Goal: Answer question/provide support: Share knowledge or assist other users

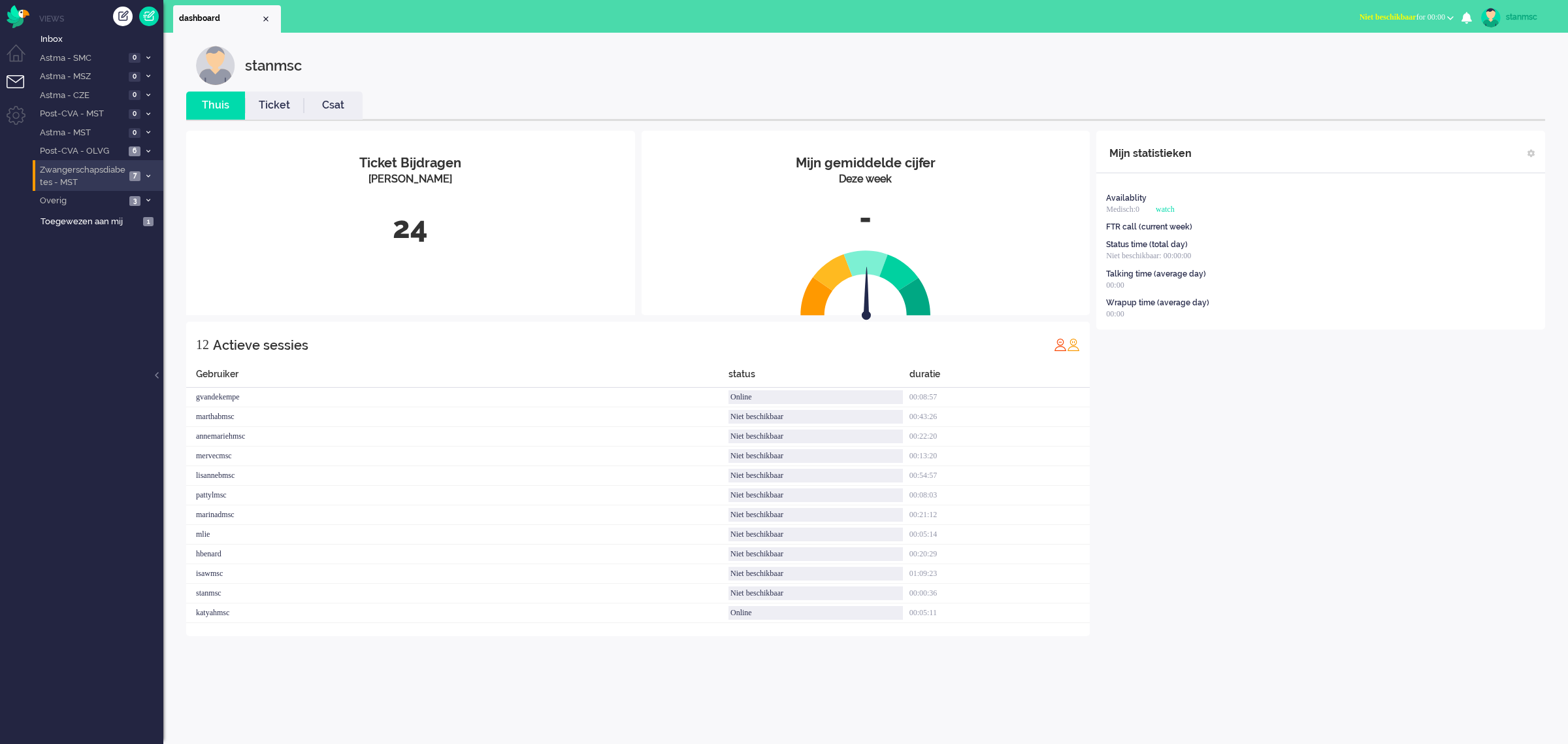
click at [85, 171] on span "Zwangerschapsdiabetes - MST" at bounding box center [82, 176] width 88 height 24
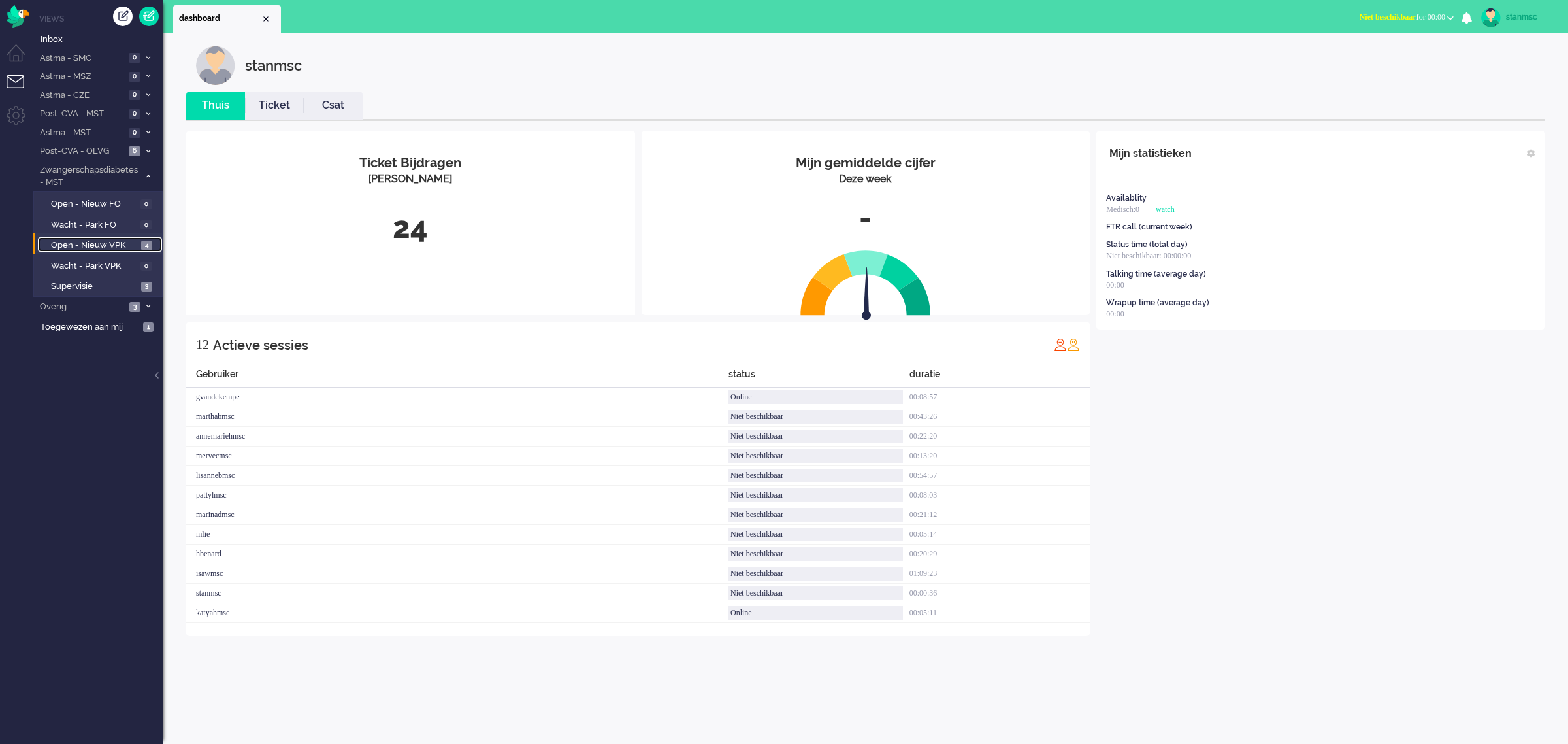
click at [89, 245] on span "Open - Nieuw VPK" at bounding box center [94, 245] width 87 height 12
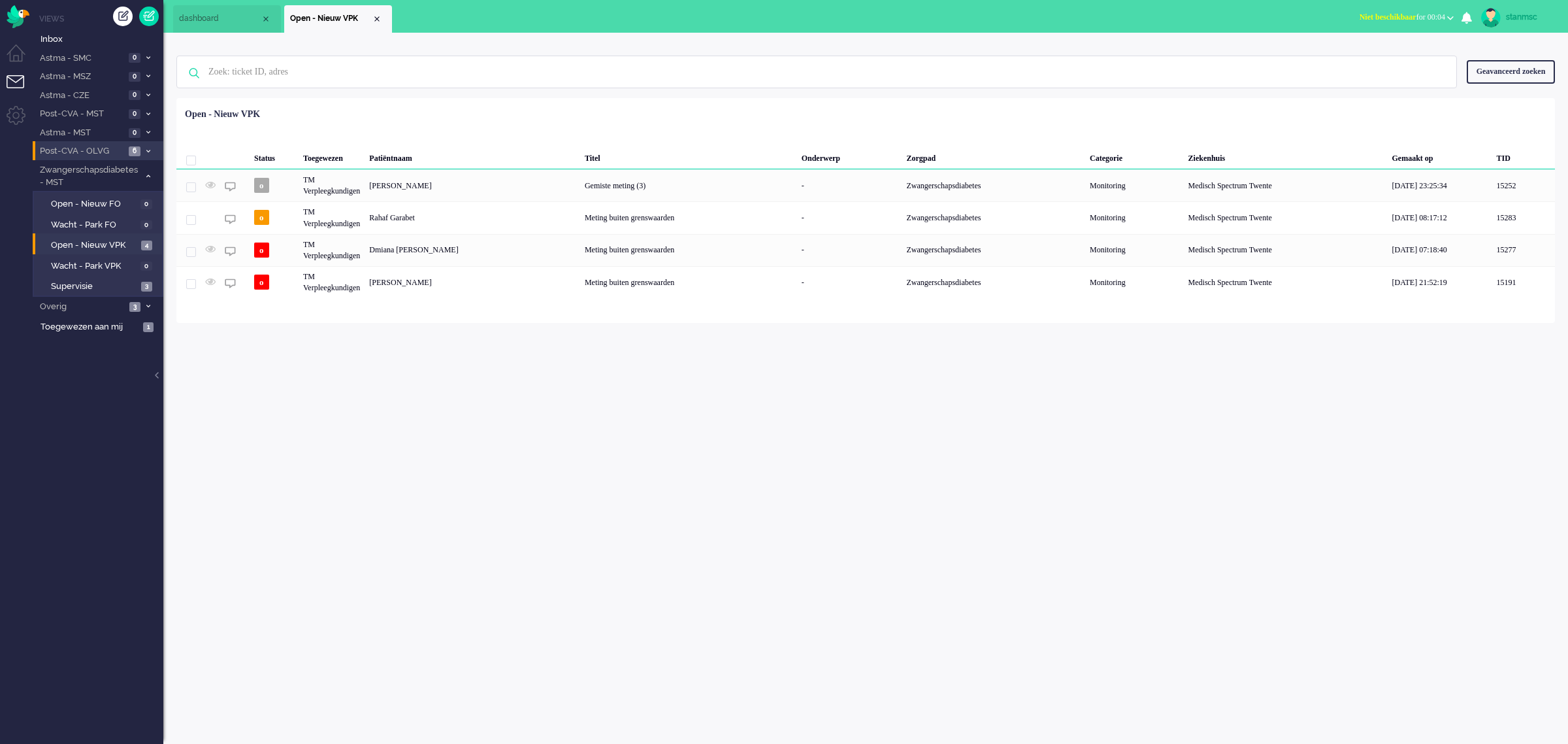
click at [107, 154] on span "Post-CVA - OLVG" at bounding box center [82, 151] width 87 height 12
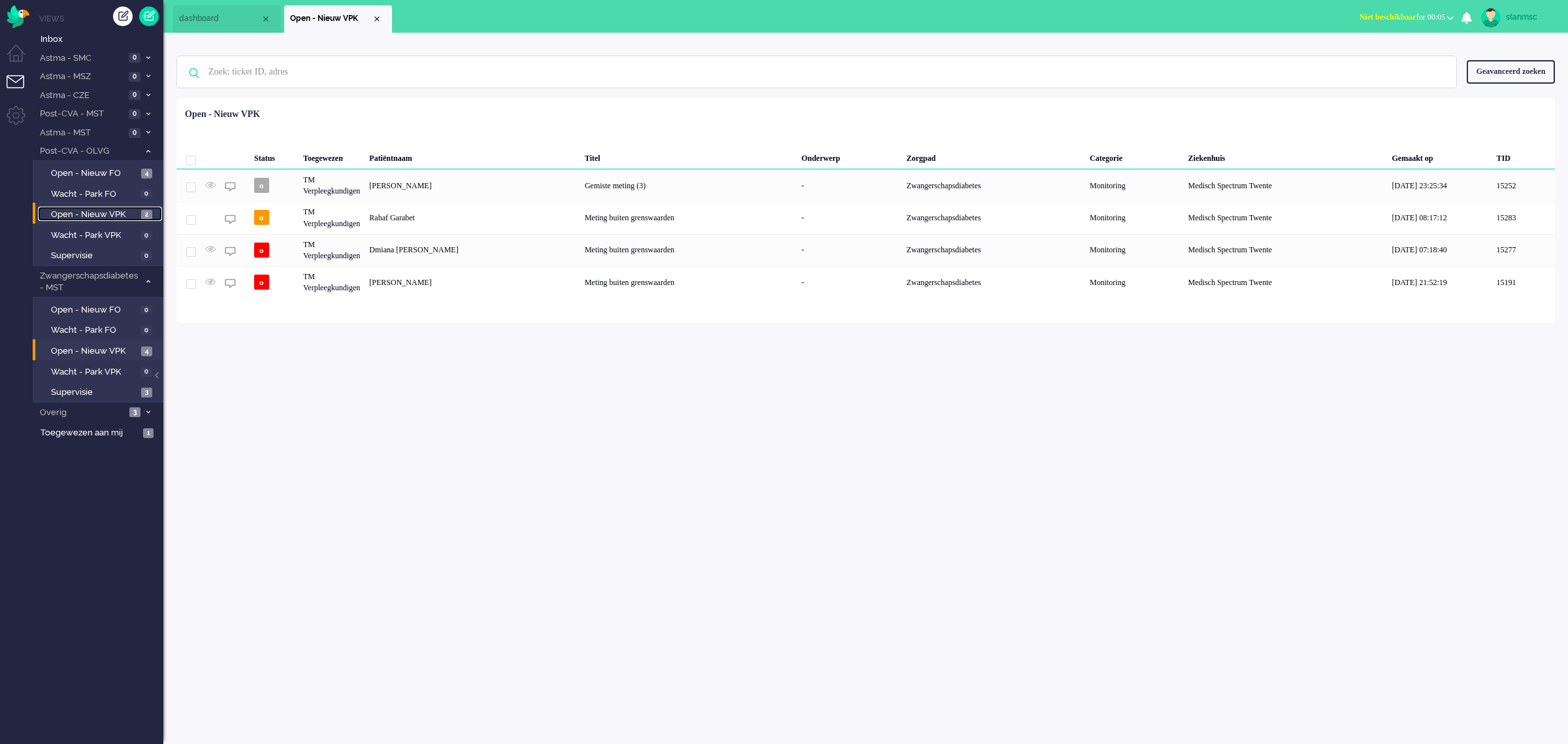
click at [92, 211] on span "Open - Nieuw VPK" at bounding box center [94, 215] width 87 height 12
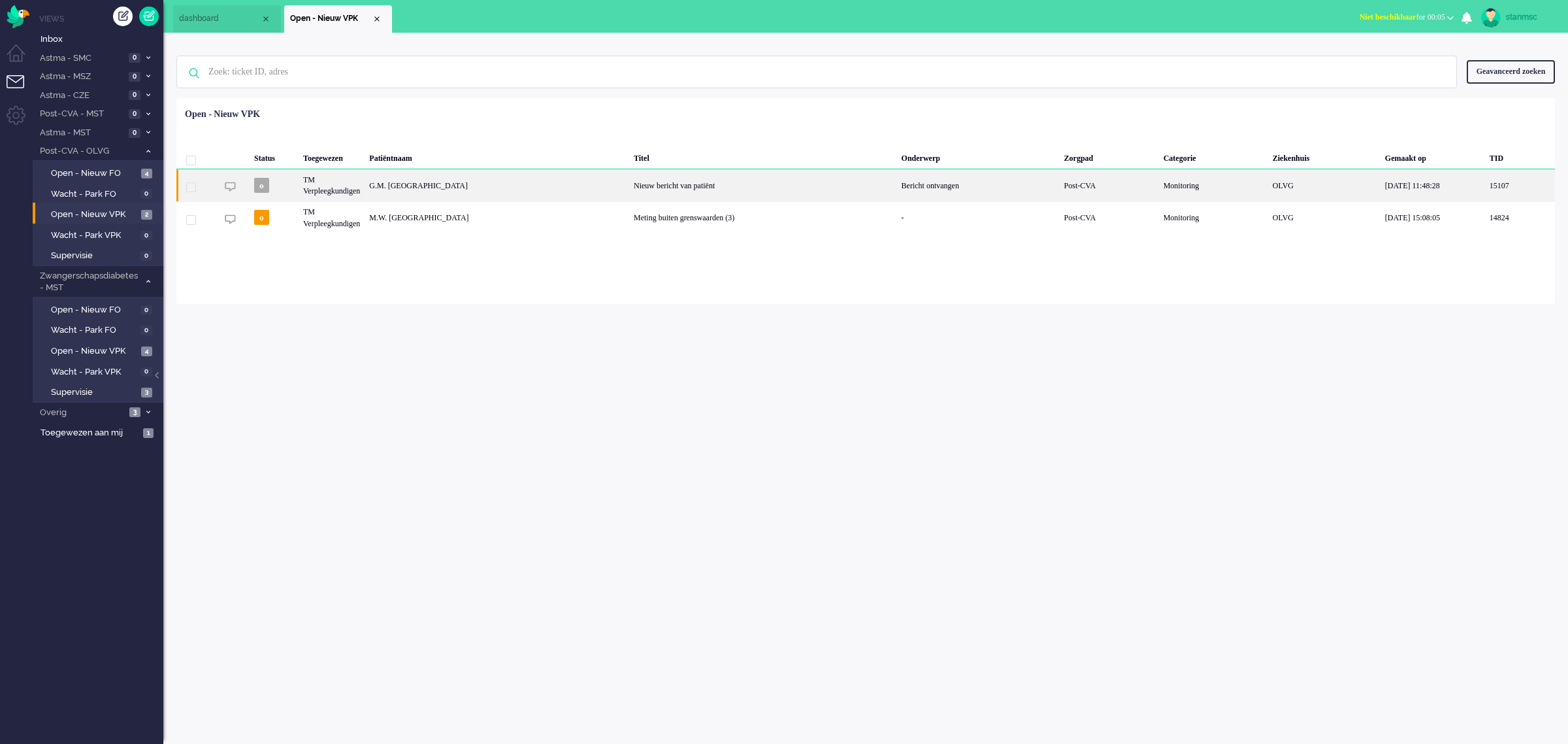
click at [445, 185] on div "G.M. [GEOGRAPHIC_DATA]" at bounding box center [497, 186] width 264 height 32
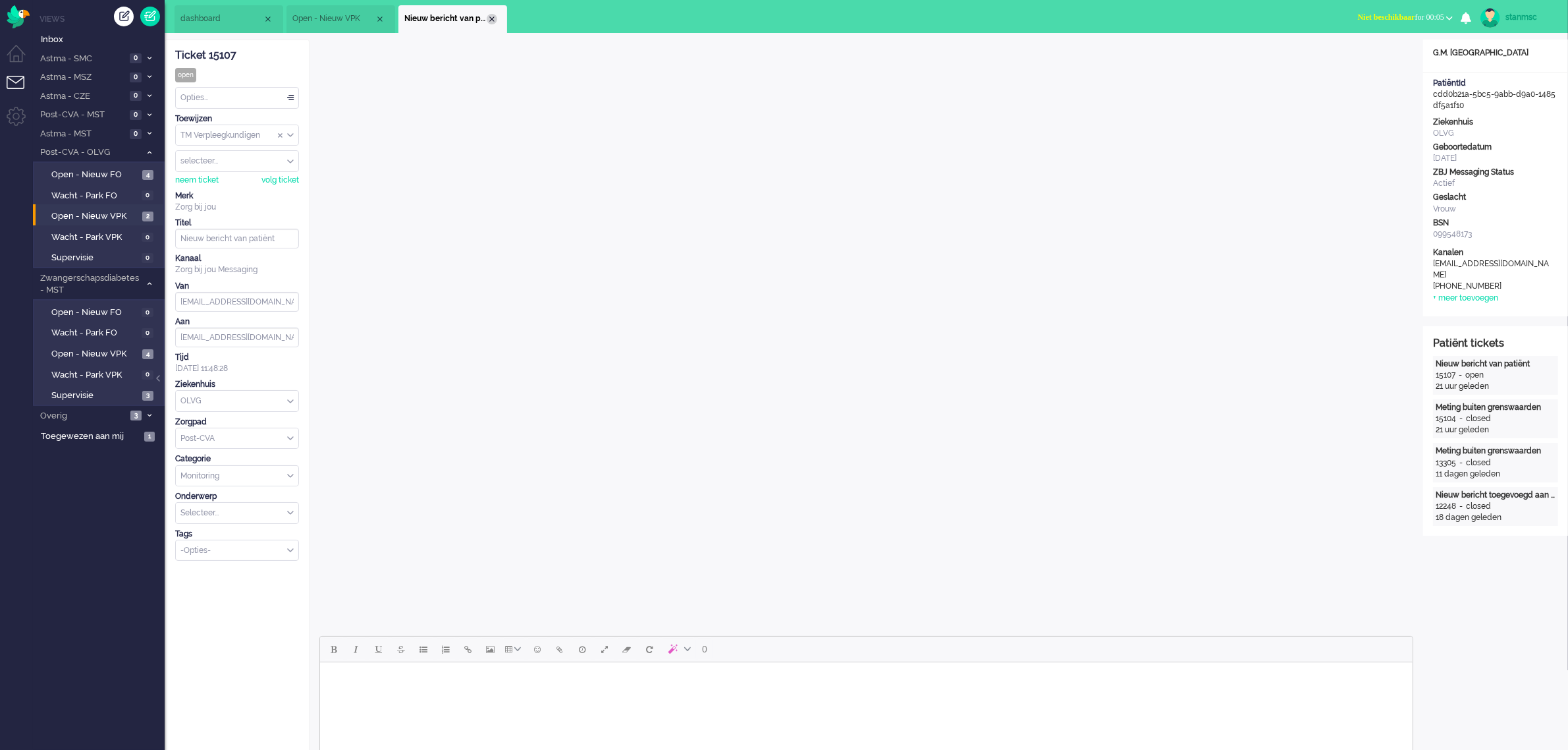
click at [494, 19] on div "Close tab" at bounding box center [492, 19] width 11 height 11
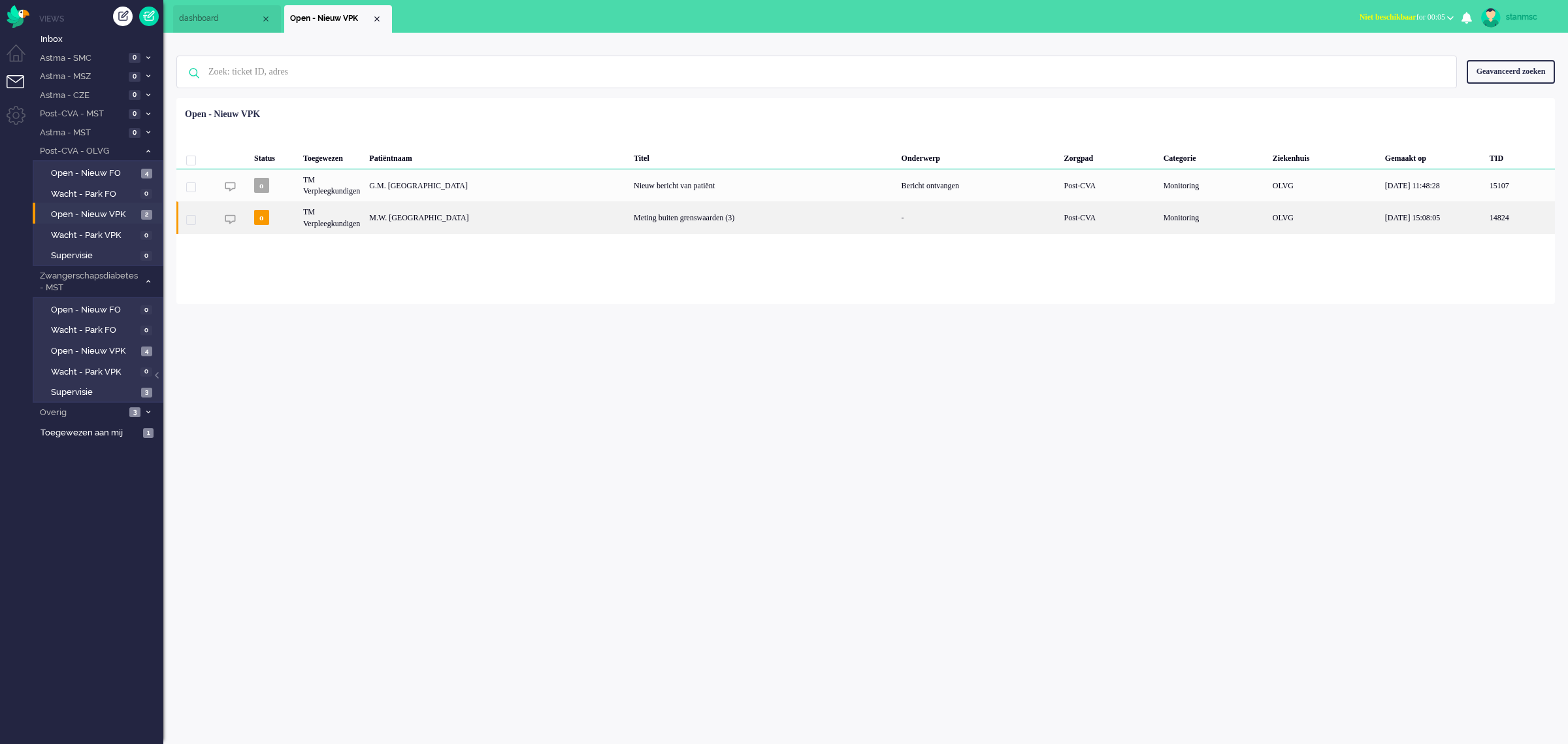
click at [386, 218] on div "M.W. [GEOGRAPHIC_DATA]" at bounding box center [497, 218] width 264 height 32
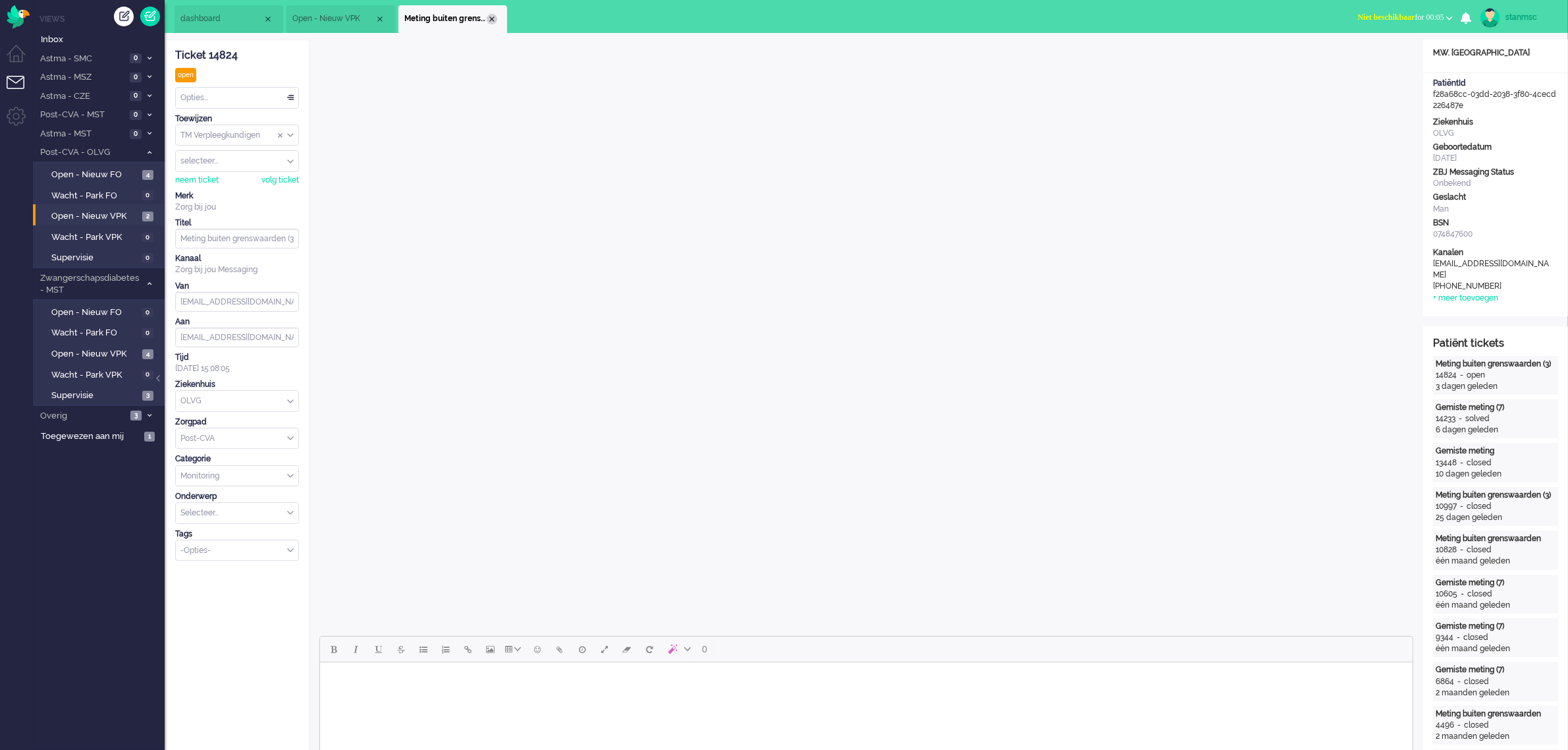
click at [488, 15] on div "Close tab" at bounding box center [492, 19] width 11 height 11
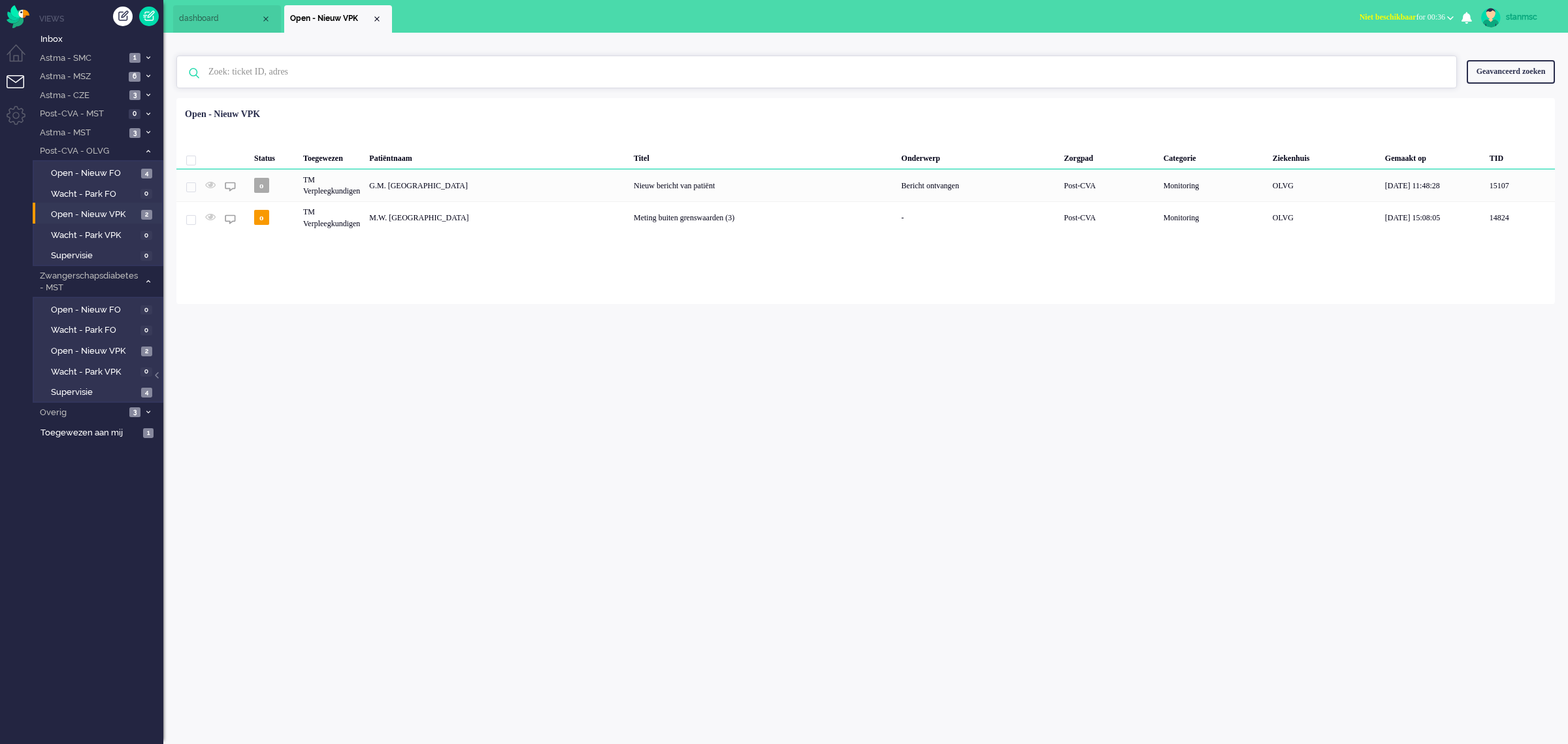
click at [253, 71] on input "text" at bounding box center [819, 71] width 1241 height 31
click at [59, 41] on span "Inbox" at bounding box center [102, 40] width 122 height 12
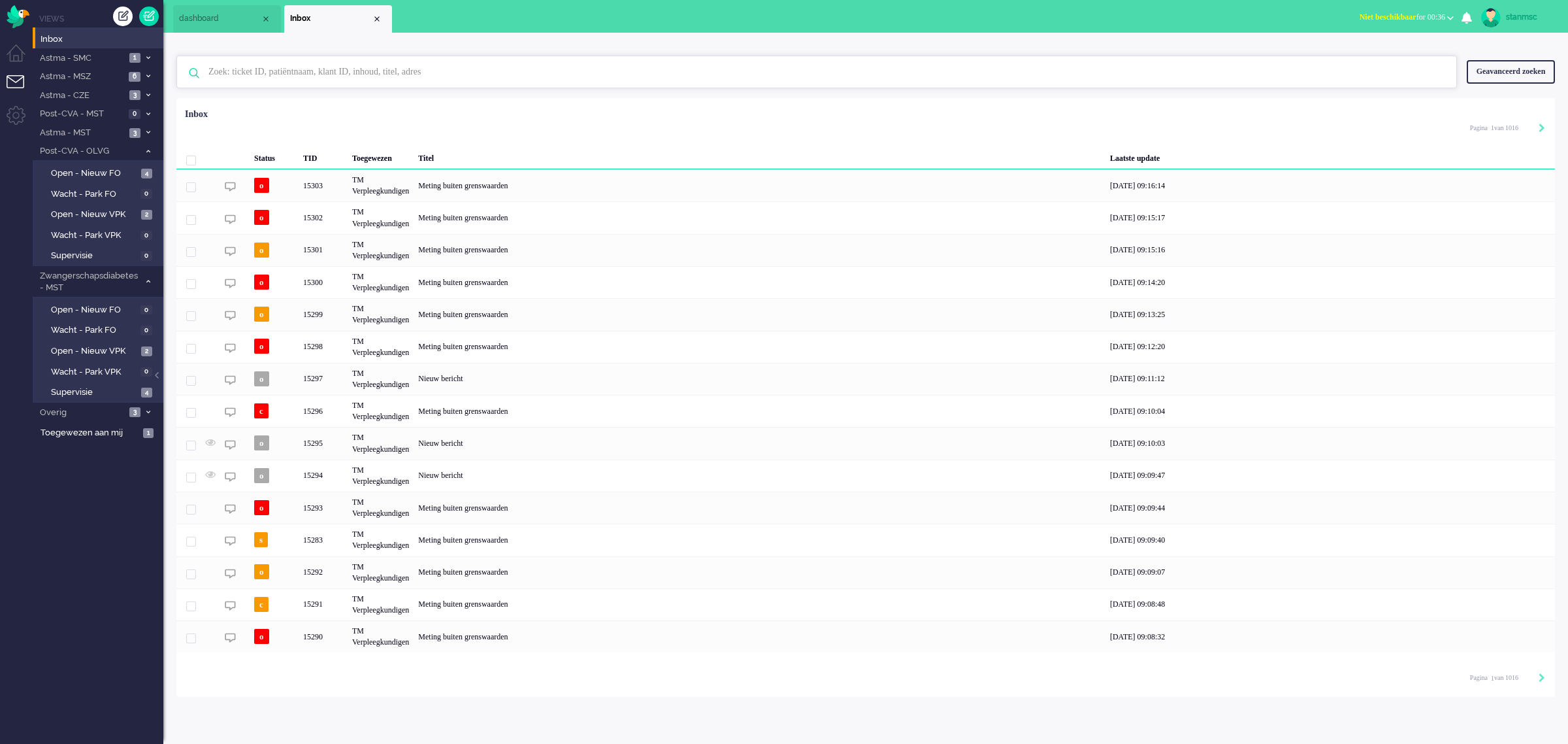
click at [306, 70] on input "text" at bounding box center [819, 71] width 1241 height 31
paste input "709271"
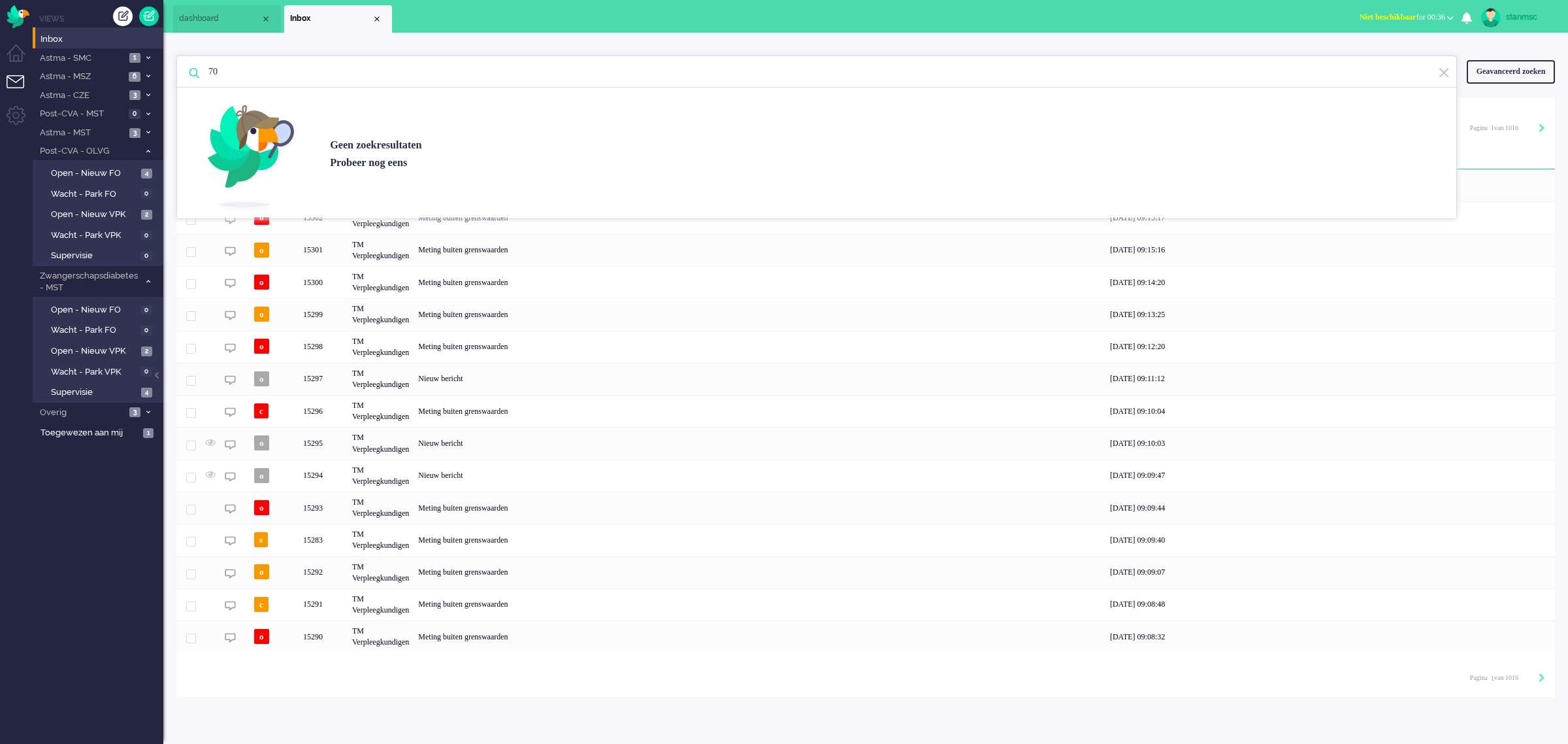
type input "7"
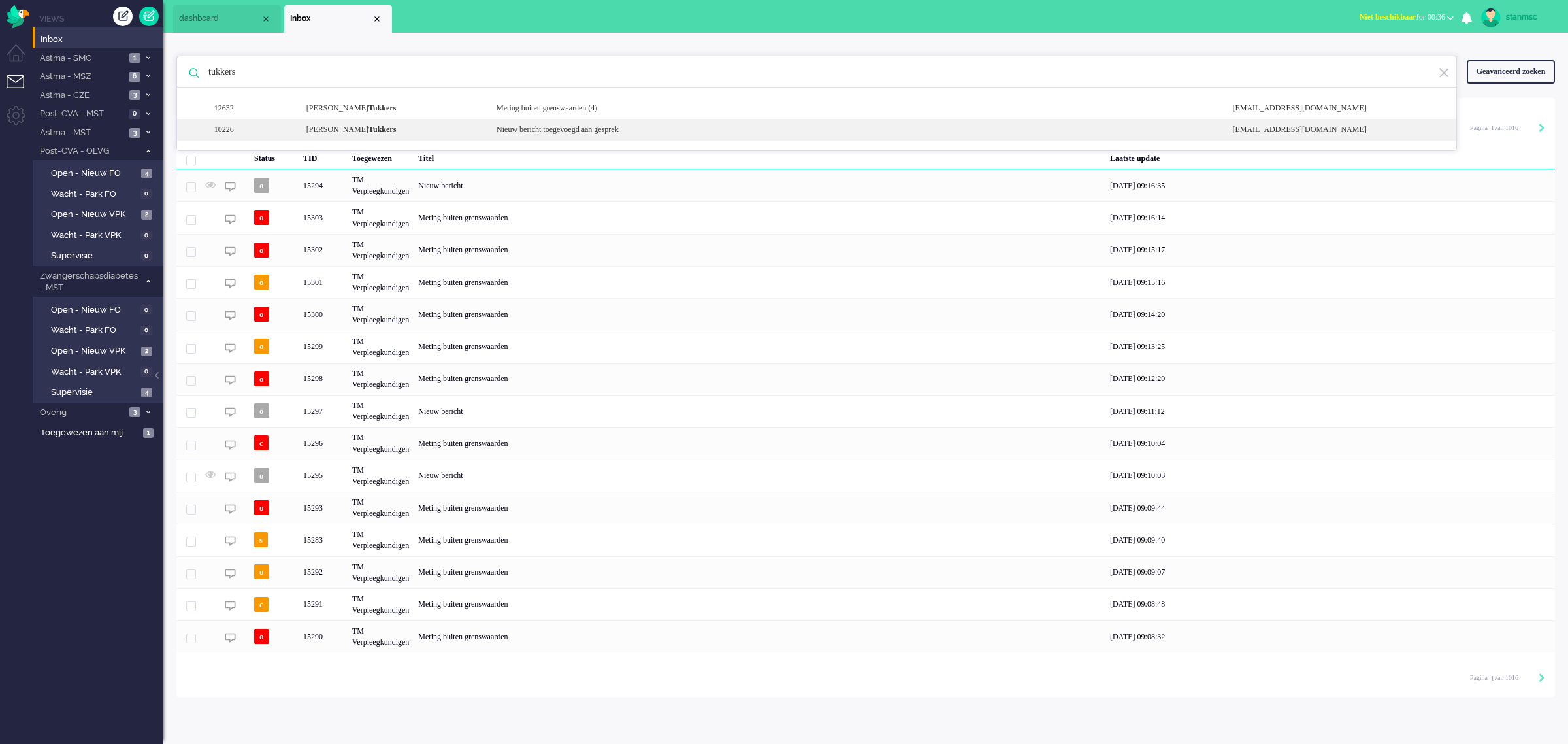
type input "tukkers"
click at [357, 128] on div "[PERSON_NAME]" at bounding box center [391, 130] width 190 height 12
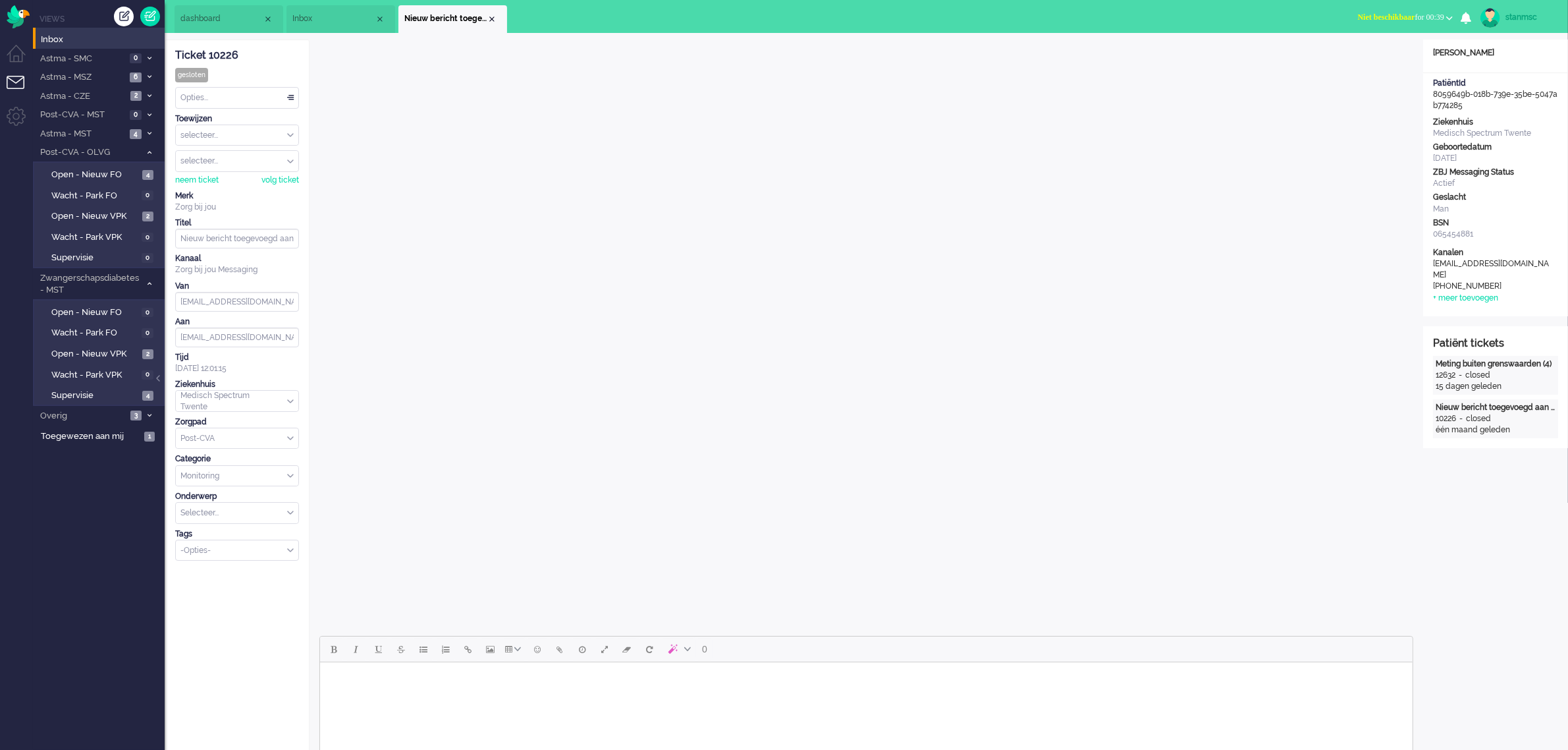
click at [229, 16] on span "dashboard" at bounding box center [222, 19] width 82 height 12
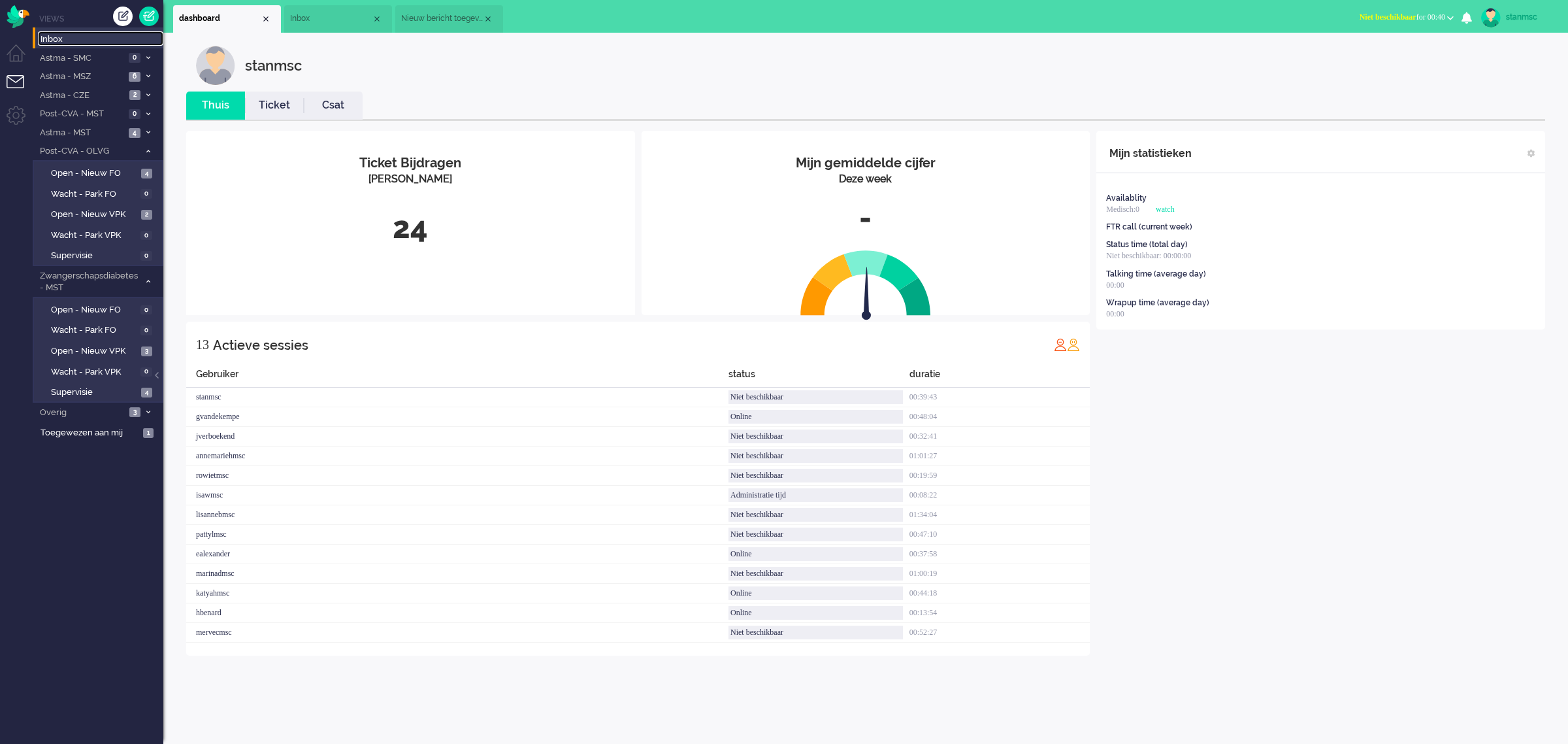
click at [60, 38] on span "Inbox" at bounding box center [102, 40] width 122 height 12
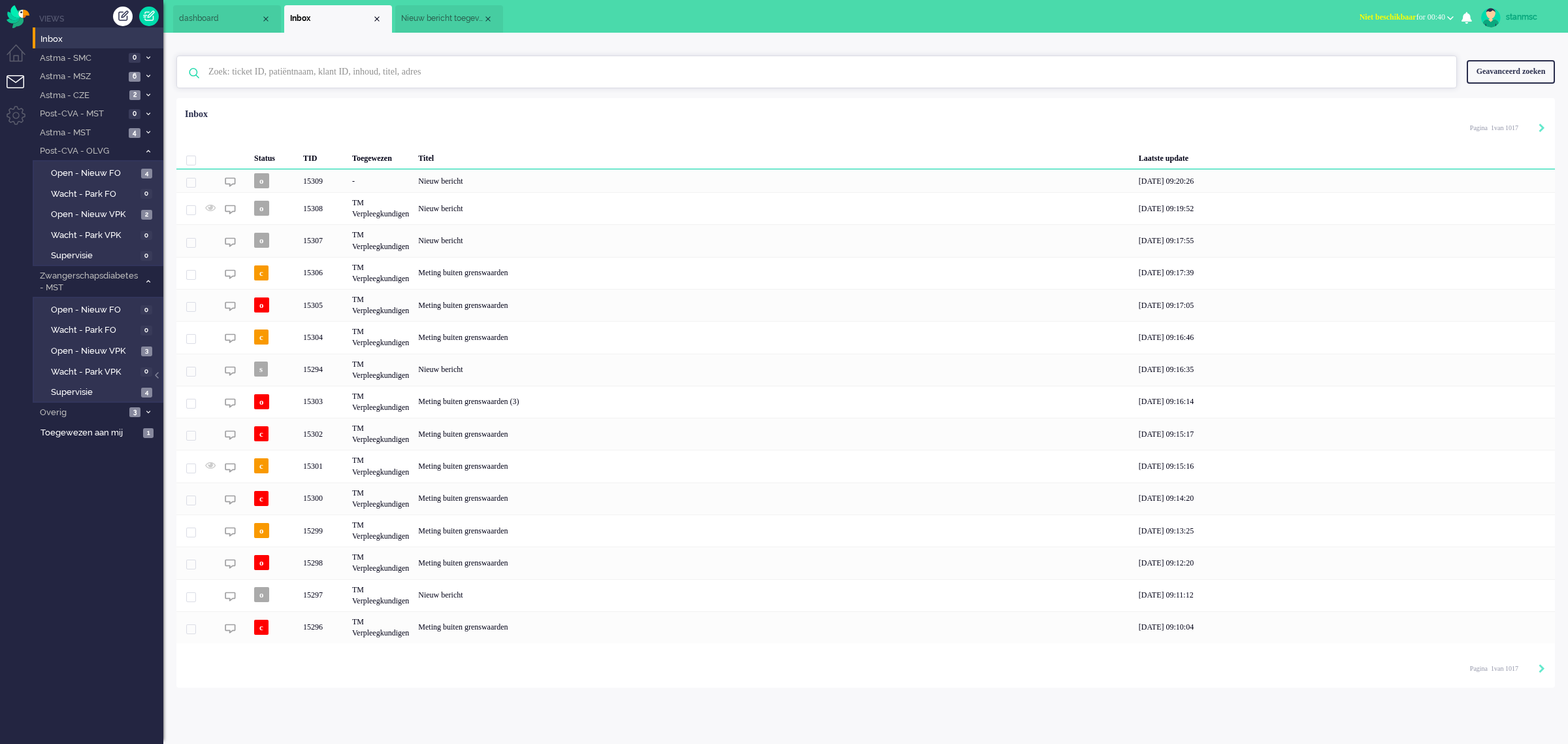
click at [284, 67] on input "text" at bounding box center [819, 71] width 1241 height 31
paste input "01647924"
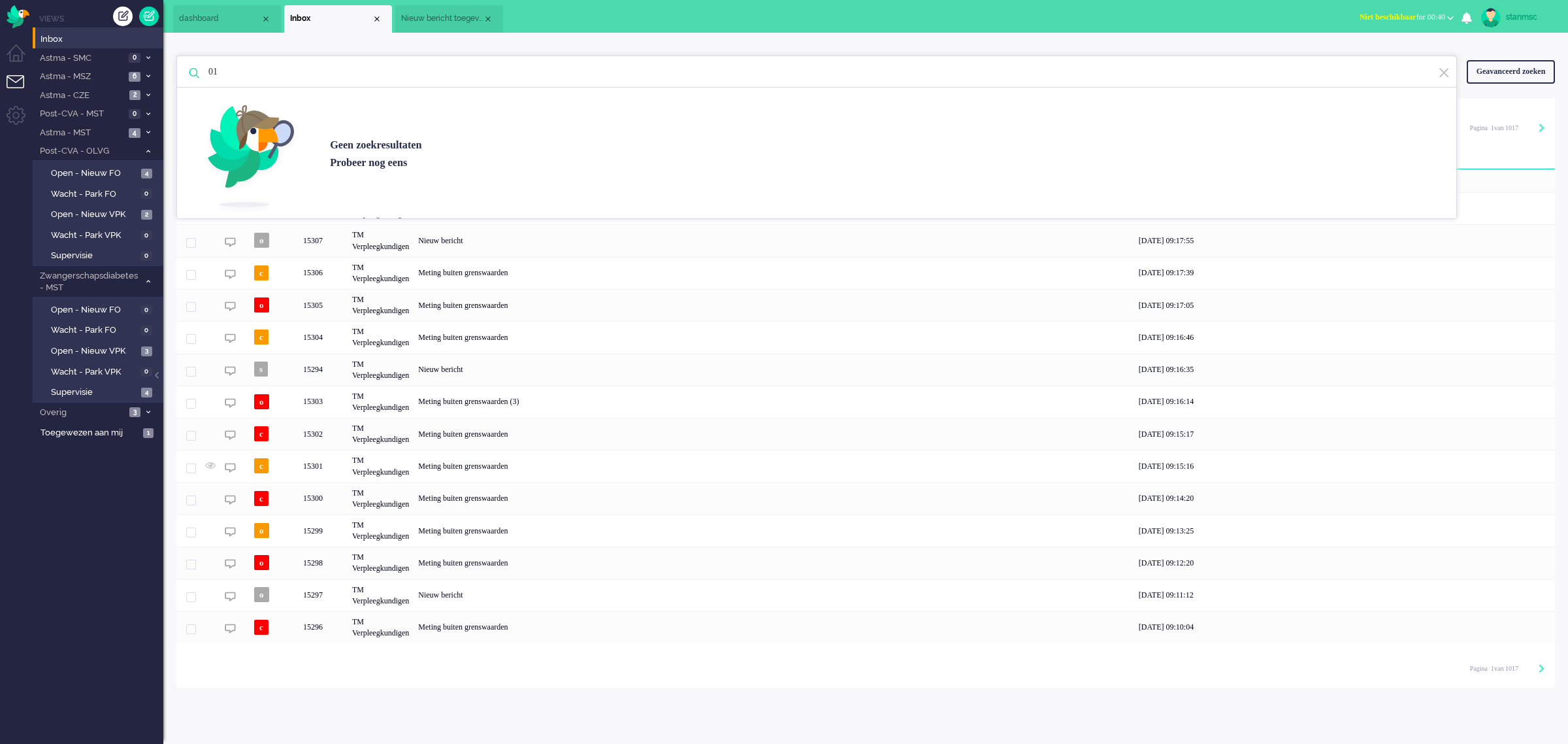
type input "0"
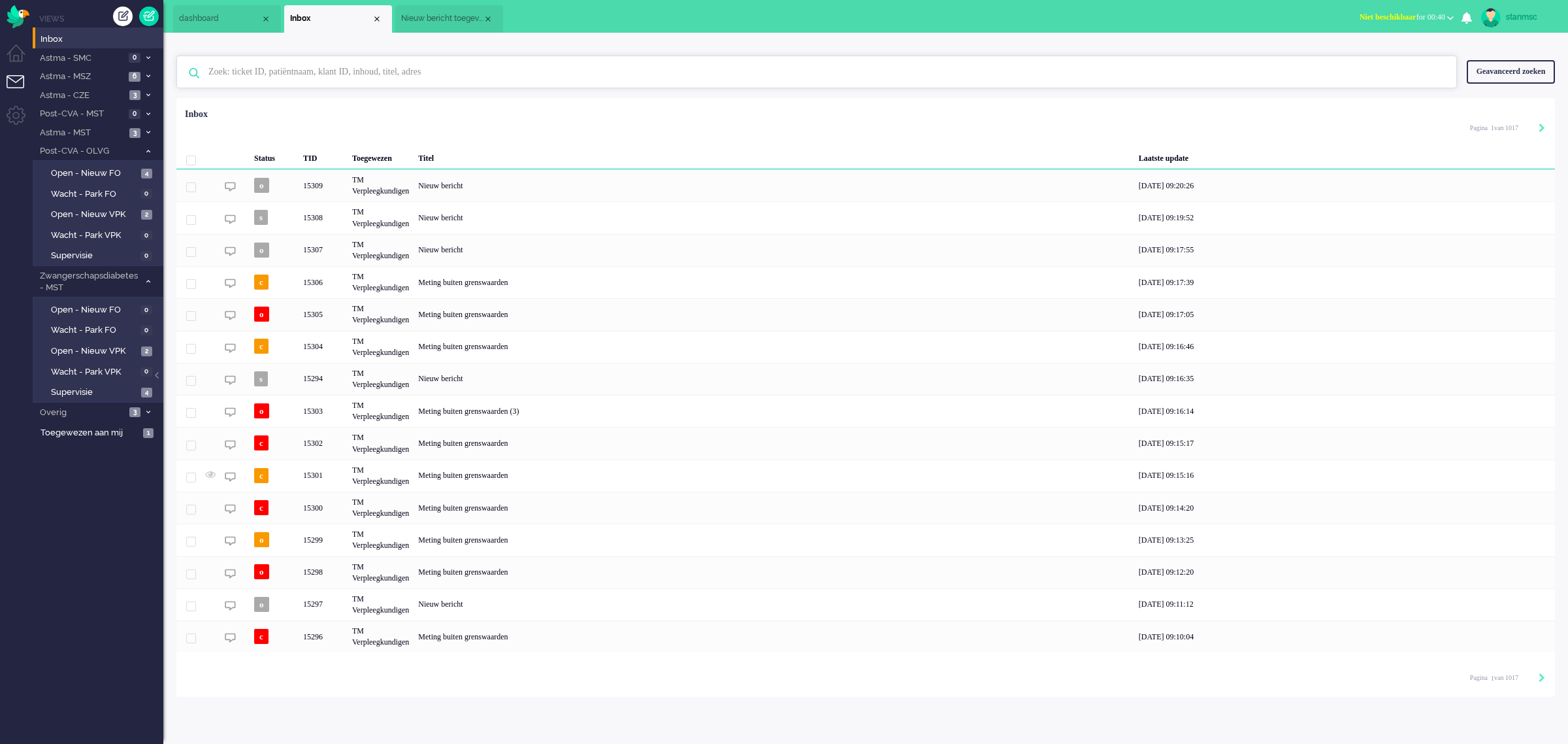
click at [442, 12] on li "Nieuw bericht toegevoegd aan gesprek" at bounding box center [448, 19] width 107 height 28
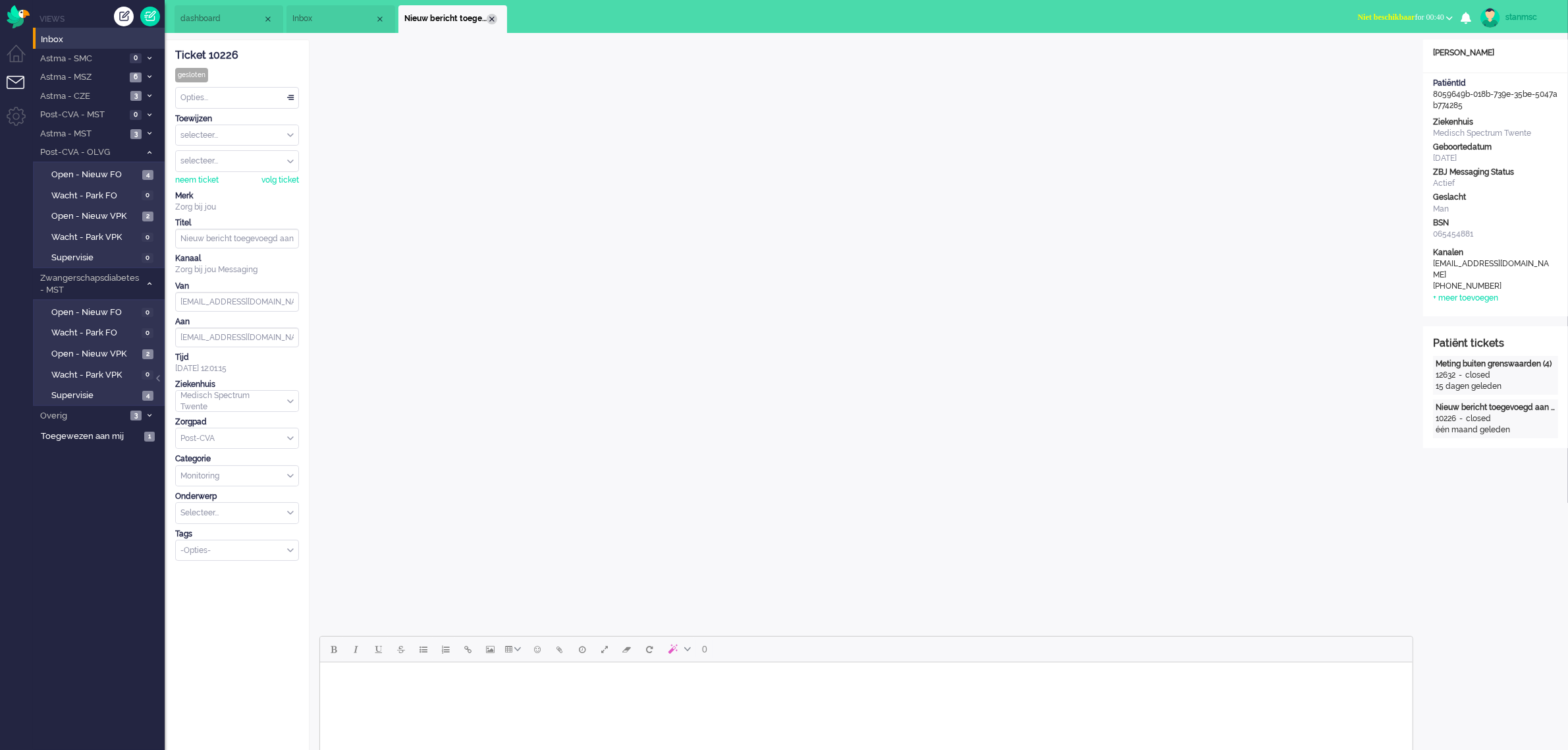
click at [494, 20] on div "Close tab" at bounding box center [492, 19] width 11 height 11
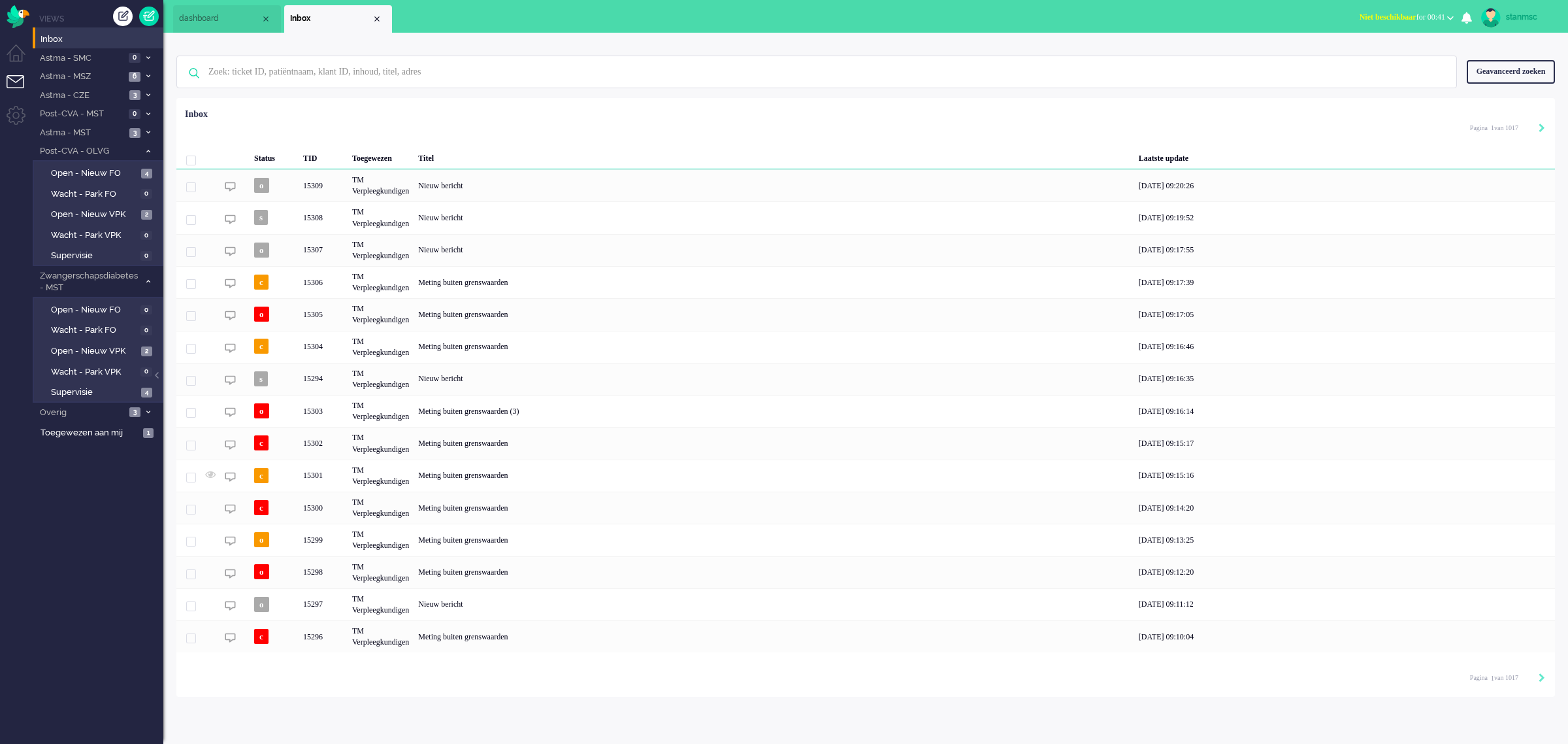
click at [224, 21] on span "dashboard" at bounding box center [220, 19] width 82 height 12
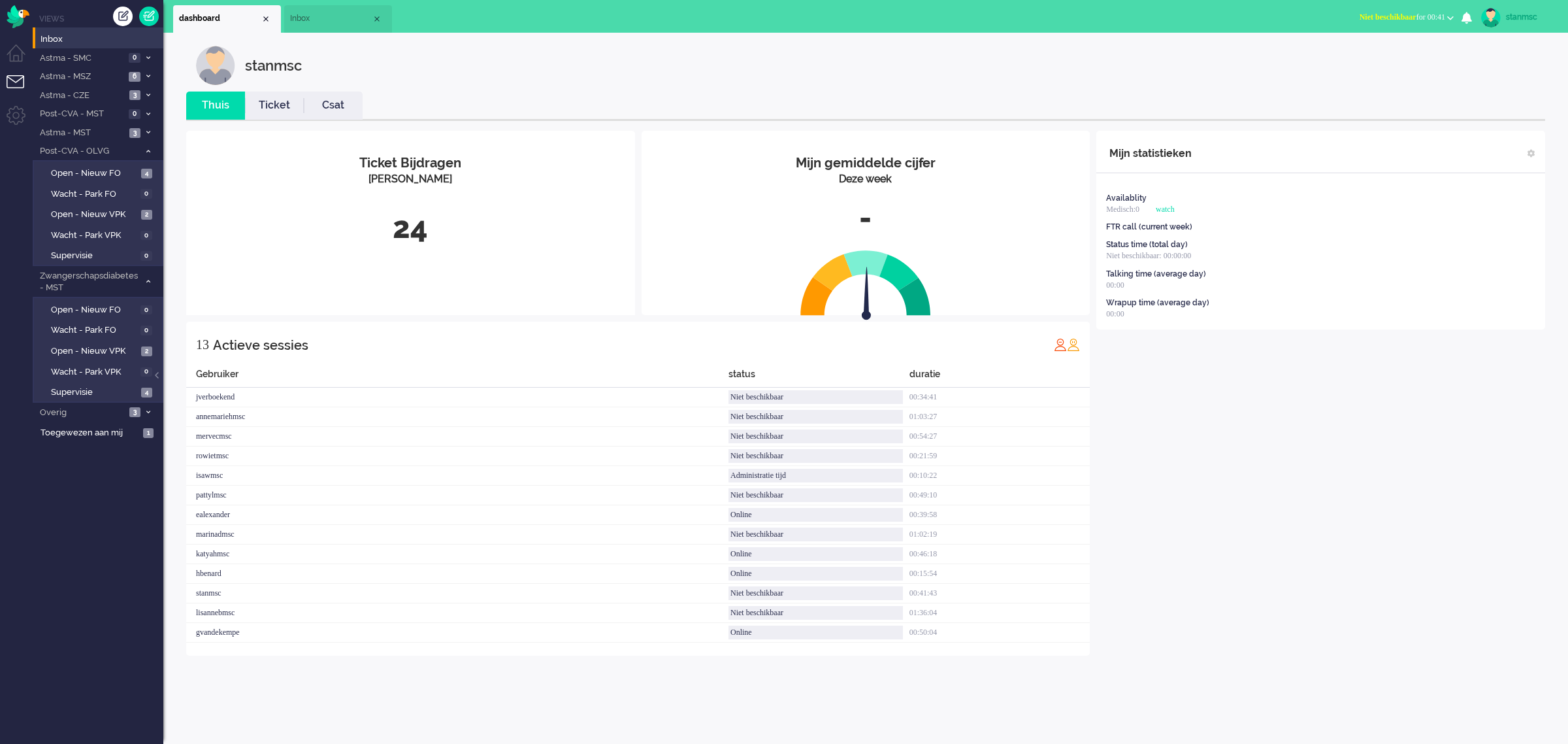
click at [332, 18] on span "Inbox" at bounding box center [331, 19] width 82 height 12
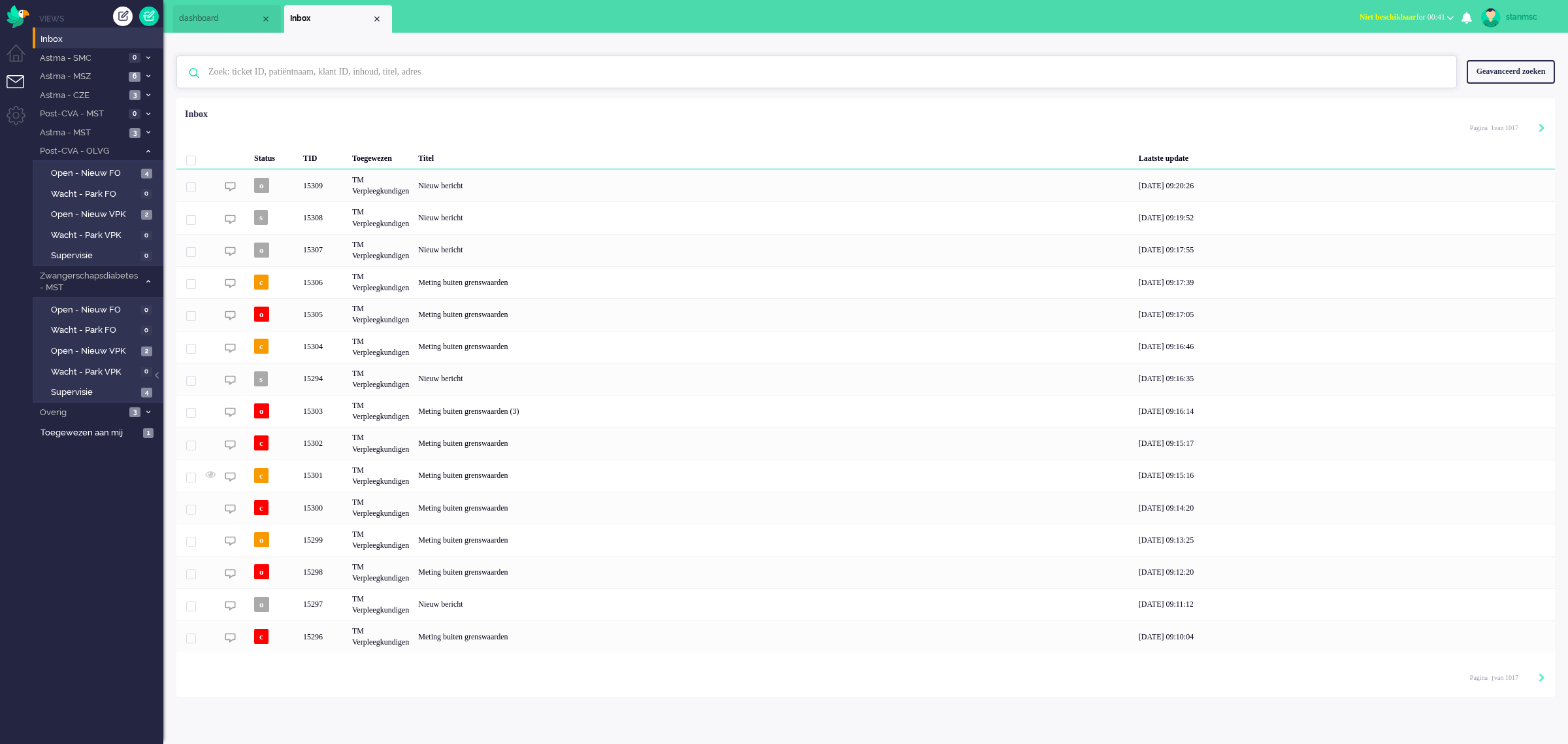
click at [291, 73] on input "text" at bounding box center [819, 71] width 1241 height 31
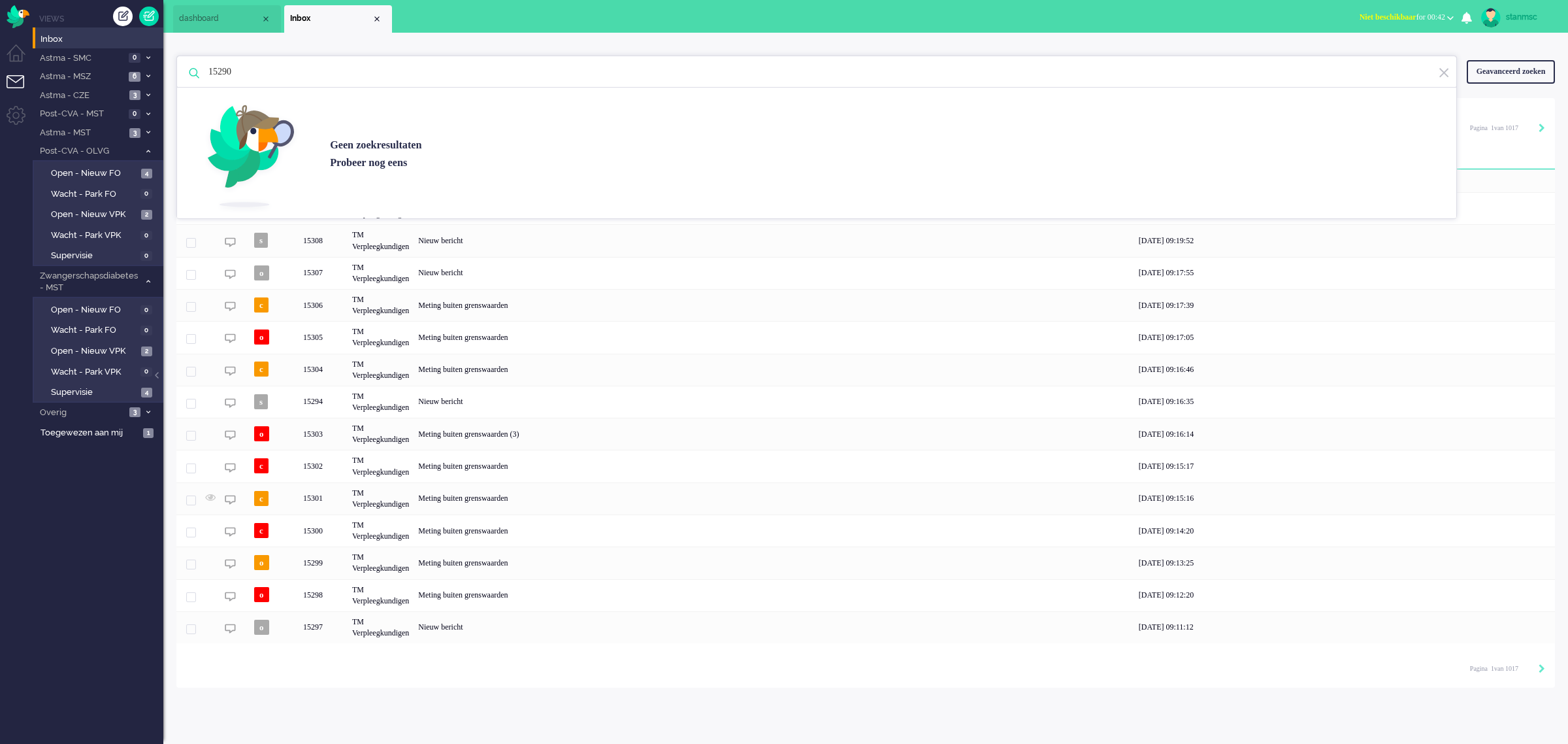
type input "15290"
click at [67, 39] on span "Inbox" at bounding box center [102, 40] width 122 height 12
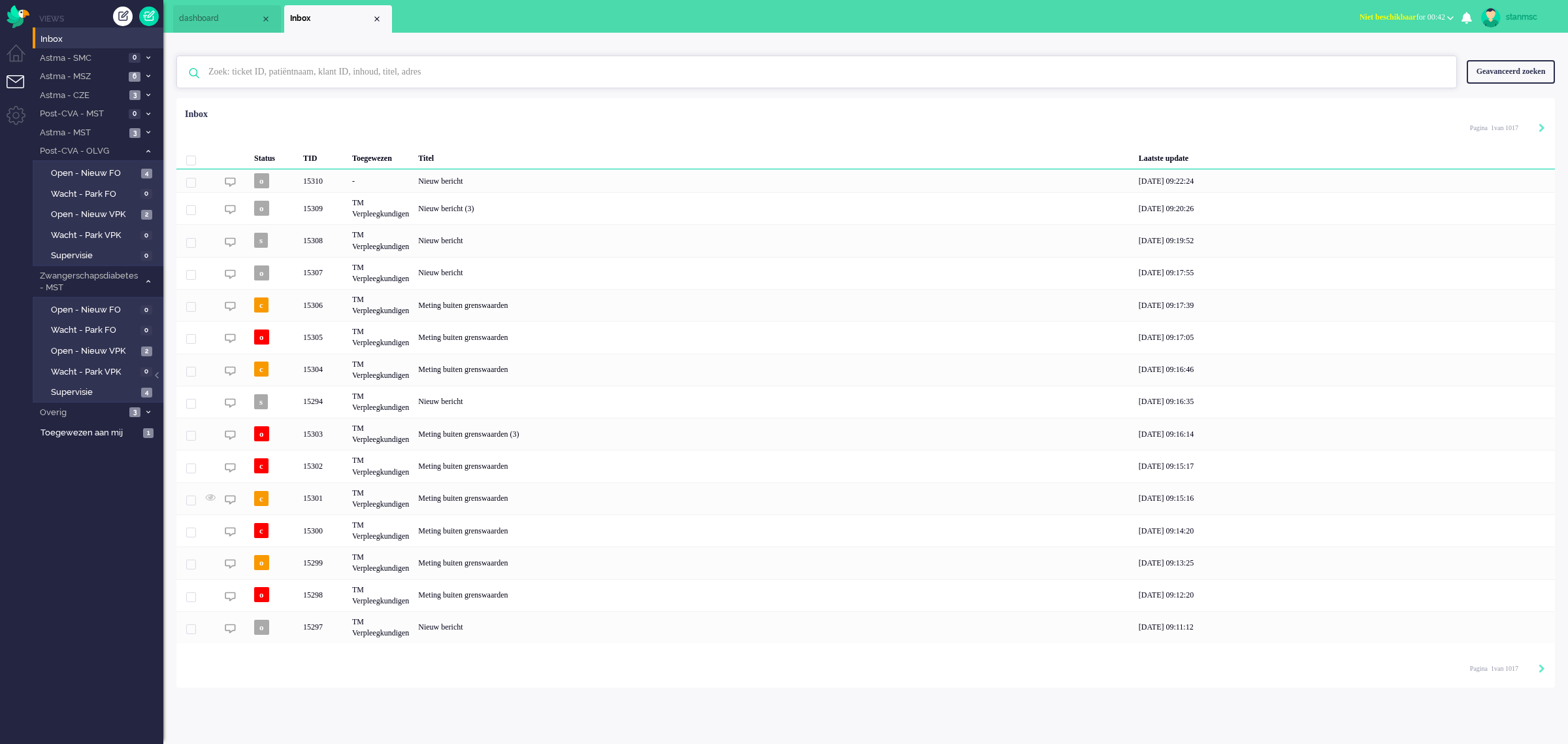
click at [246, 66] on input "text" at bounding box center [819, 71] width 1241 height 31
click at [246, 76] on input "text" at bounding box center [819, 71] width 1241 height 31
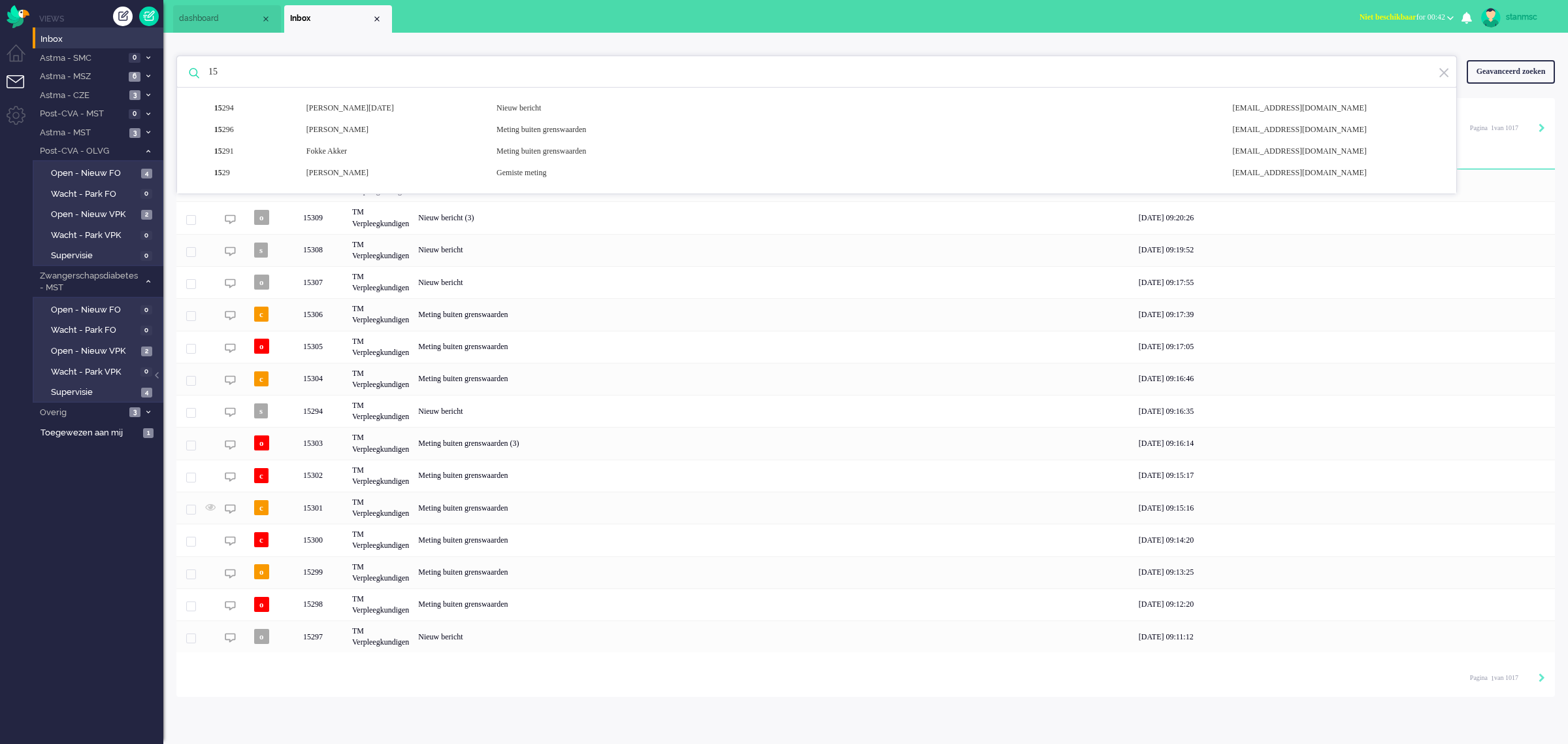
type input "1"
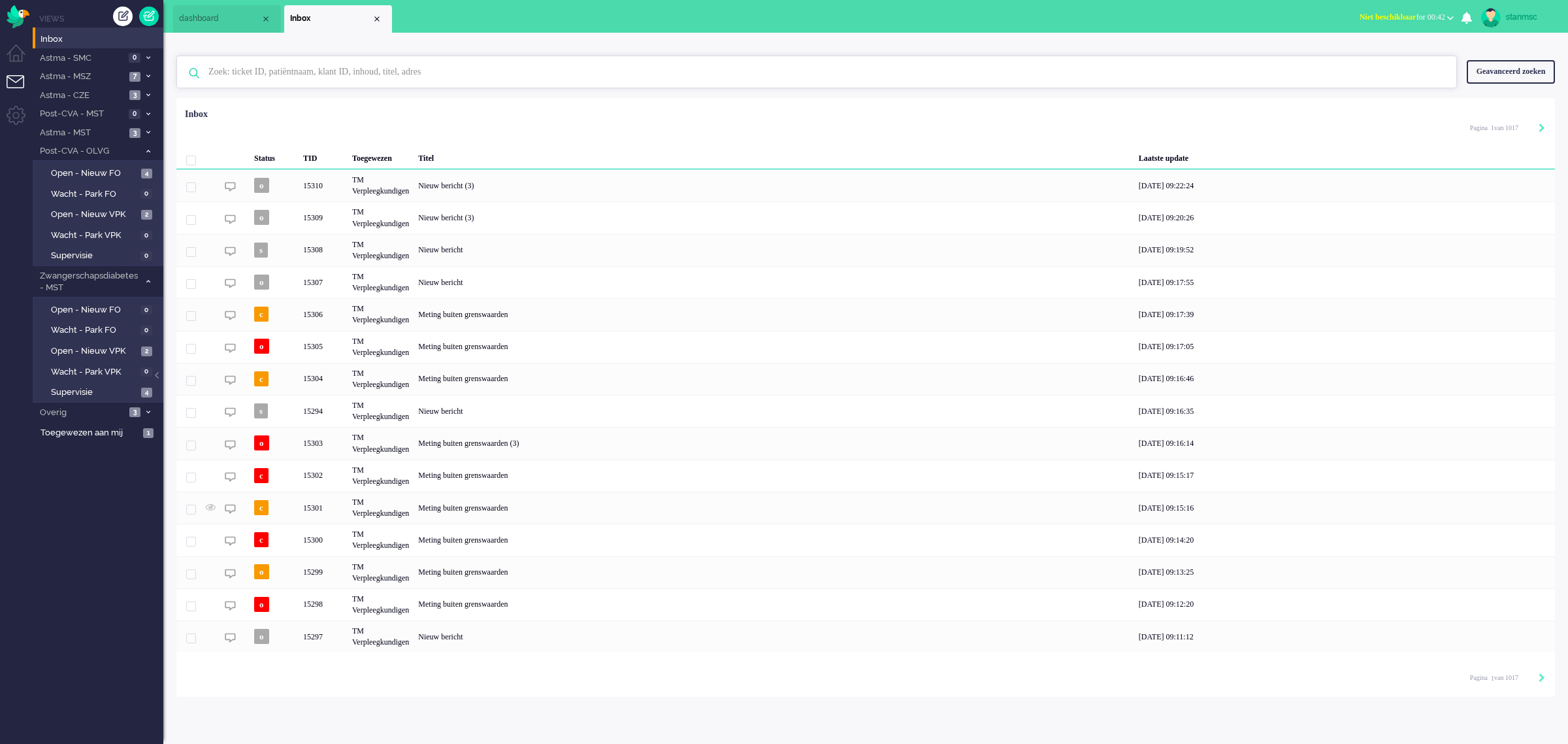
click at [272, 67] on input "text" at bounding box center [819, 71] width 1241 height 31
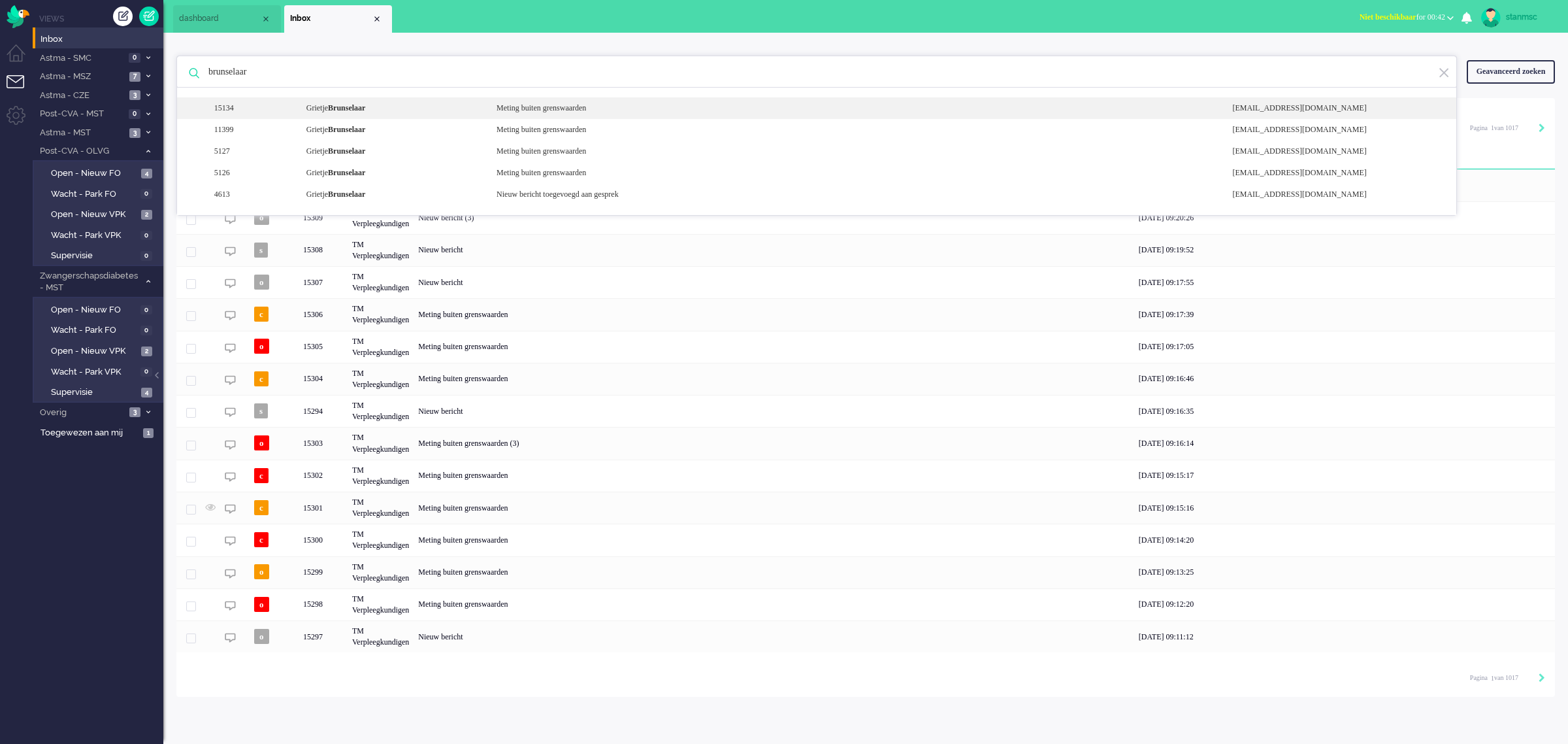
type input "brunselaar"
click at [366, 106] on b "Brunselaar" at bounding box center [347, 107] width 37 height 9
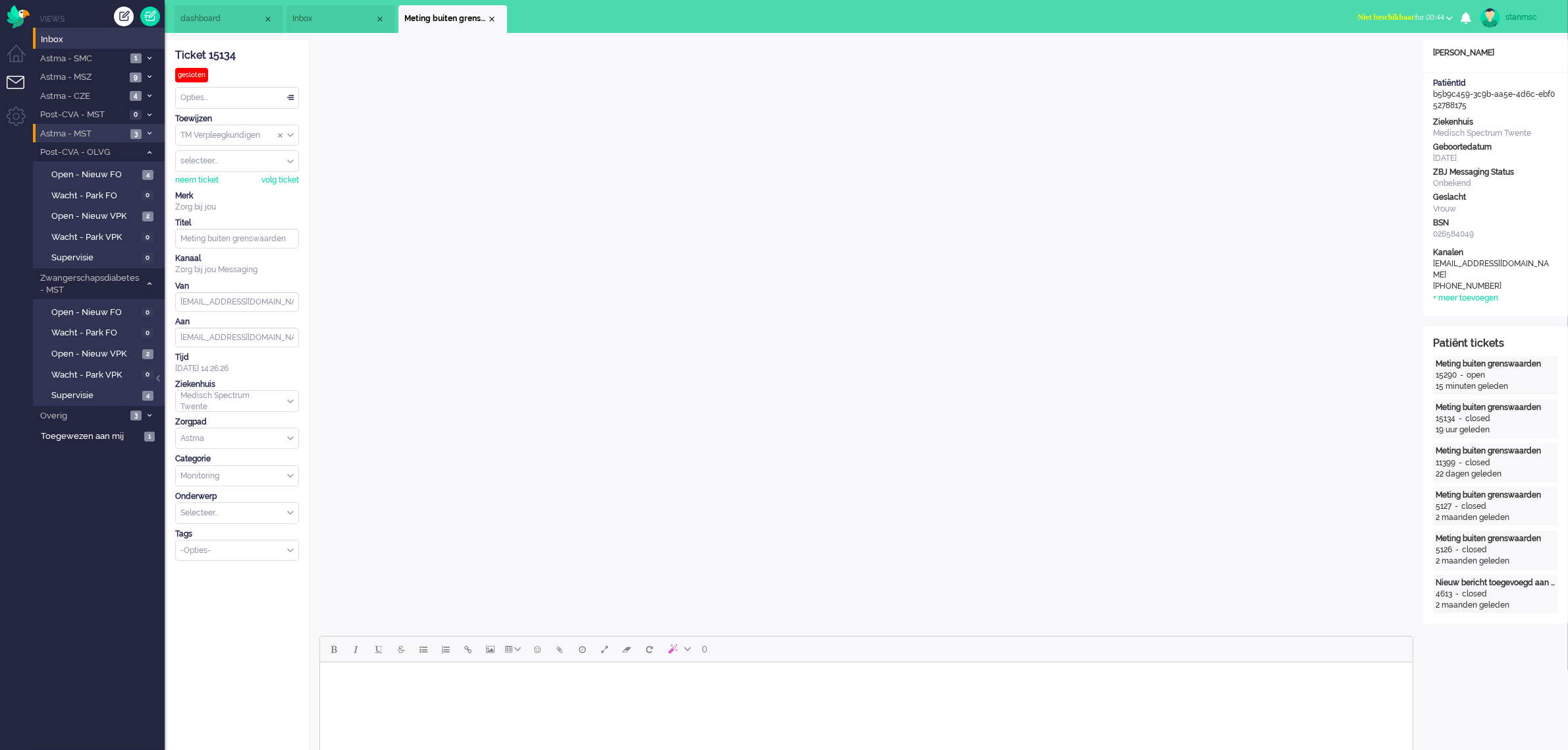
click at [97, 135] on span "Astma - MST" at bounding box center [82, 134] width 89 height 13
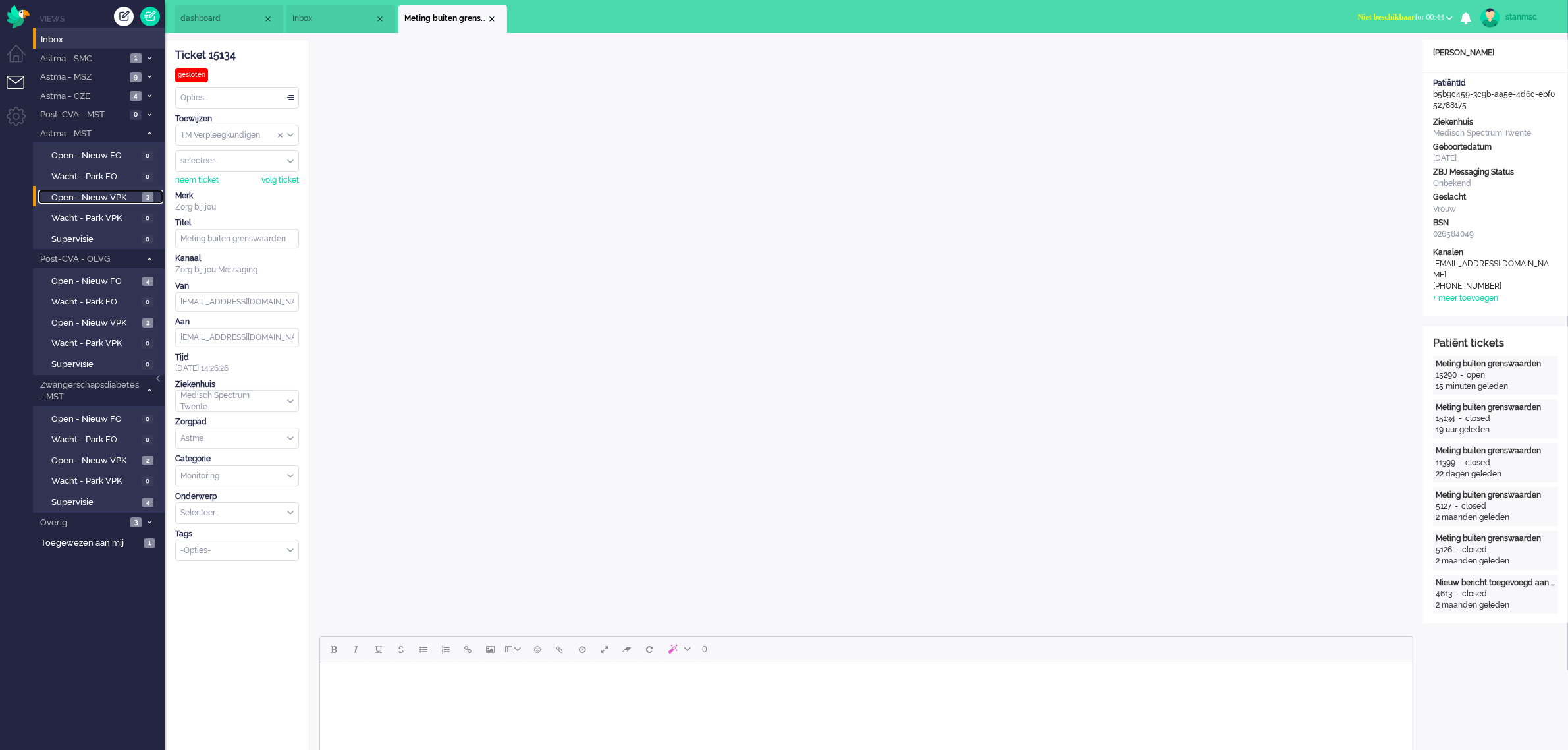
click at [108, 196] on span "Open - Nieuw VPK" at bounding box center [95, 198] width 88 height 13
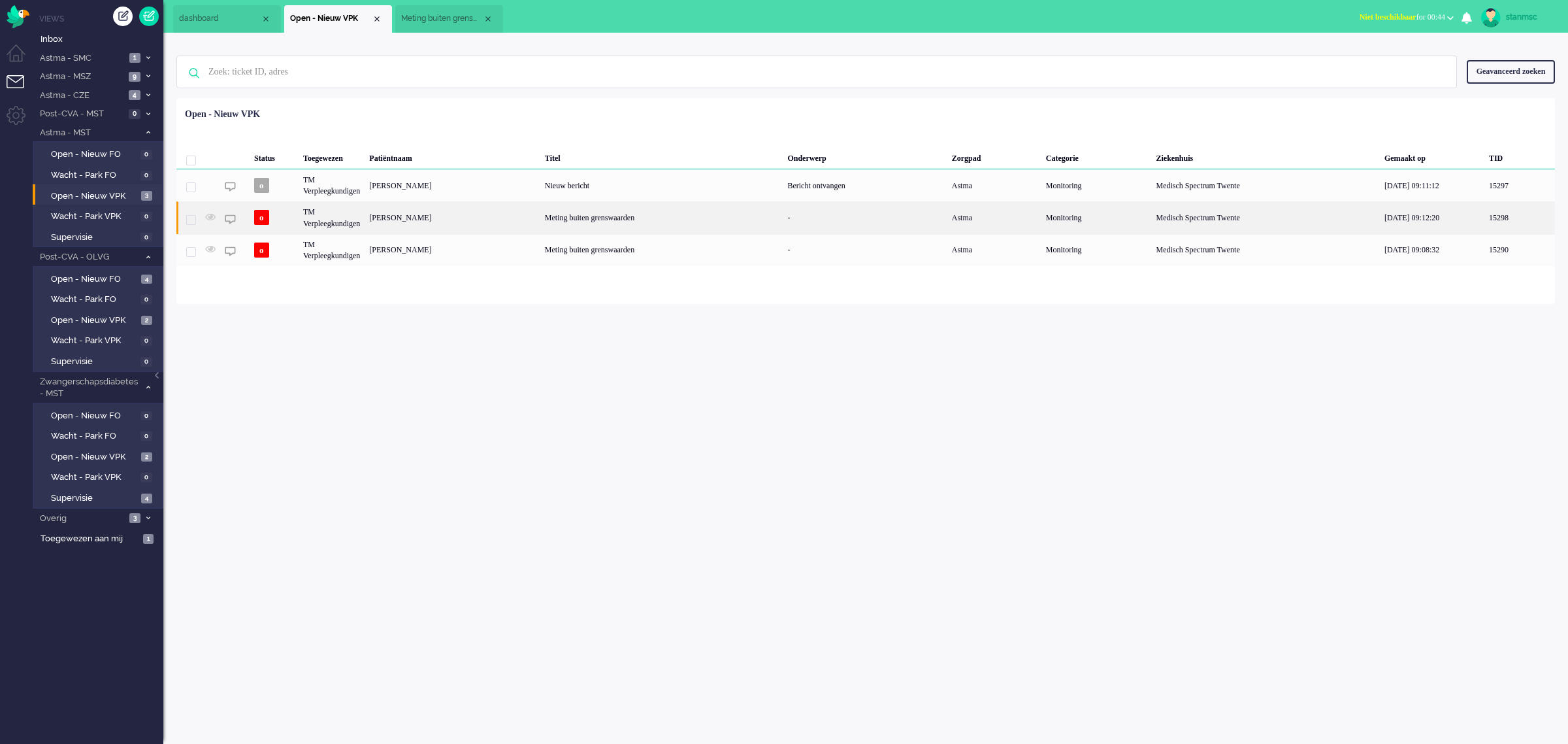
click at [327, 214] on div "TM Verpleegkundigen" at bounding box center [332, 218] width 66 height 32
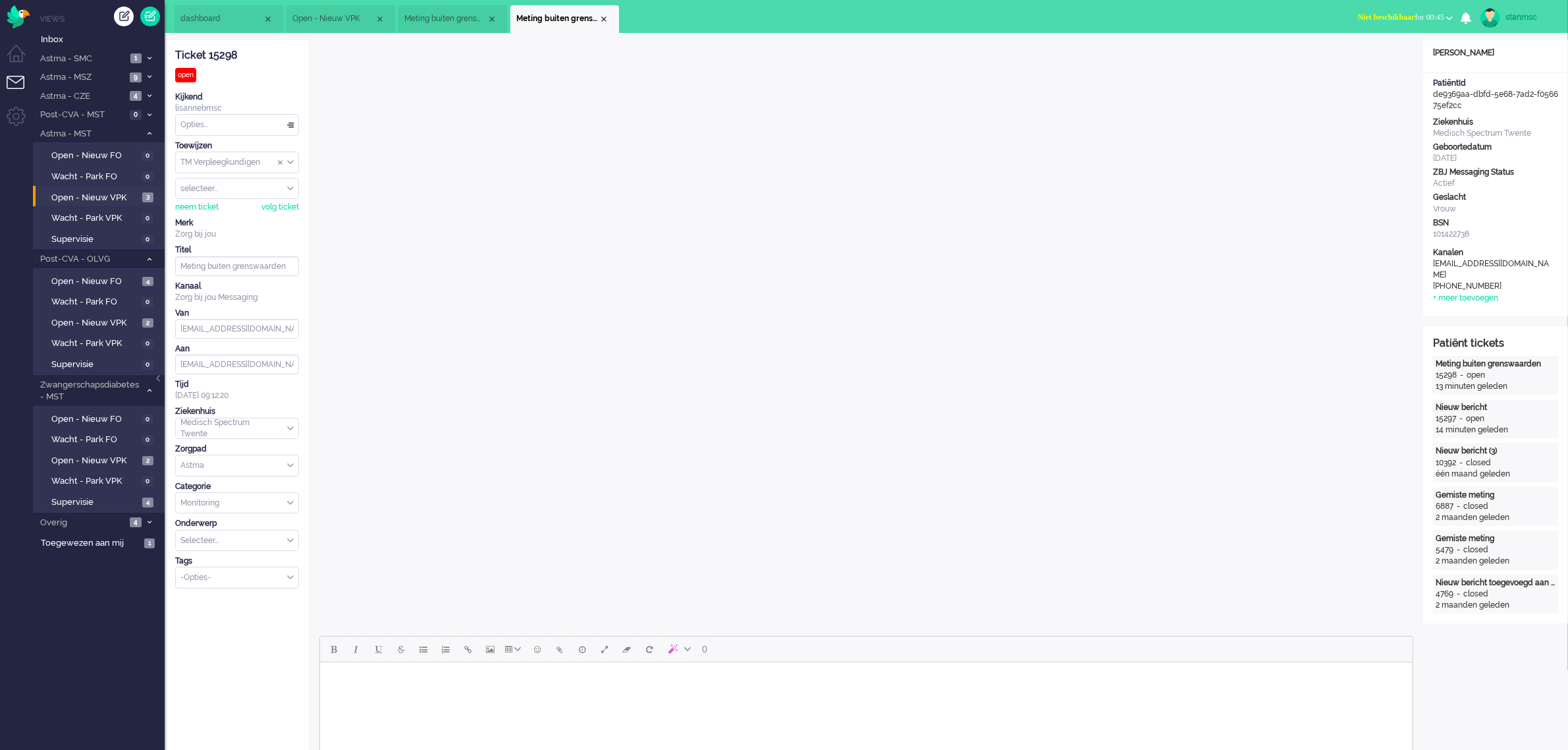
click at [445, 16] on span "Meting buiten grenswaarden" at bounding box center [445, 19] width 82 height 12
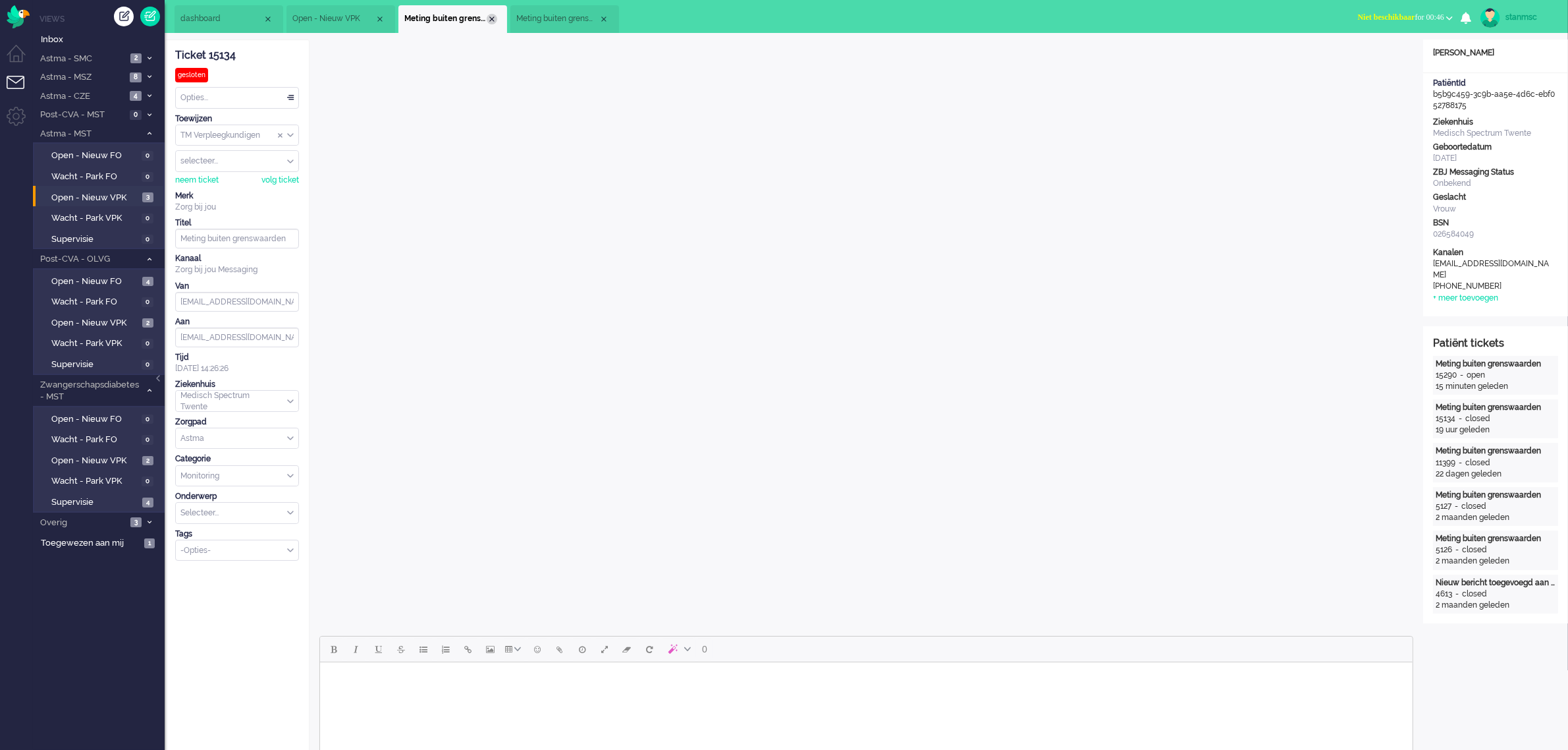
click at [493, 18] on div "Close tab" at bounding box center [492, 19] width 11 height 11
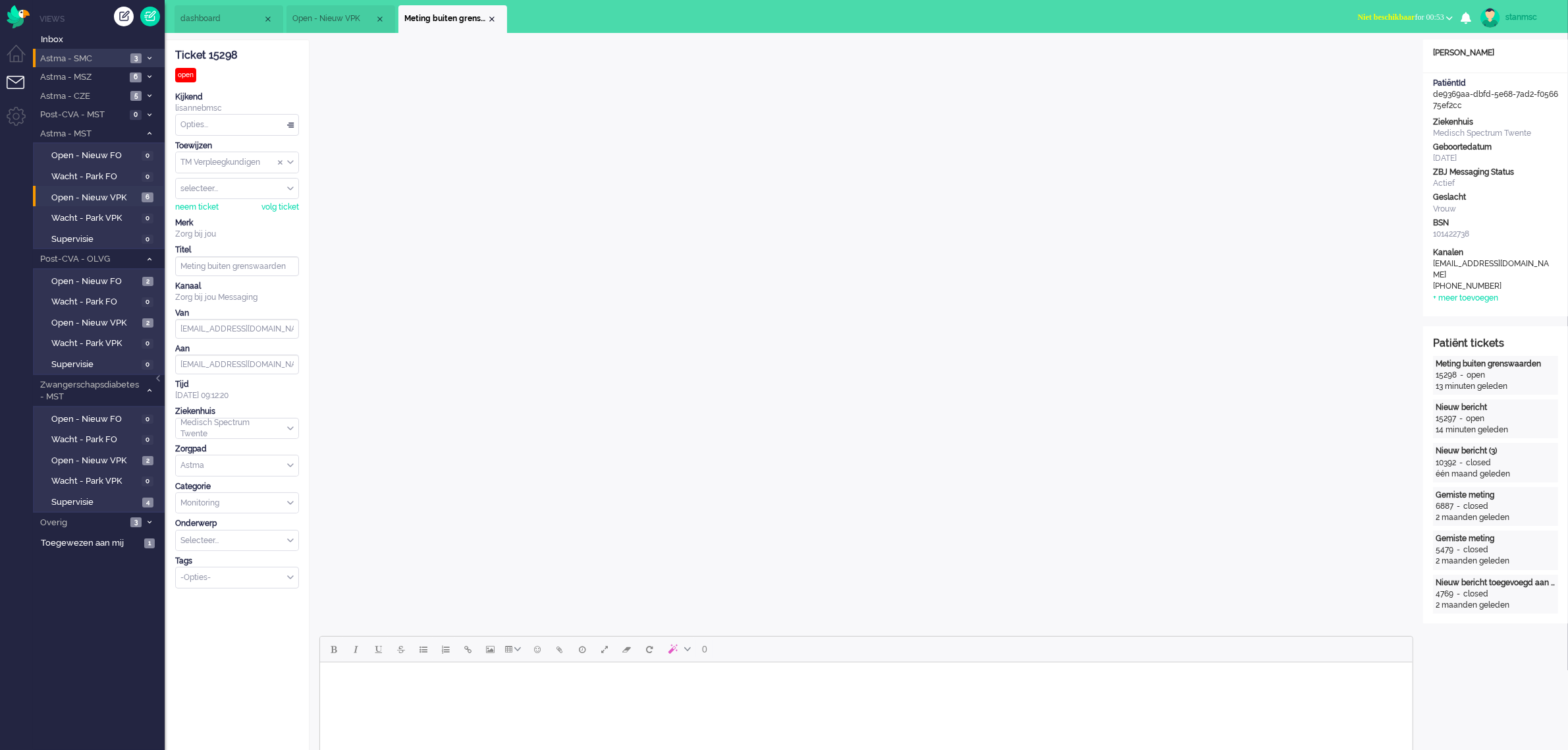
click at [109, 50] on li "Astma - SMC 3" at bounding box center [98, 57] width 131 height 19
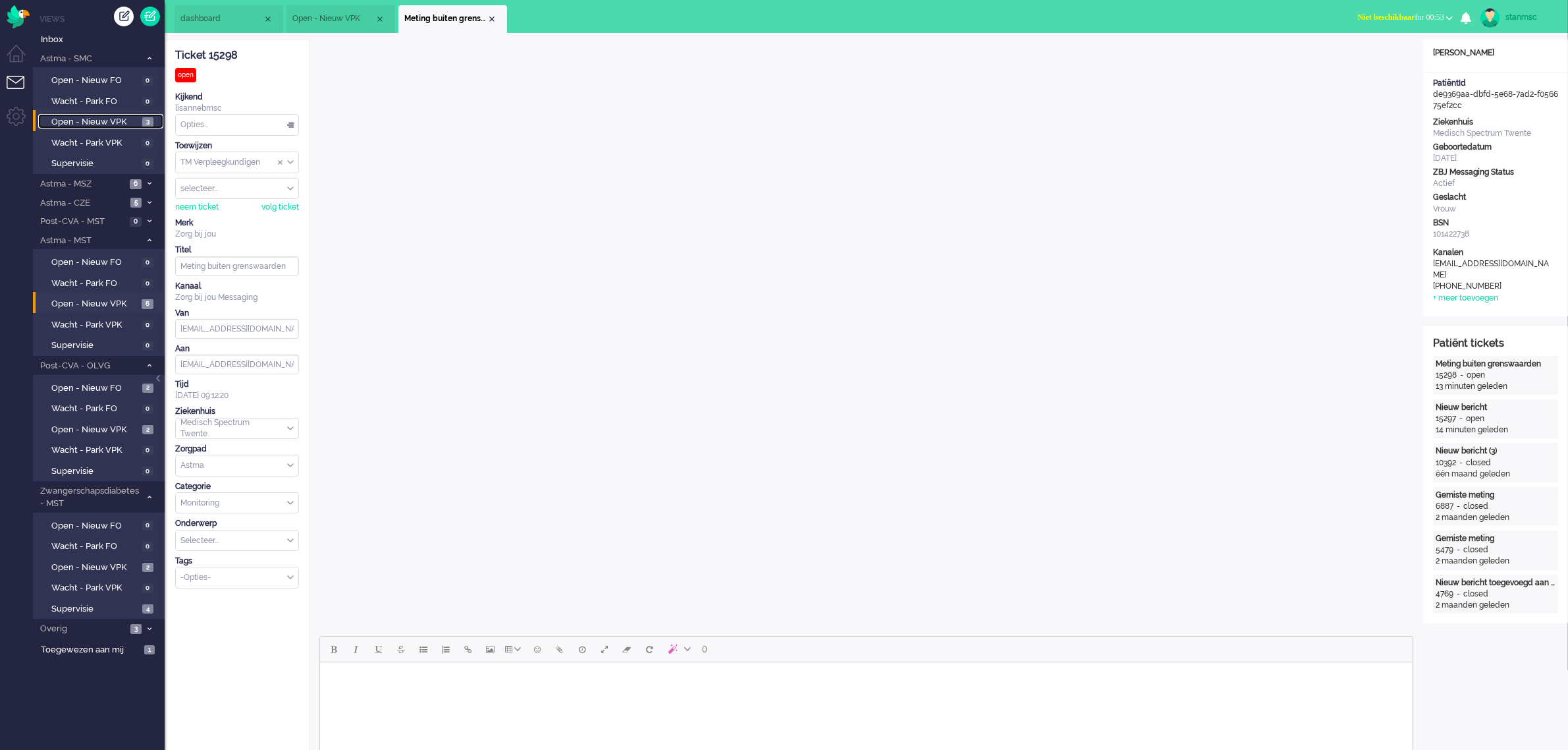
click at [91, 117] on span "Open - Nieuw VPK" at bounding box center [95, 123] width 88 height 13
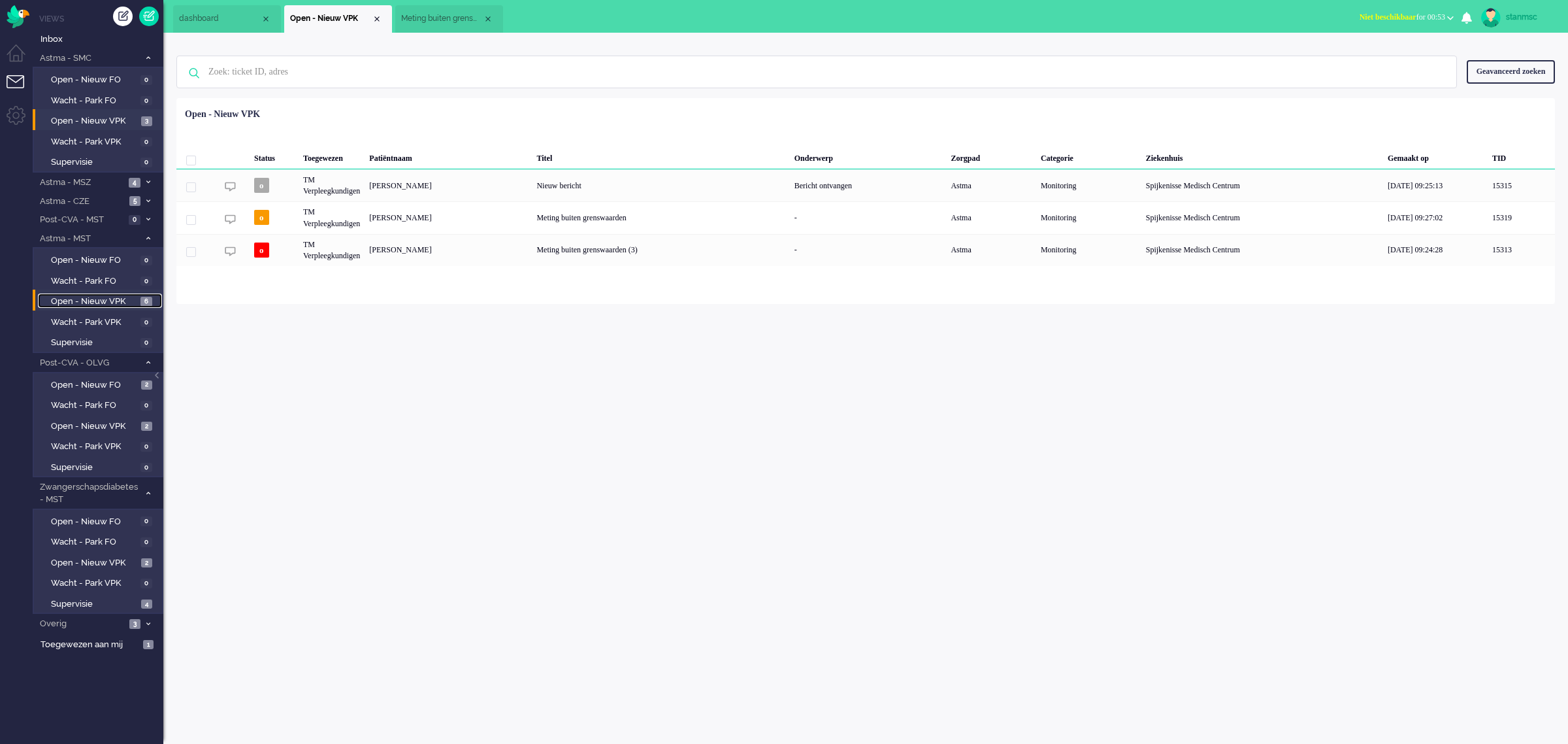
click at [116, 298] on span "Open - Nieuw VPK" at bounding box center [93, 302] width 86 height 12
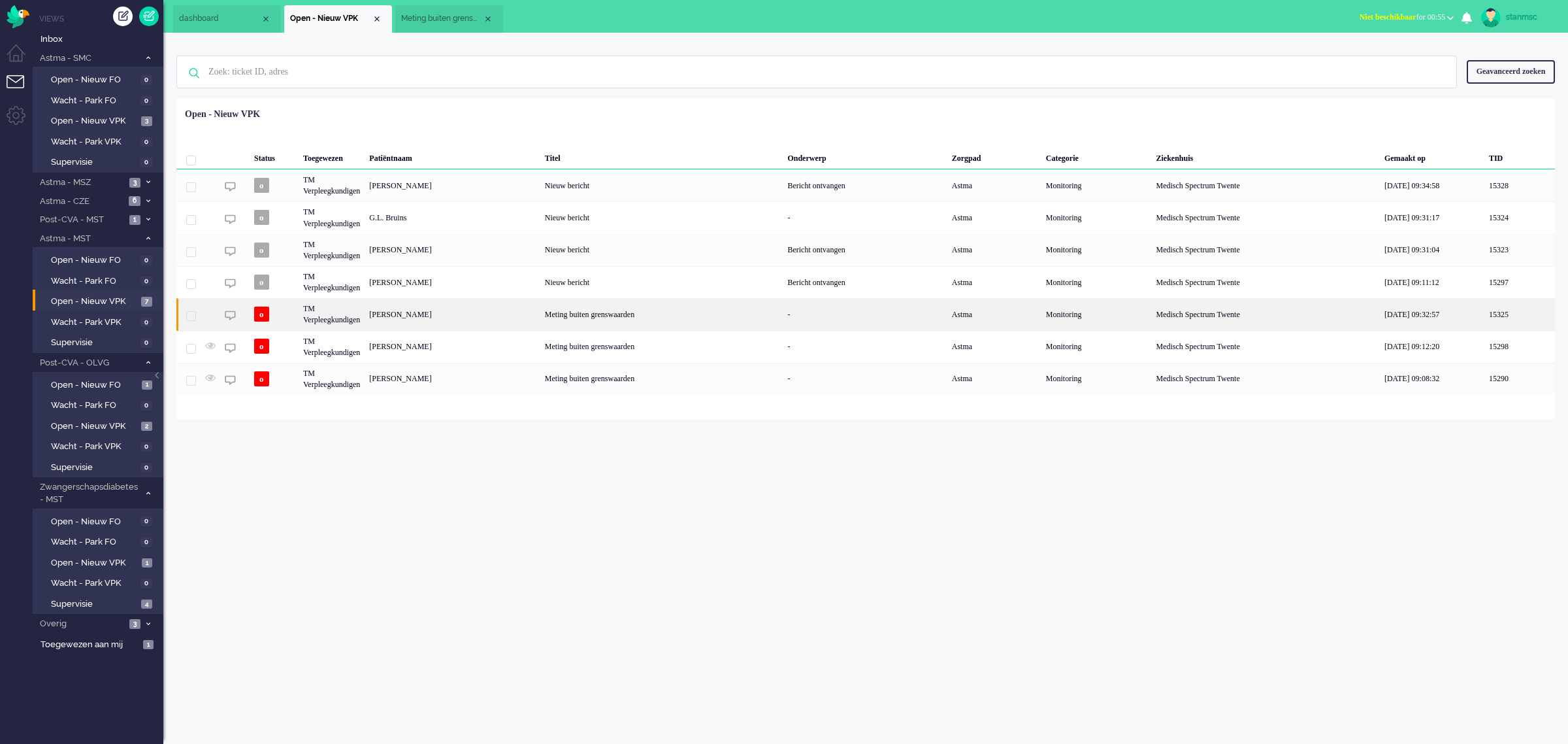
click at [331, 314] on div "TM Verpleegkundigen" at bounding box center [332, 314] width 66 height 32
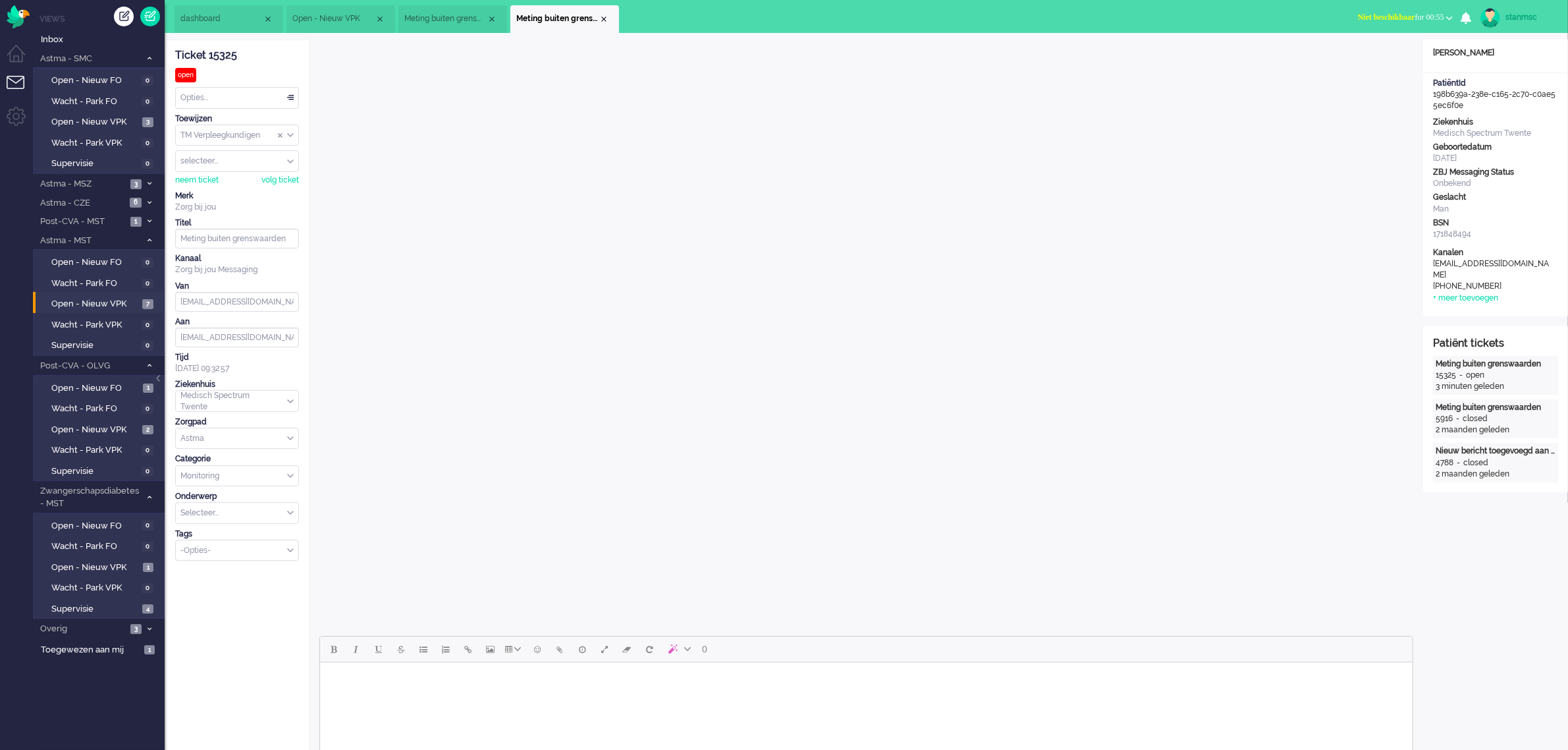
click at [448, 21] on span "Meting buiten grenswaarden" at bounding box center [445, 19] width 82 height 12
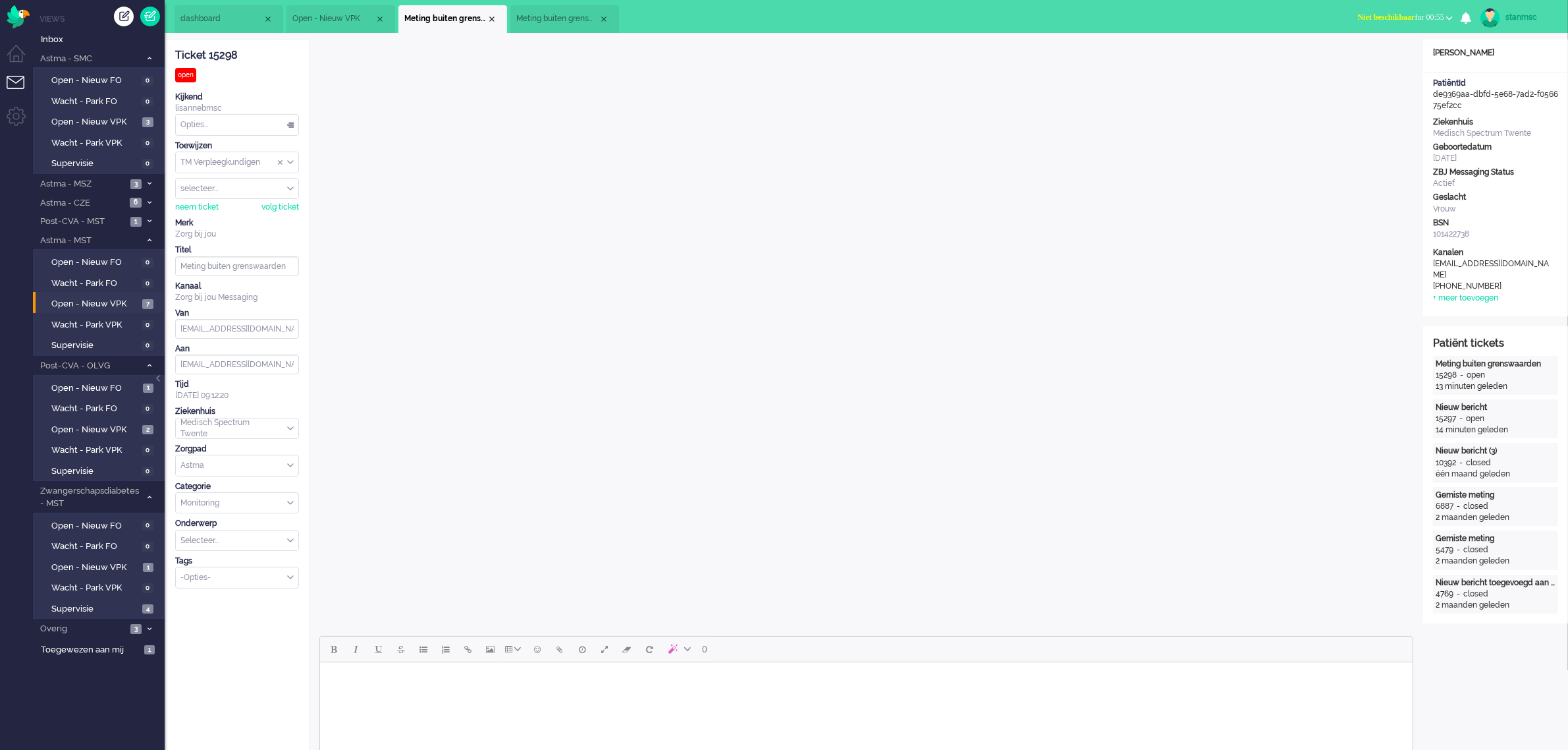
click at [334, 16] on span "Open - Nieuw VPK" at bounding box center [334, 19] width 82 height 12
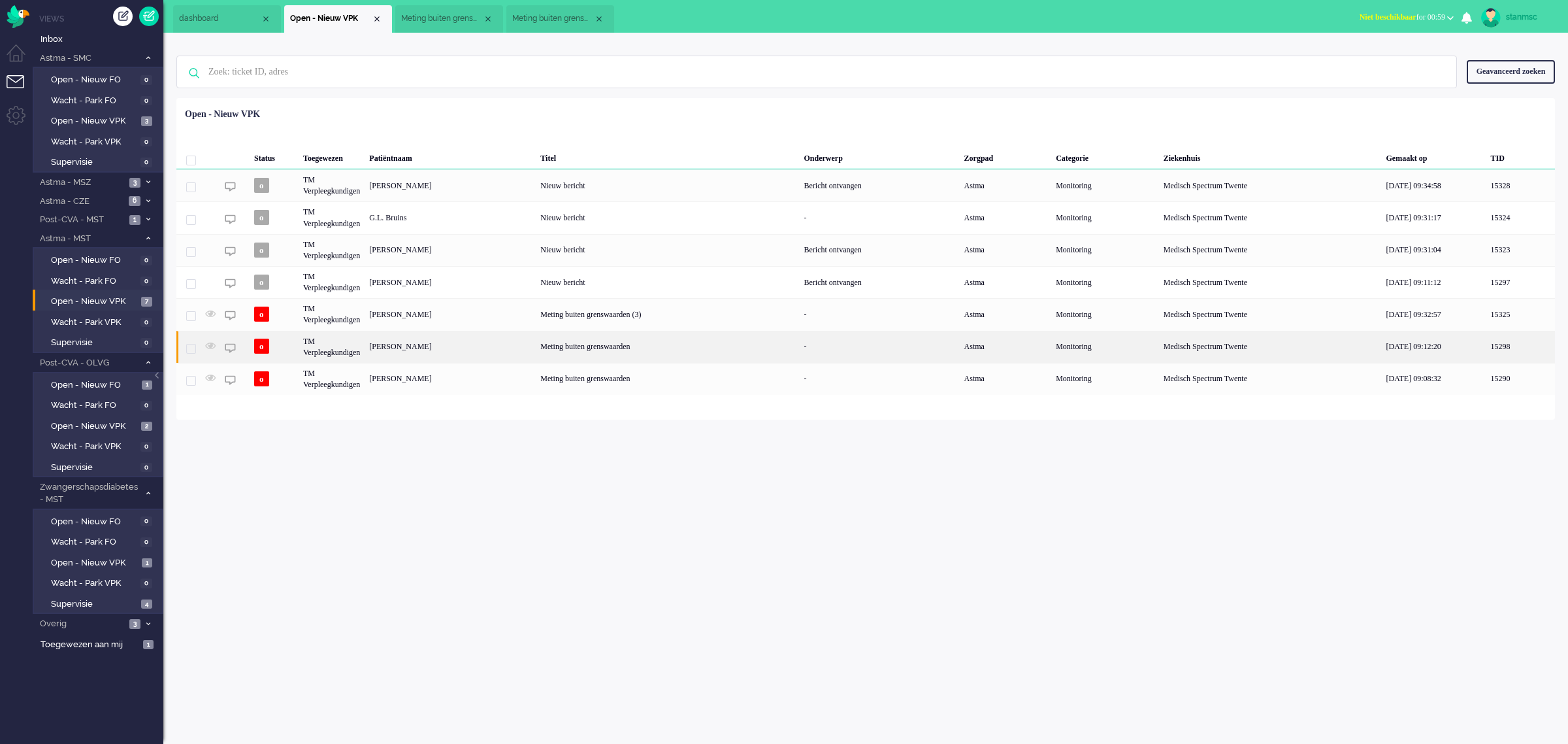
click at [331, 344] on div "TM Verpleegkundigen" at bounding box center [332, 347] width 66 height 32
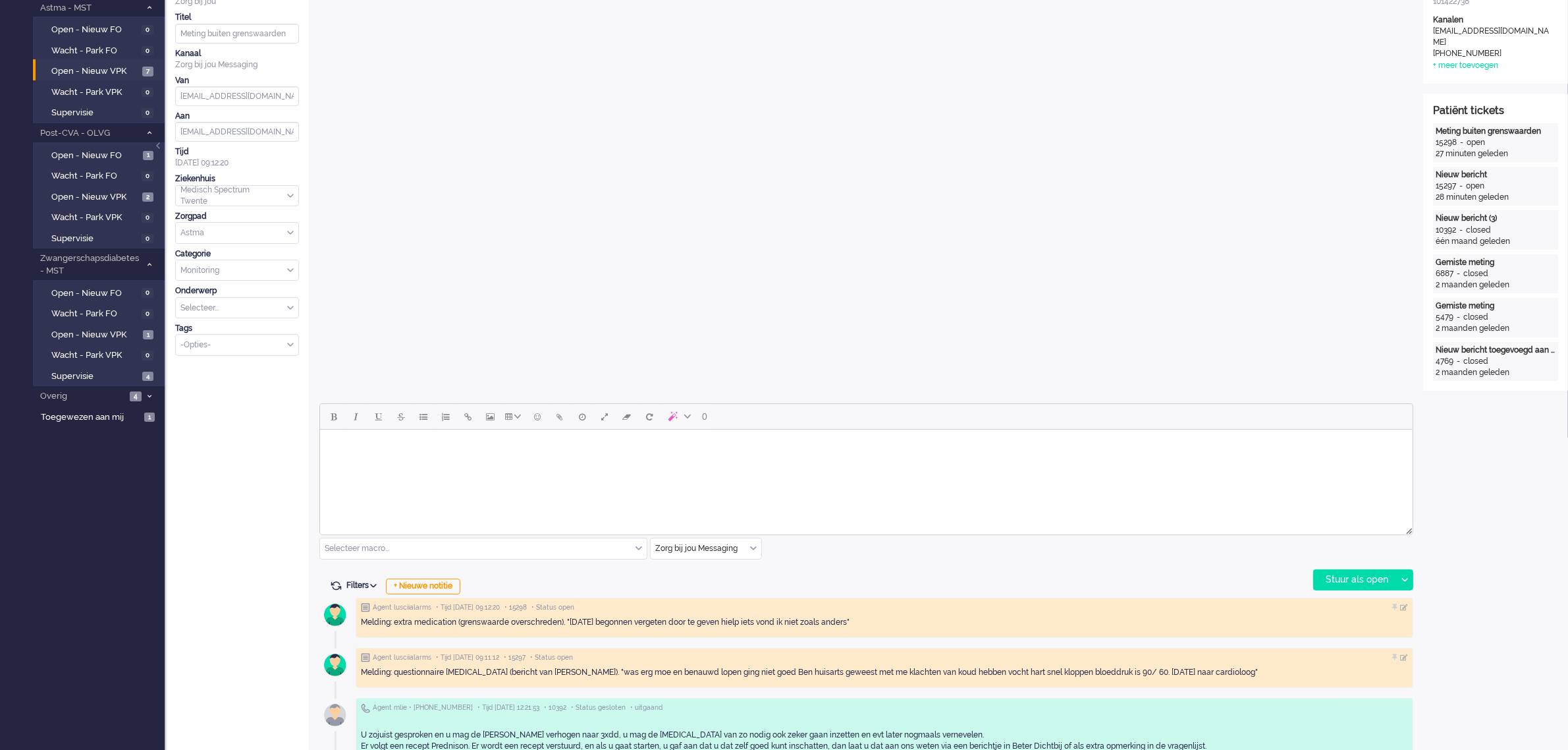
scroll to position [247, 0]
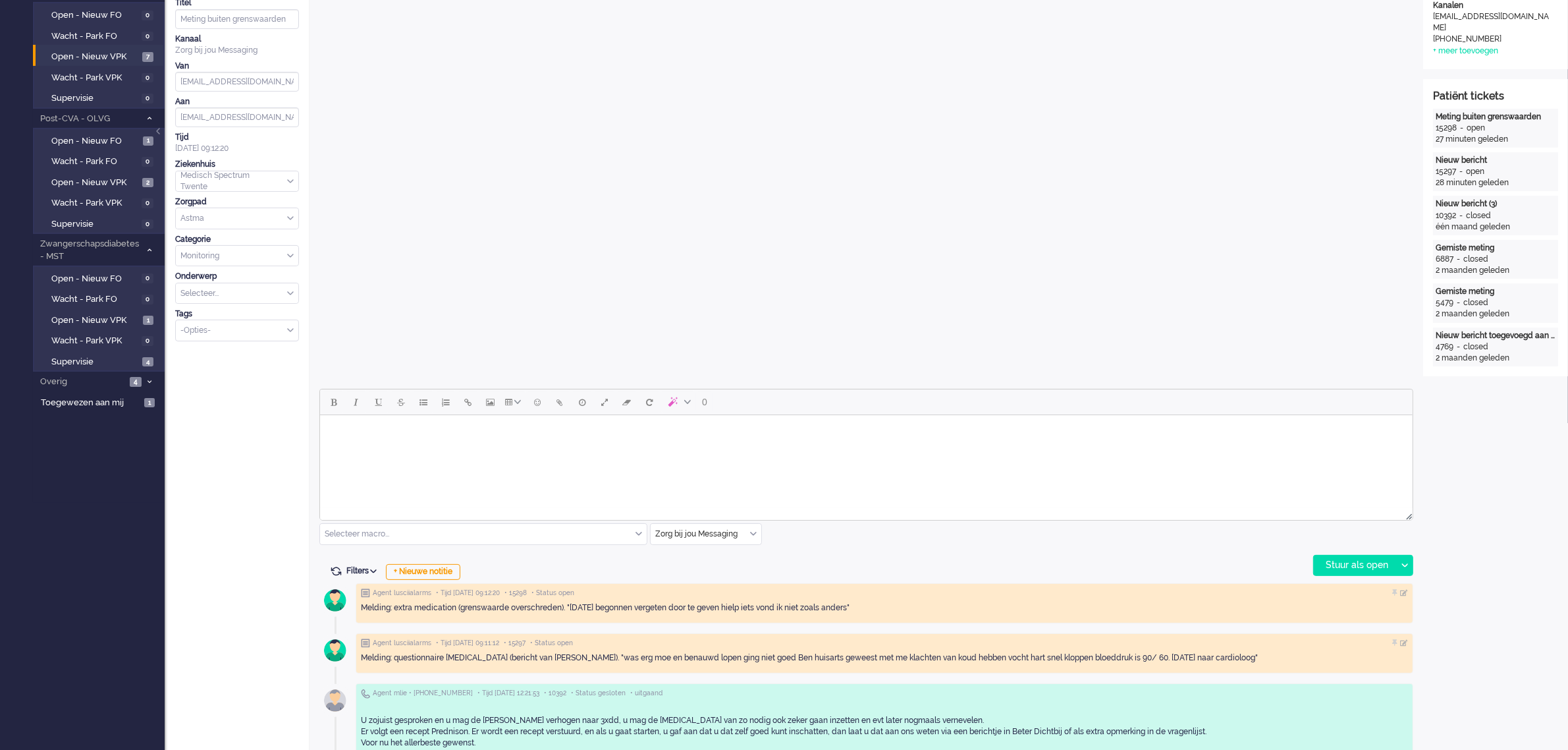
click at [376, 443] on body "Rich Text Area. Press ALT-0 for help." at bounding box center [866, 432] width 1082 height 23
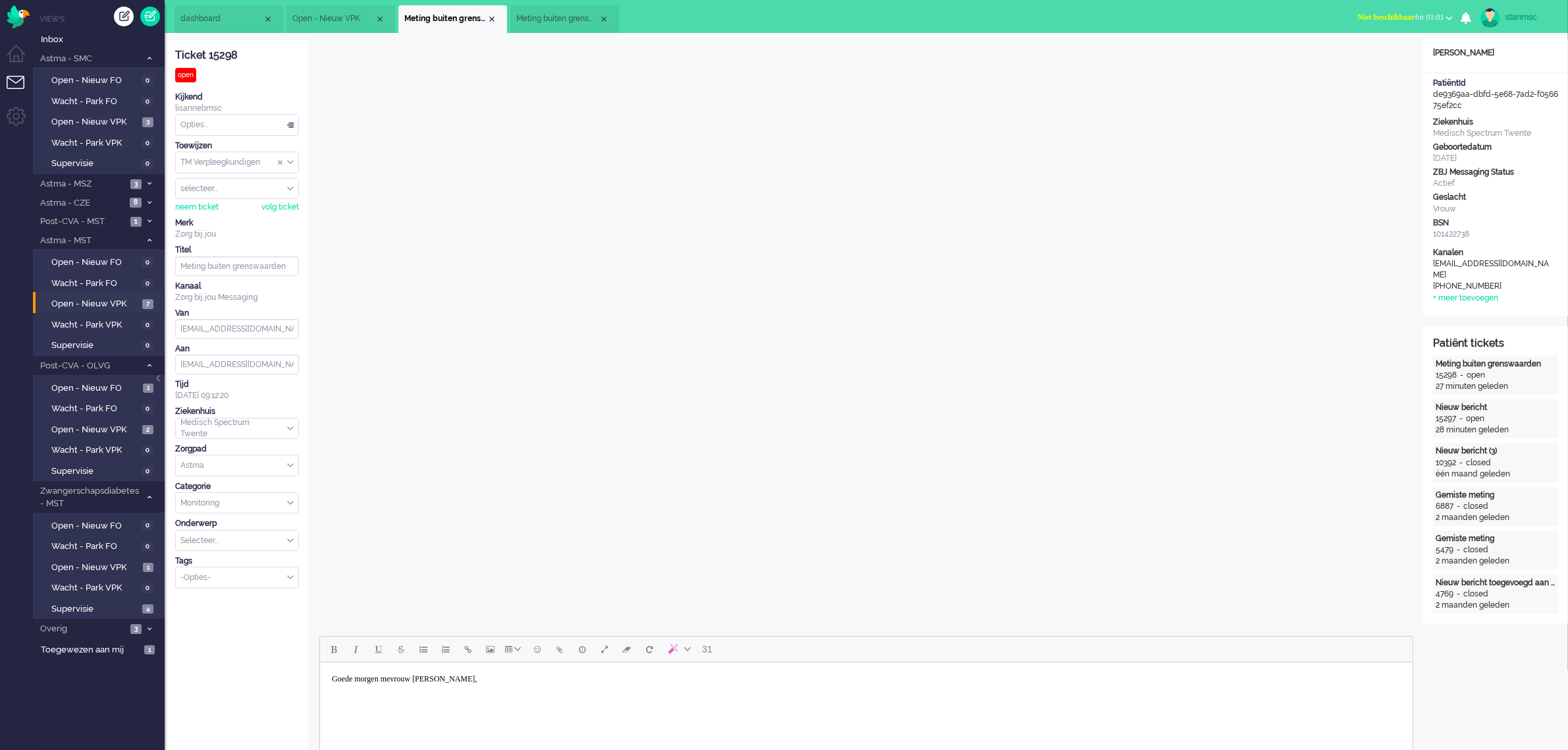
click at [363, 703] on body "Goede morgen mevrouw [PERSON_NAME]," at bounding box center [866, 689] width 1082 height 43
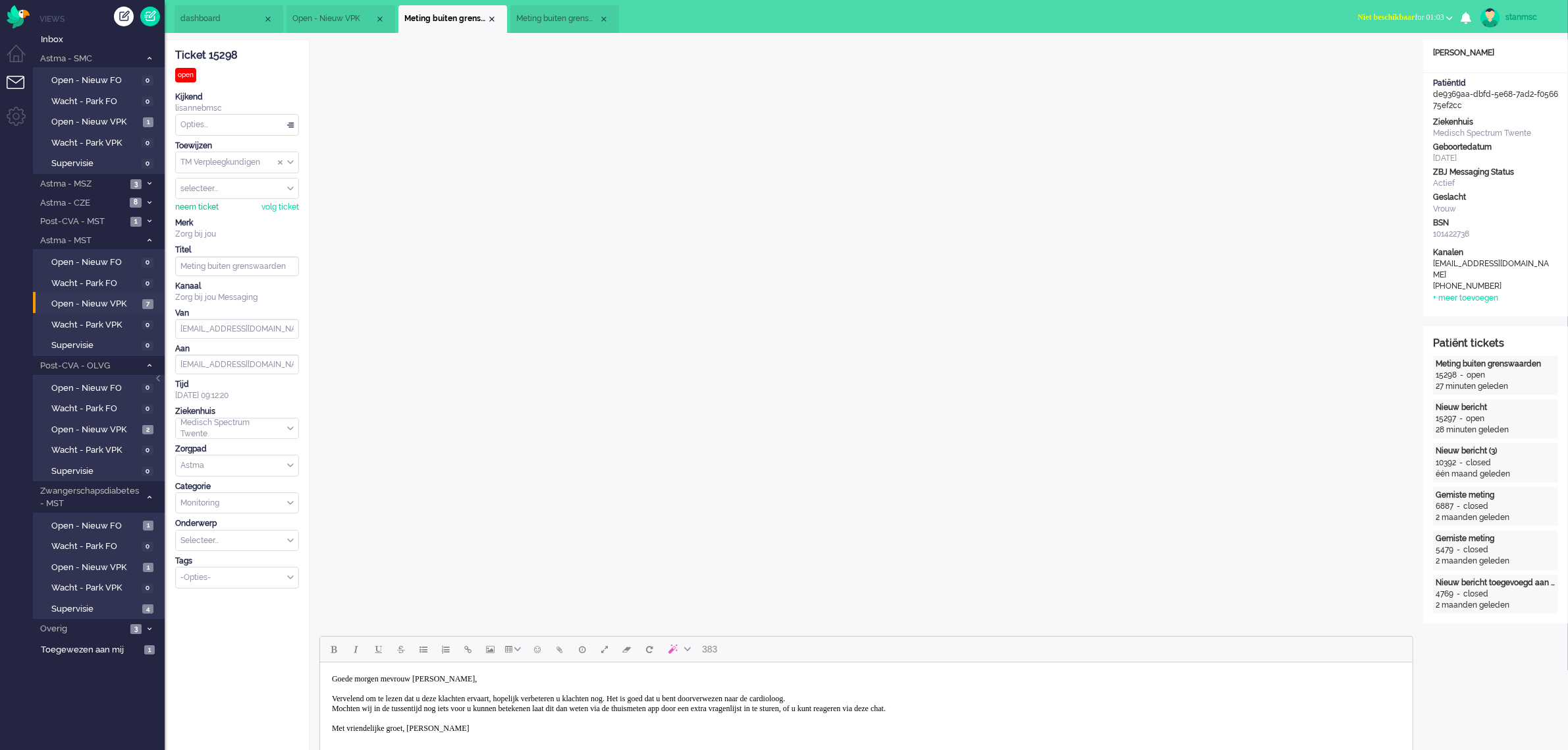
click at [199, 206] on div "neem ticket" at bounding box center [197, 207] width 44 height 12
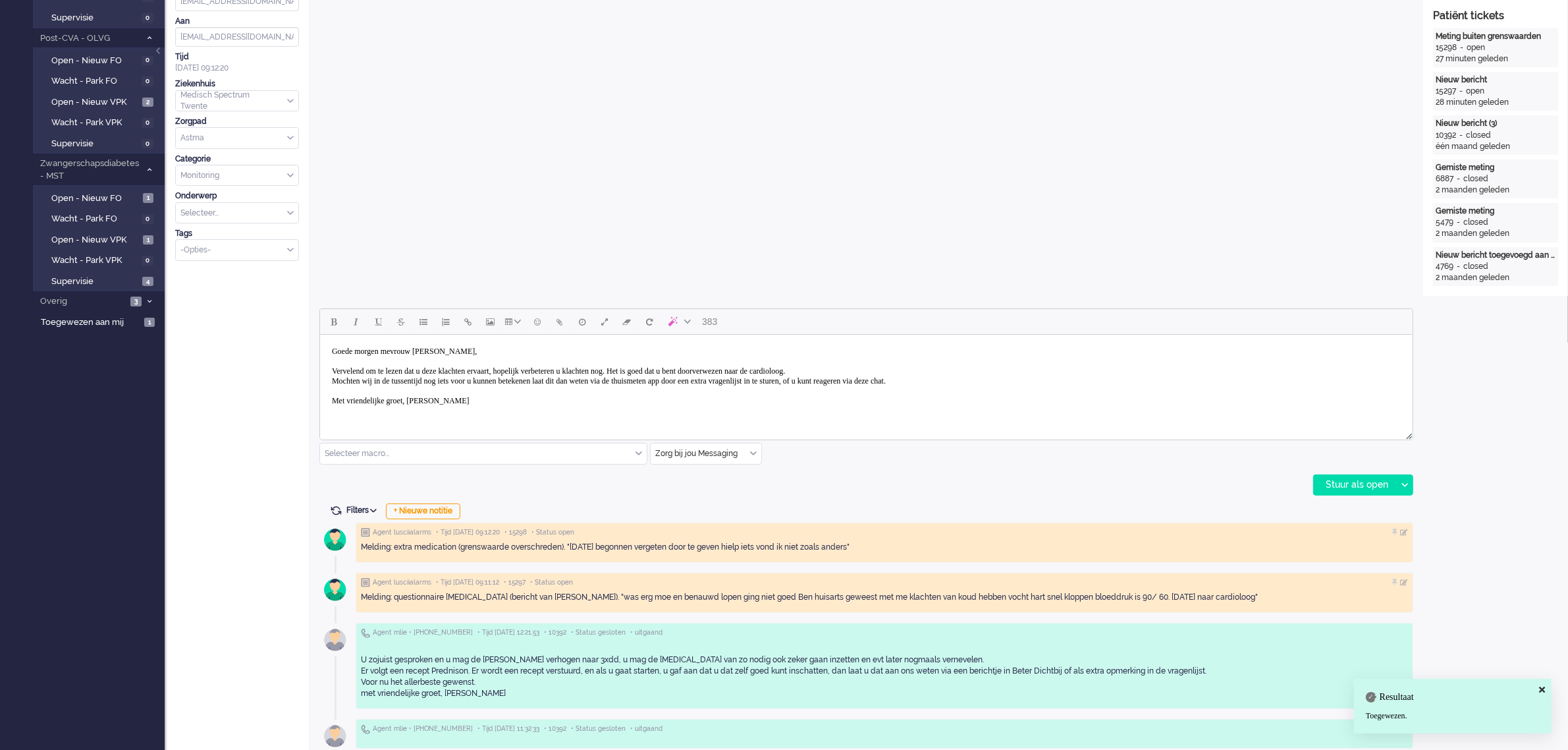
scroll to position [329, 0]
click at [1345, 476] on div "Stuur als open" at bounding box center [1355, 483] width 82 height 20
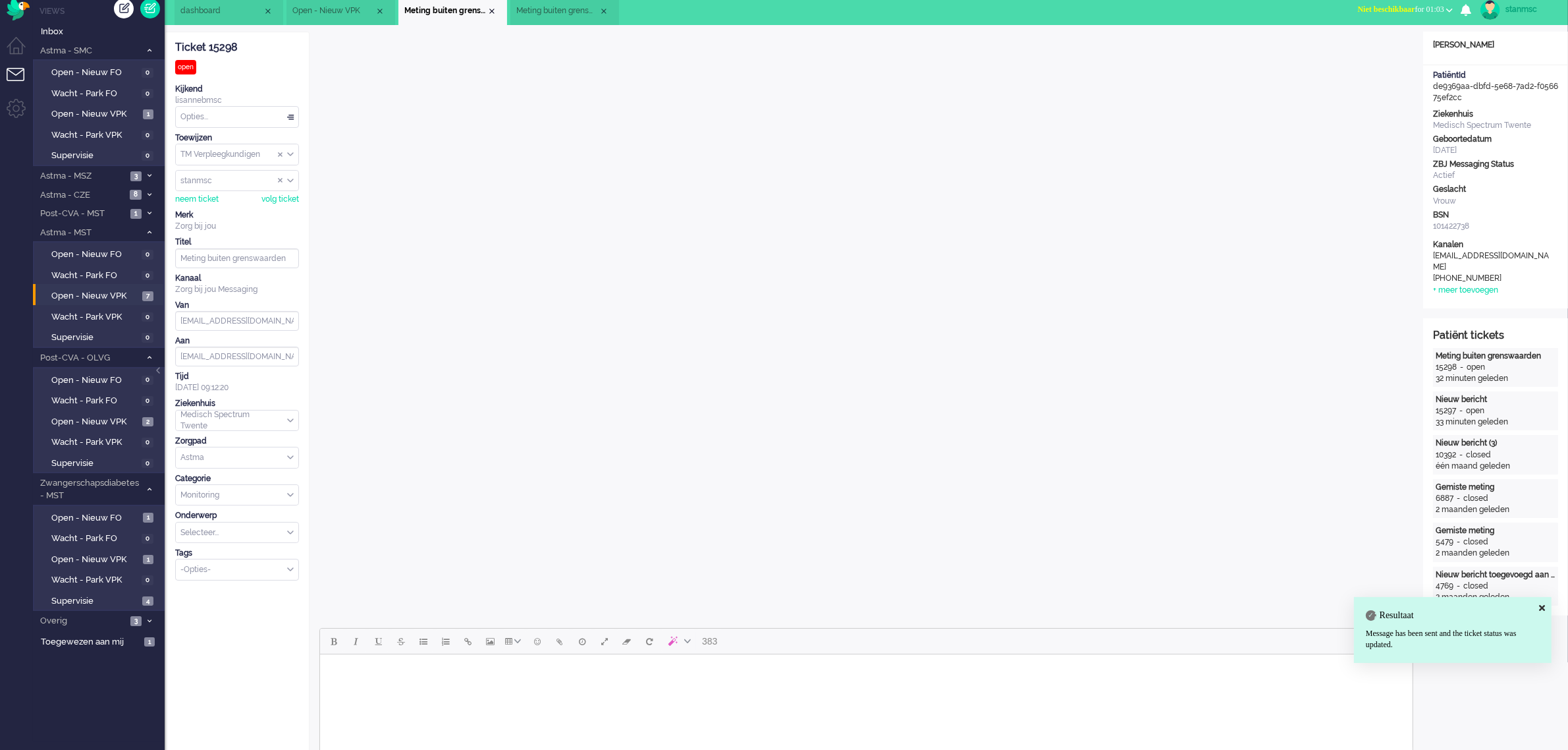
scroll to position [0, 0]
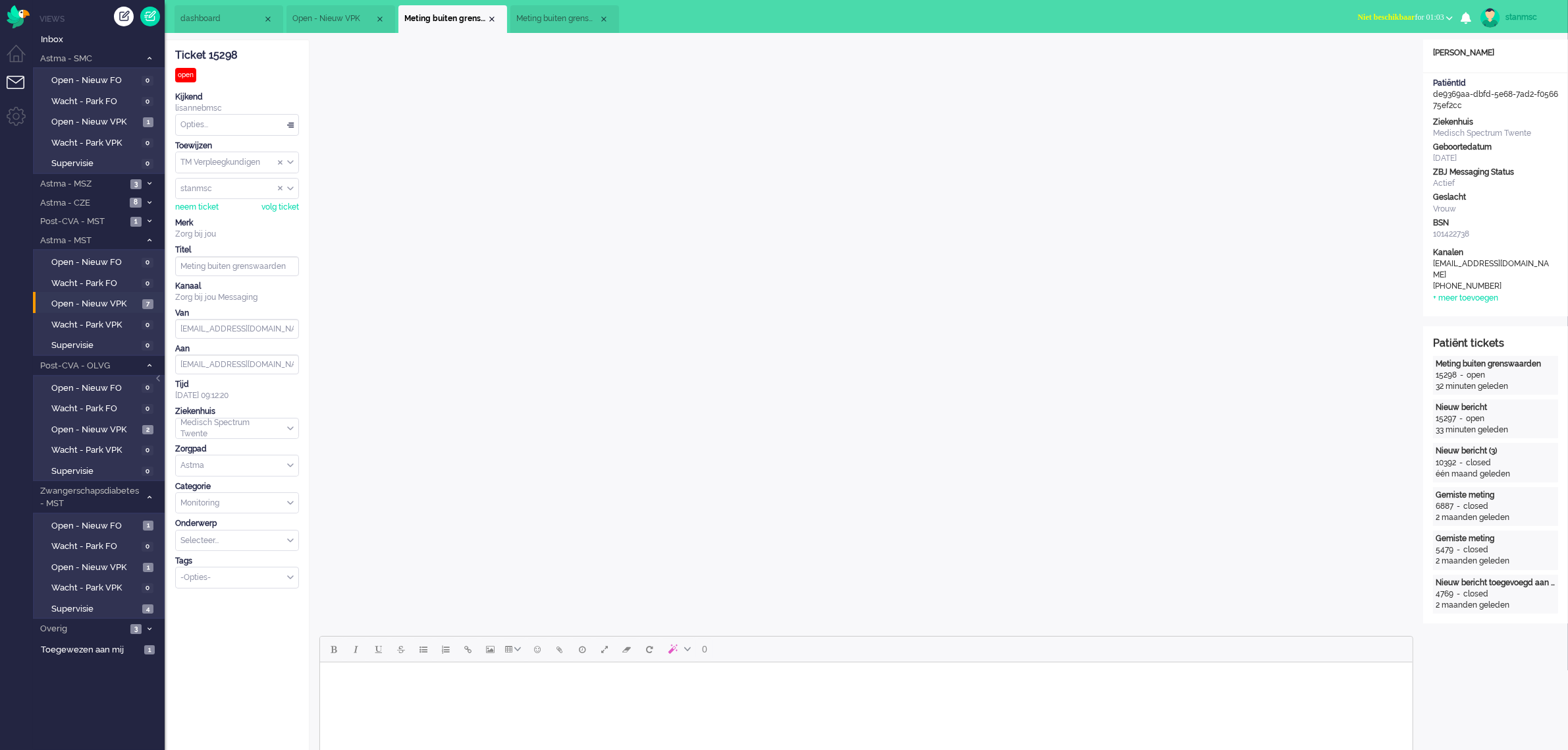
click at [243, 121] on div "Opties..." at bounding box center [237, 124] width 123 height 21
click at [217, 215] on li "Opgelost" at bounding box center [237, 217] width 123 height 19
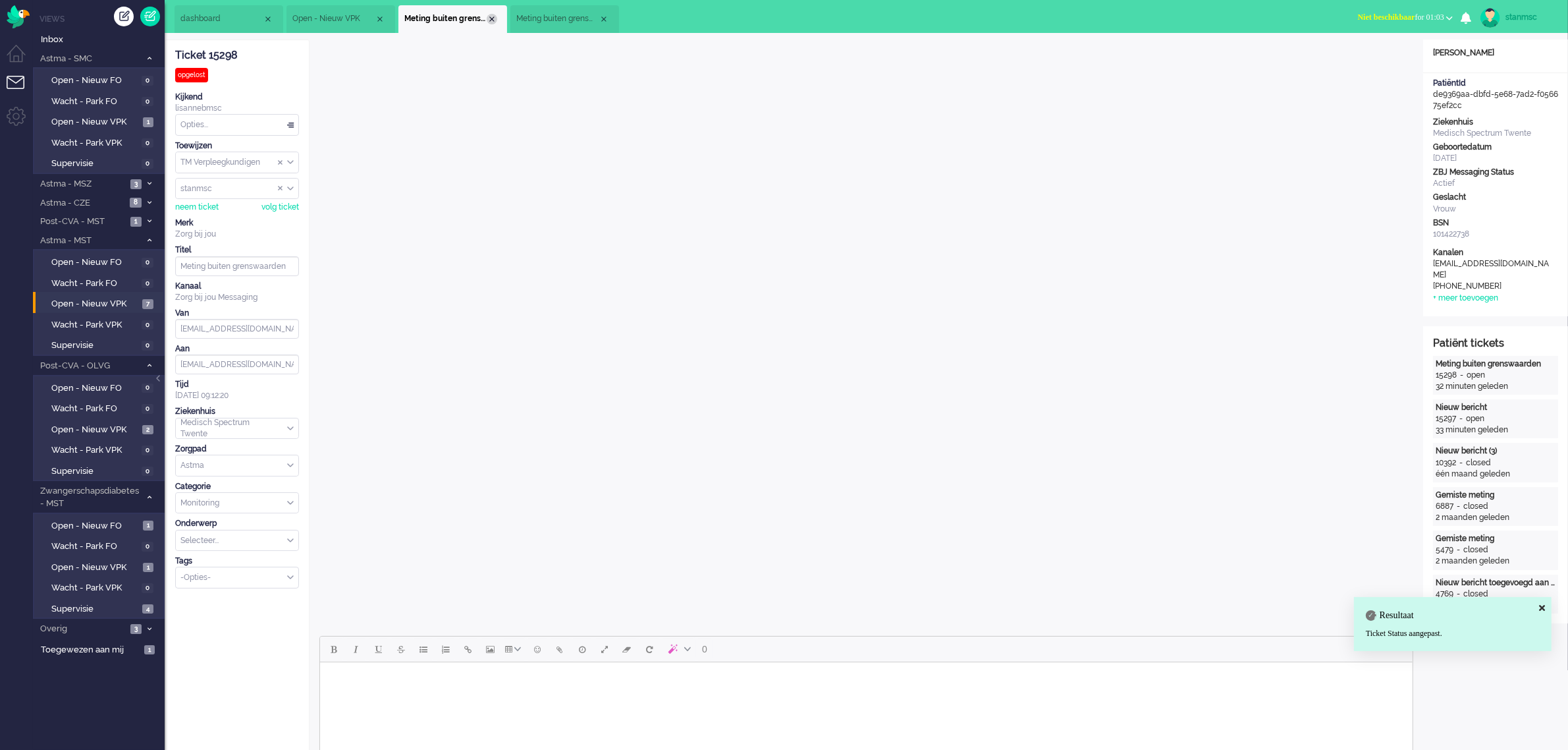
click at [492, 20] on div "Close tab" at bounding box center [492, 19] width 11 height 11
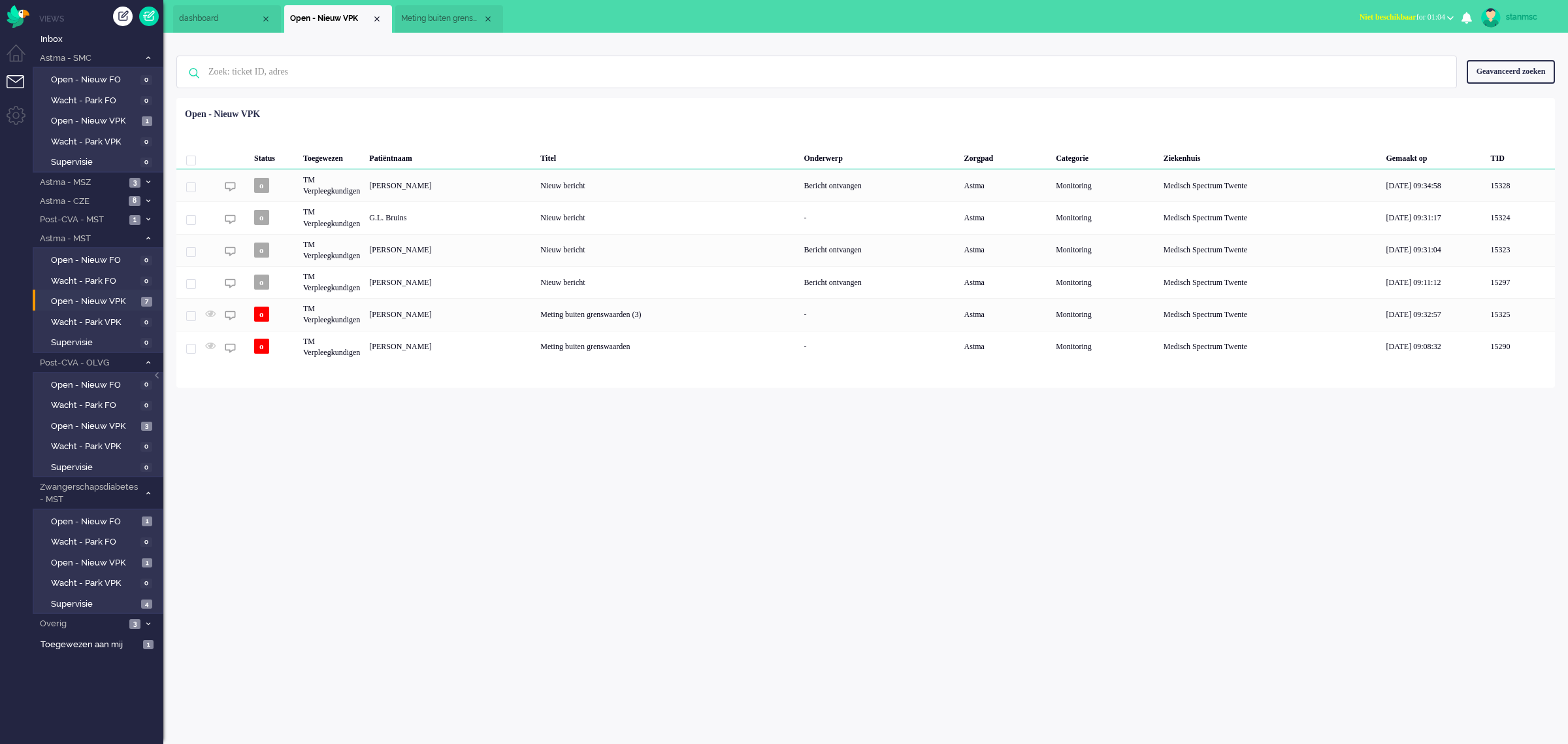
click at [432, 17] on span "Meting buiten grenswaarden" at bounding box center [442, 19] width 82 height 12
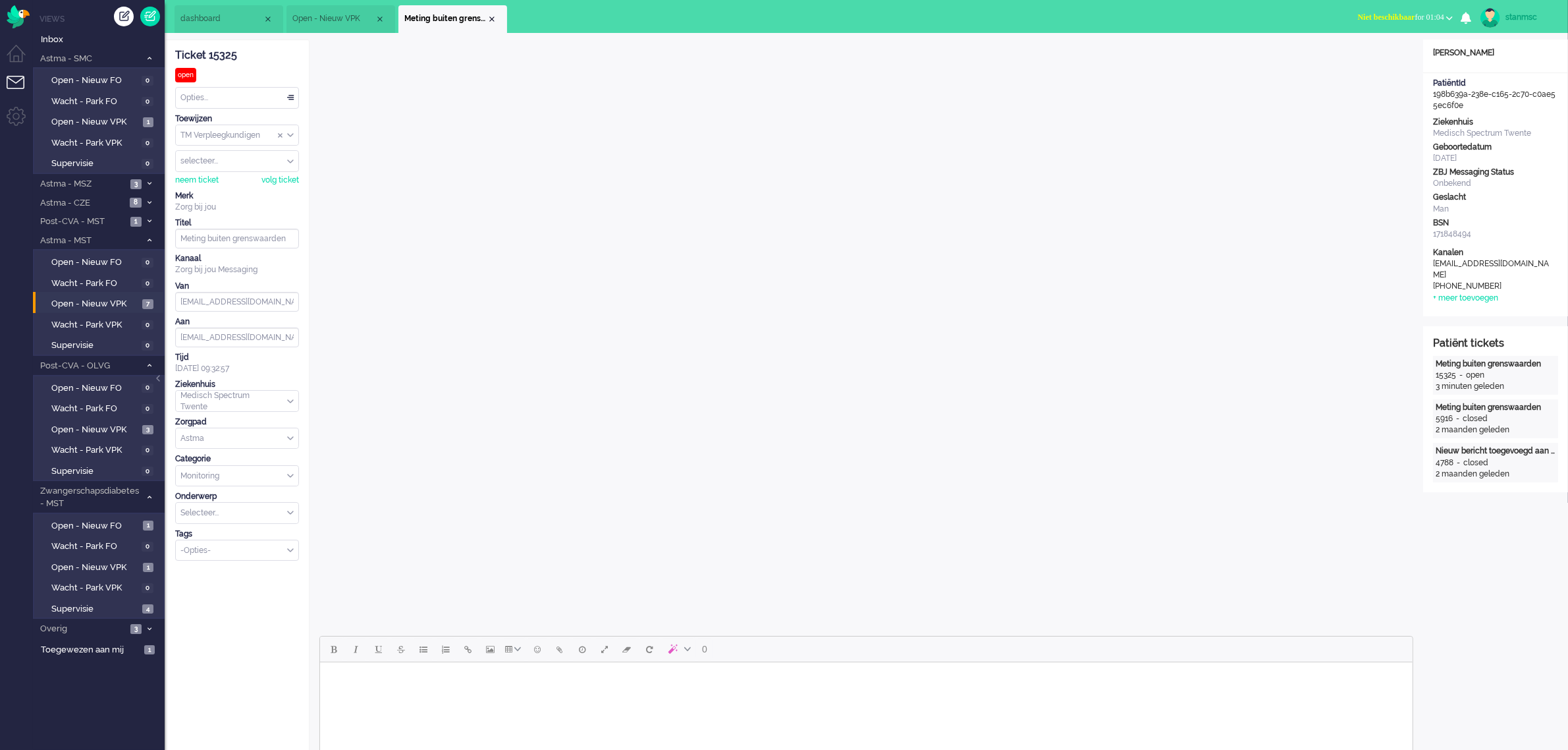
click at [337, 12] on li "Open - Nieuw VPK" at bounding box center [340, 19] width 108 height 28
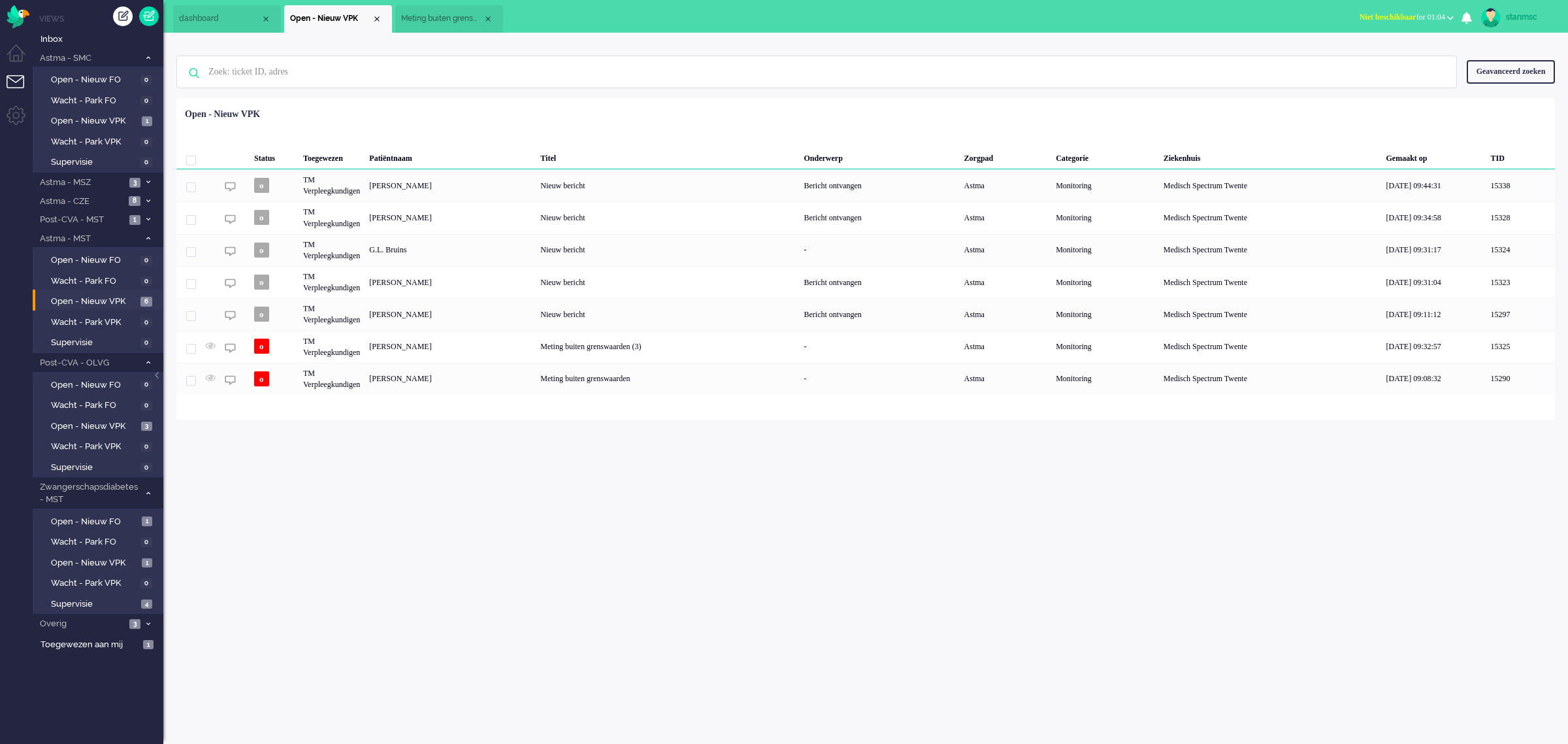
click at [433, 12] on li "Meting buiten grenswaarden" at bounding box center [448, 19] width 107 height 28
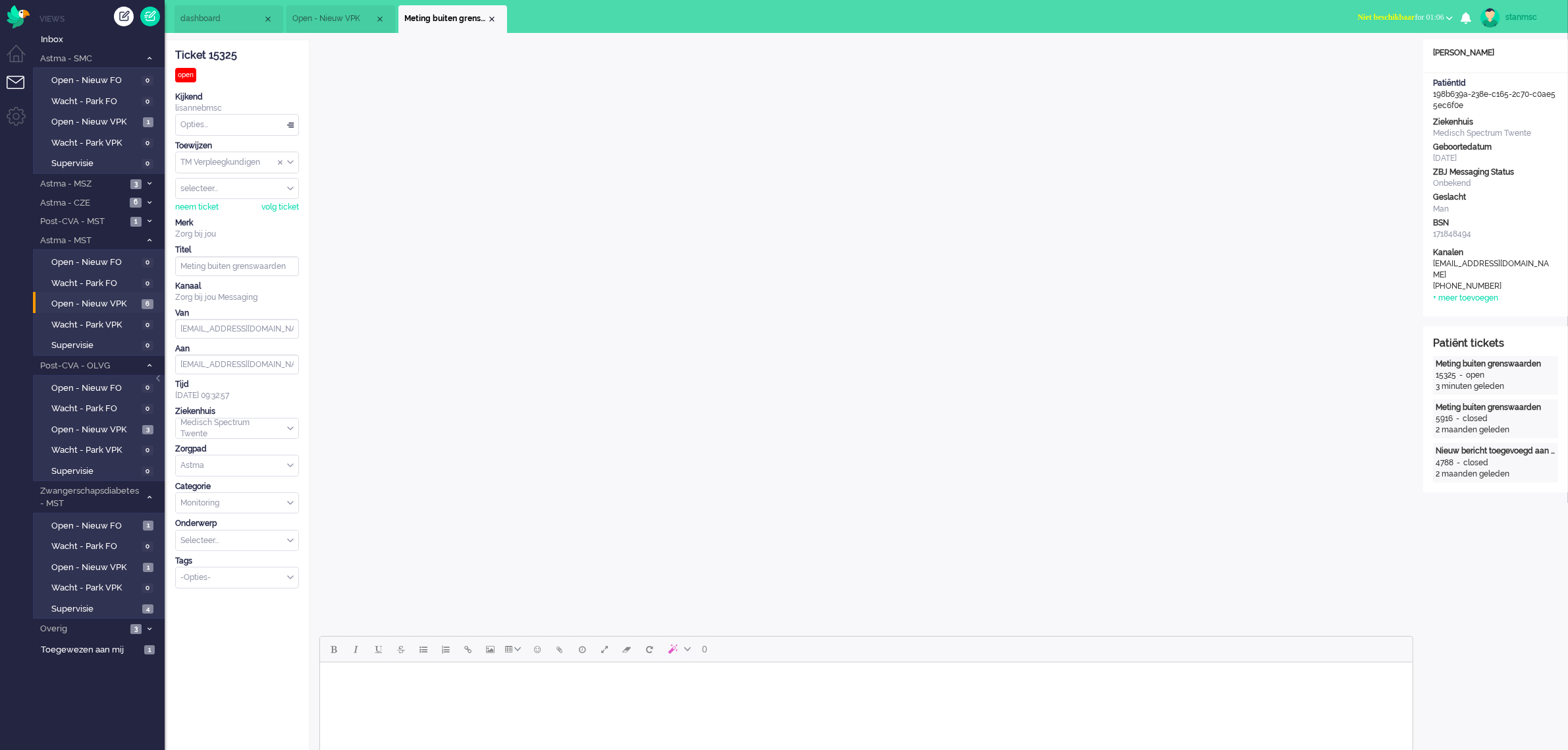
click at [346, 21] on span "Open - Nieuw VPK" at bounding box center [334, 19] width 82 height 12
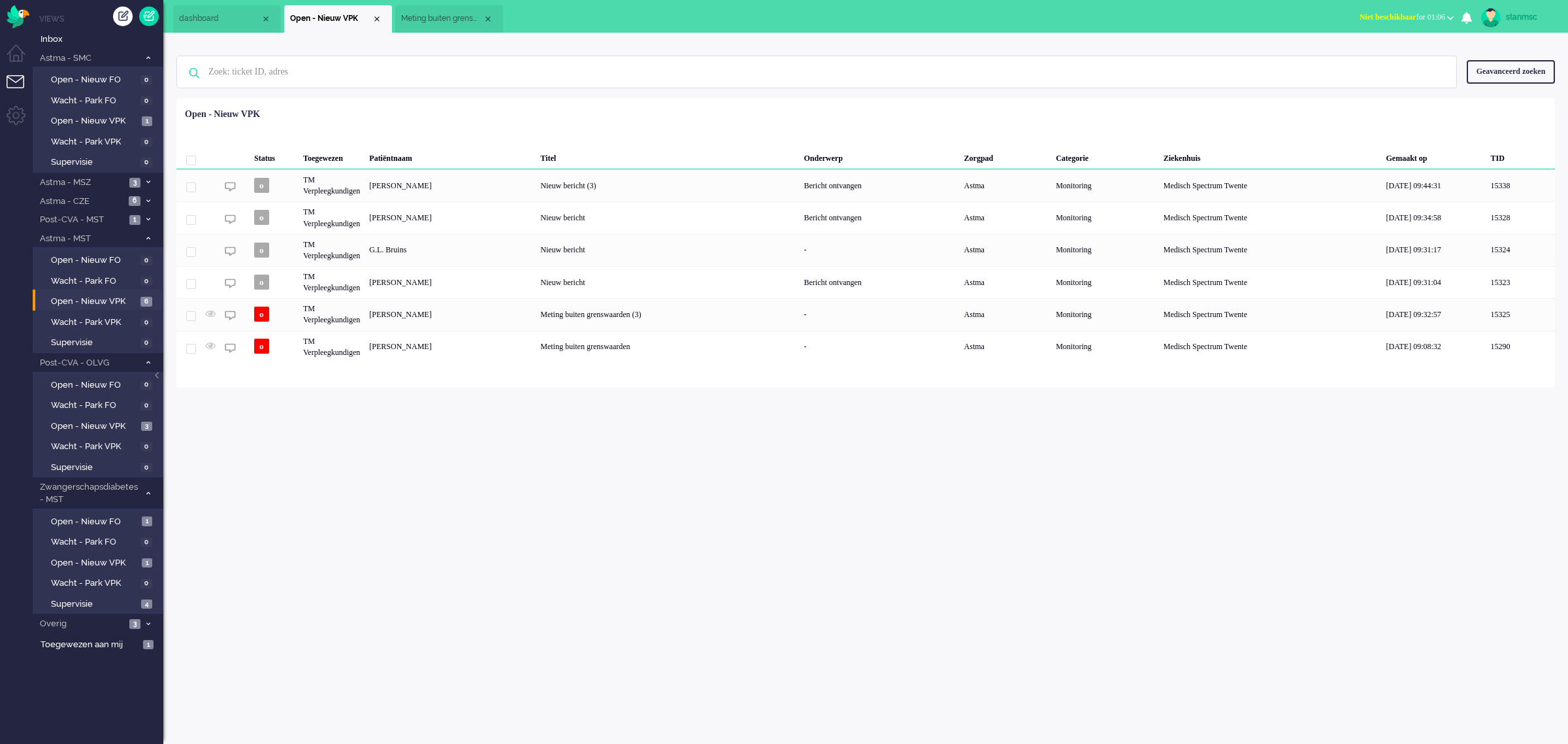
click at [456, 20] on span "Meting buiten grenswaarden" at bounding box center [442, 19] width 82 height 12
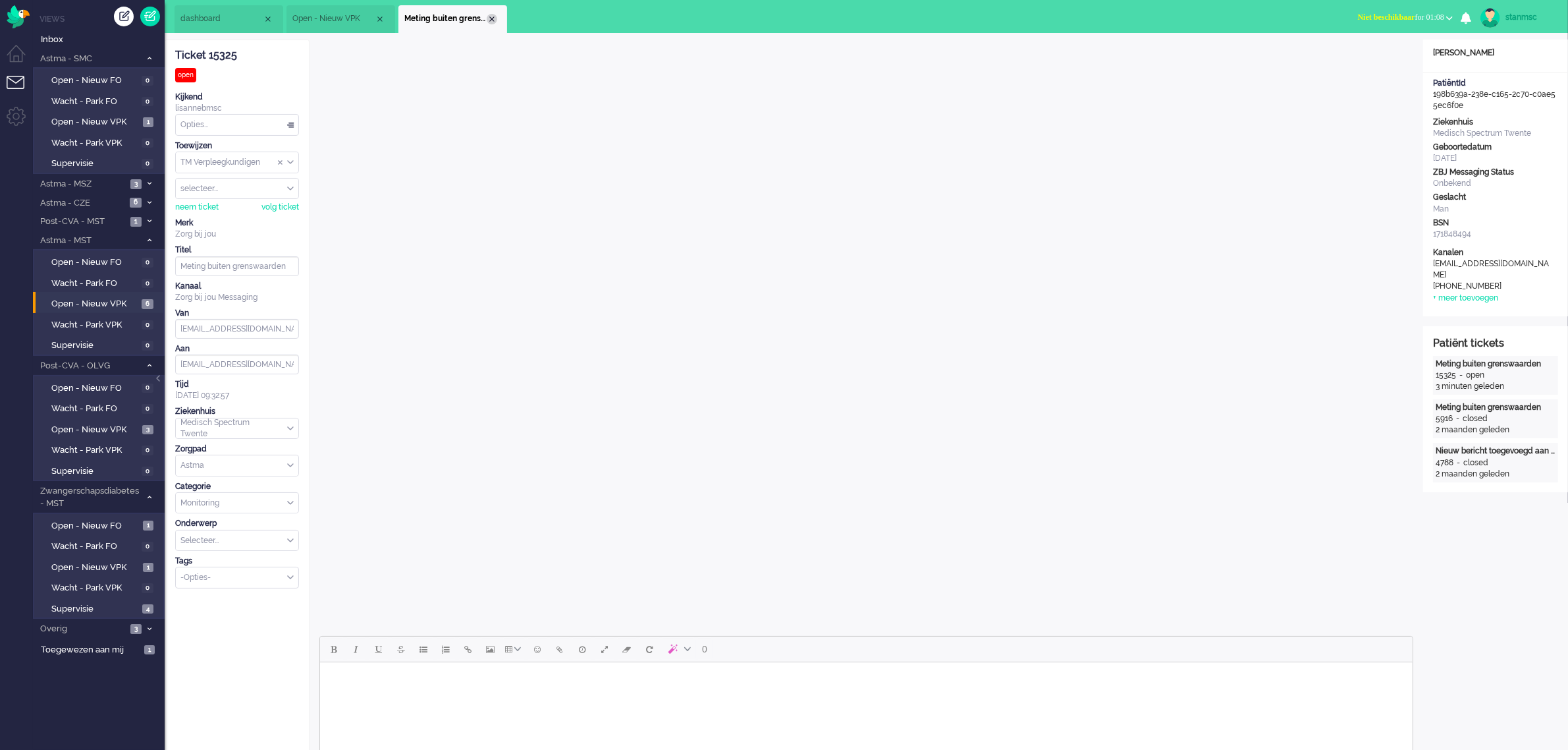
click at [488, 18] on div "Close tab" at bounding box center [492, 19] width 11 height 11
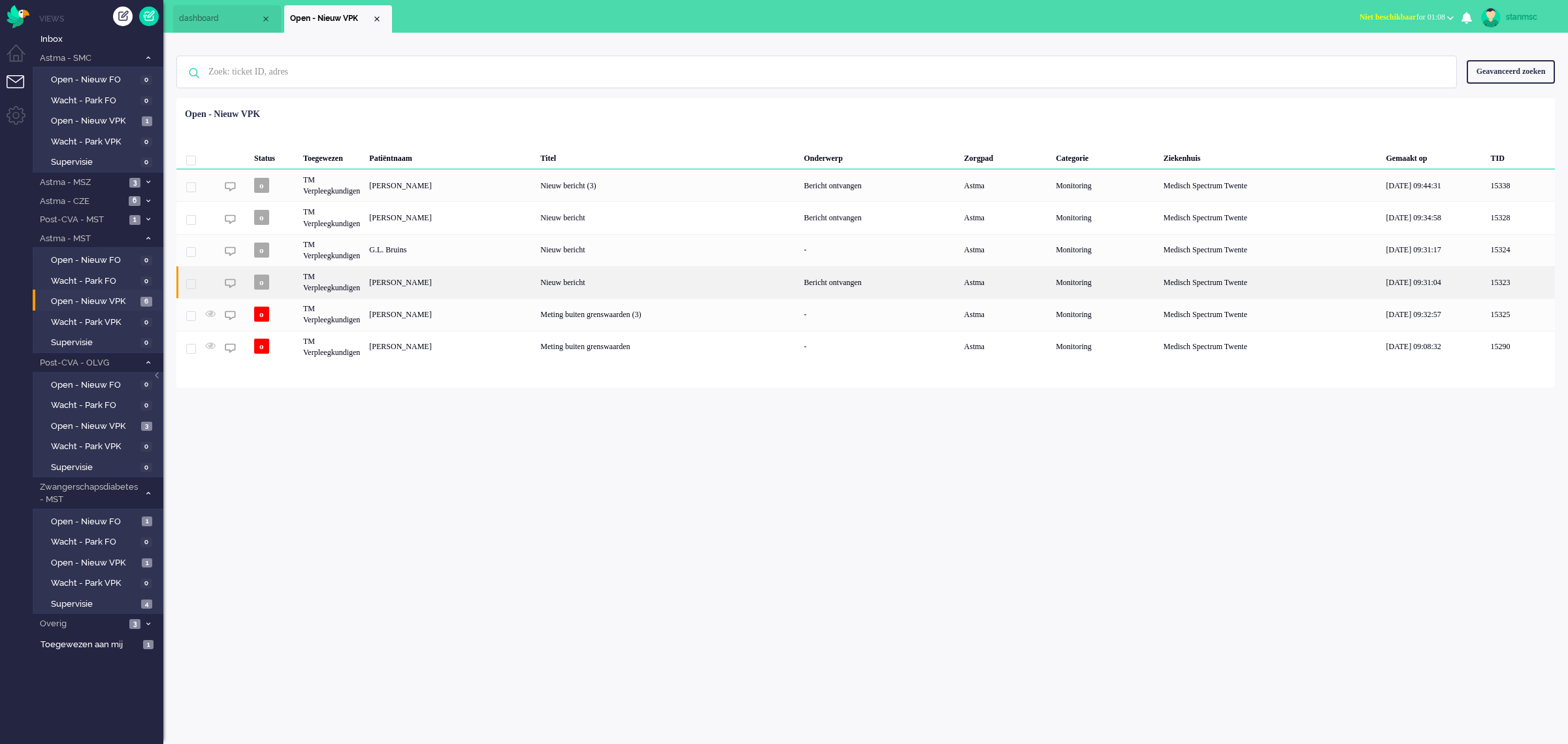
click at [343, 281] on div "TM Verpleegkundigen" at bounding box center [332, 282] width 66 height 32
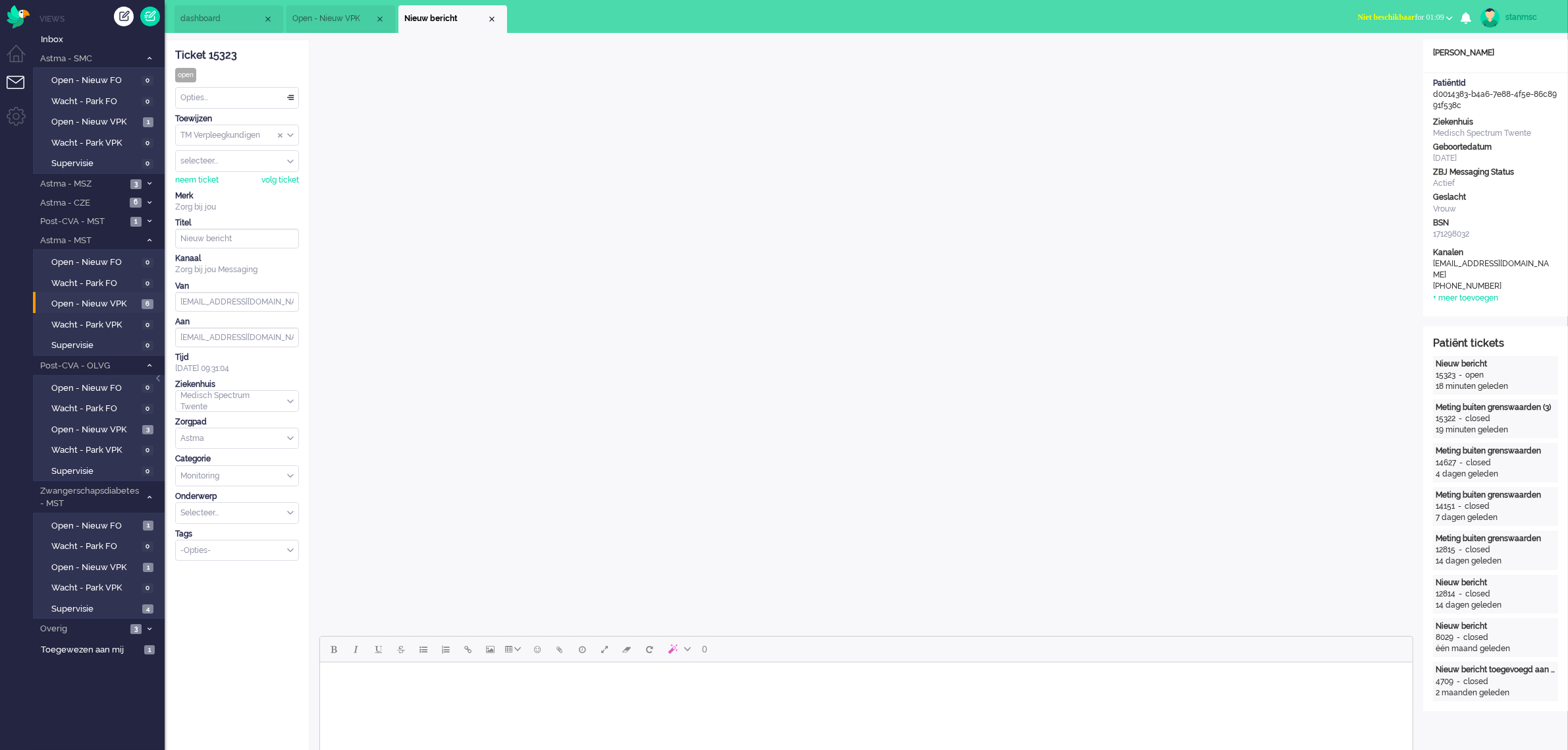
click at [338, 13] on span "Open - Nieuw VPK" at bounding box center [334, 19] width 82 height 12
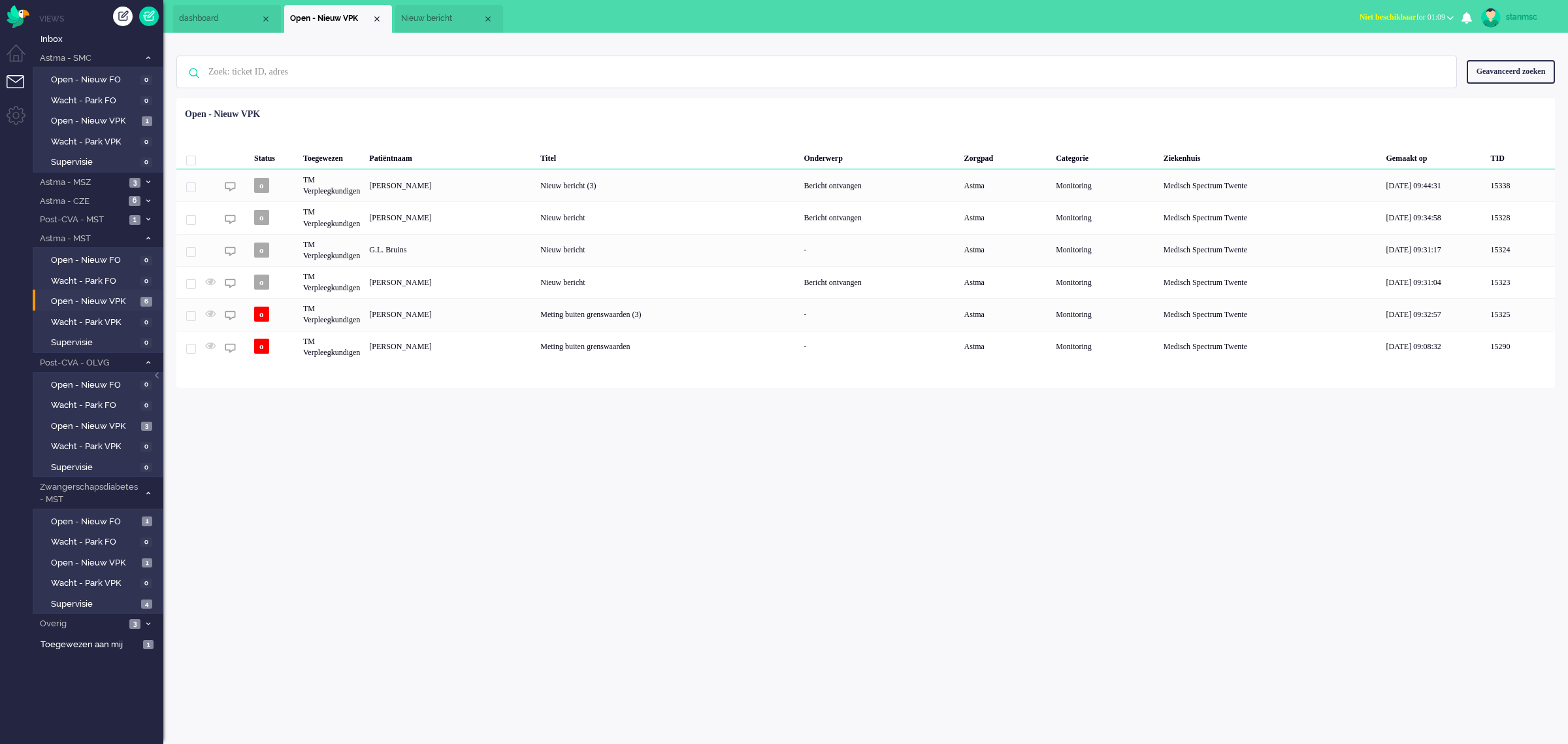
click at [433, 15] on span "Nieuw bericht" at bounding box center [442, 19] width 82 height 12
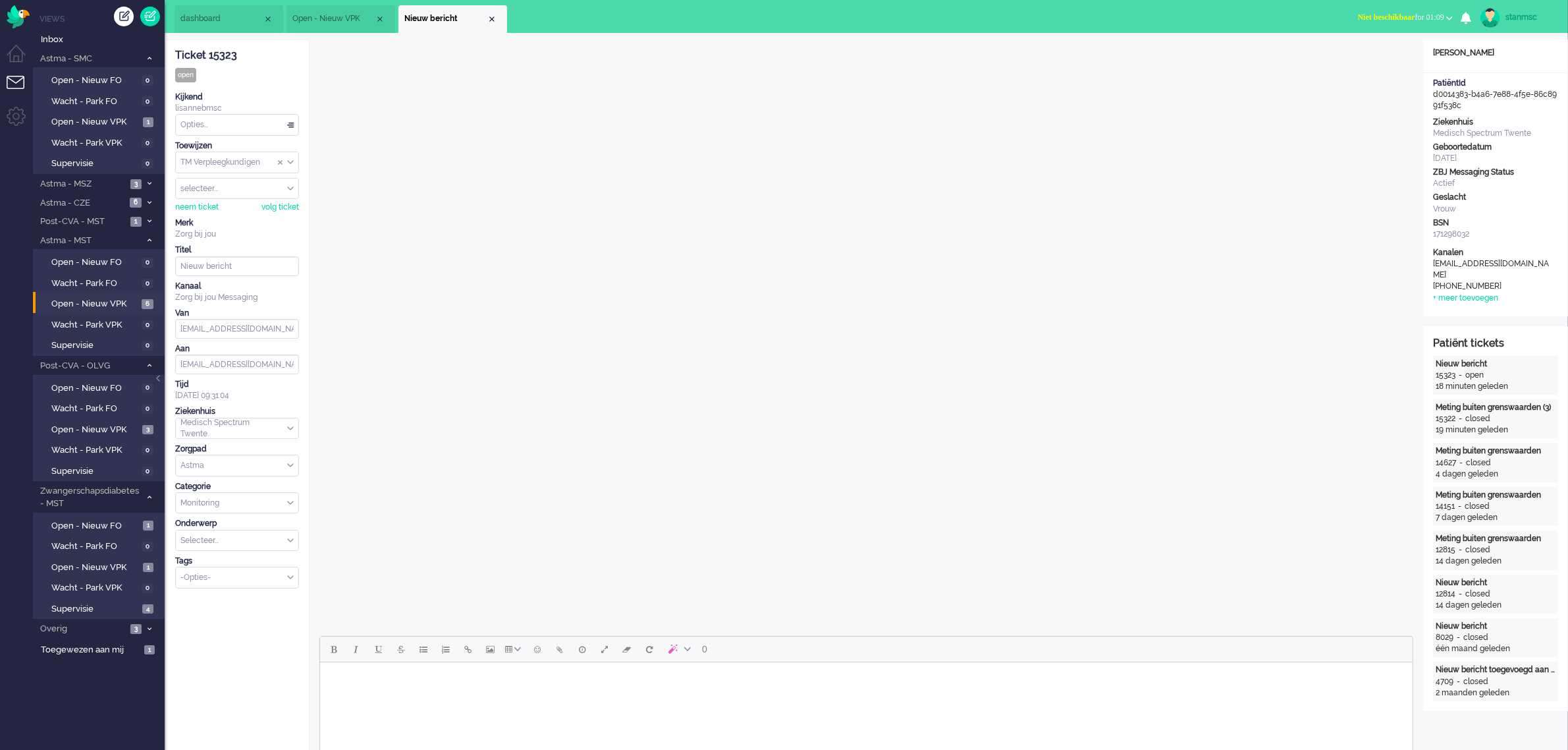
scroll to position [82, 0]
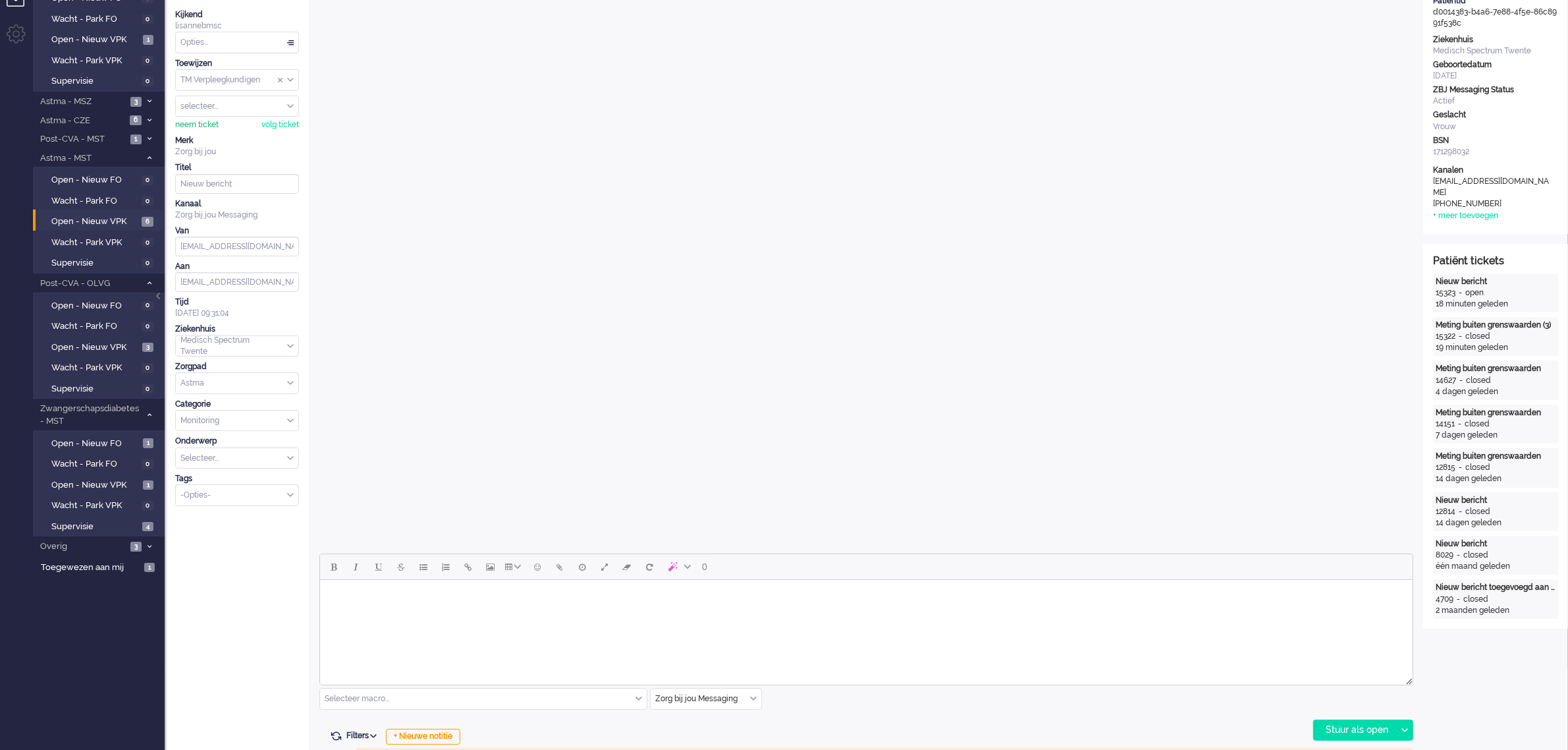
click at [198, 123] on div "neem ticket" at bounding box center [197, 124] width 44 height 12
click at [380, 595] on body "Rich Text Area. Press ALT-0 for help." at bounding box center [866, 597] width 1082 height 23
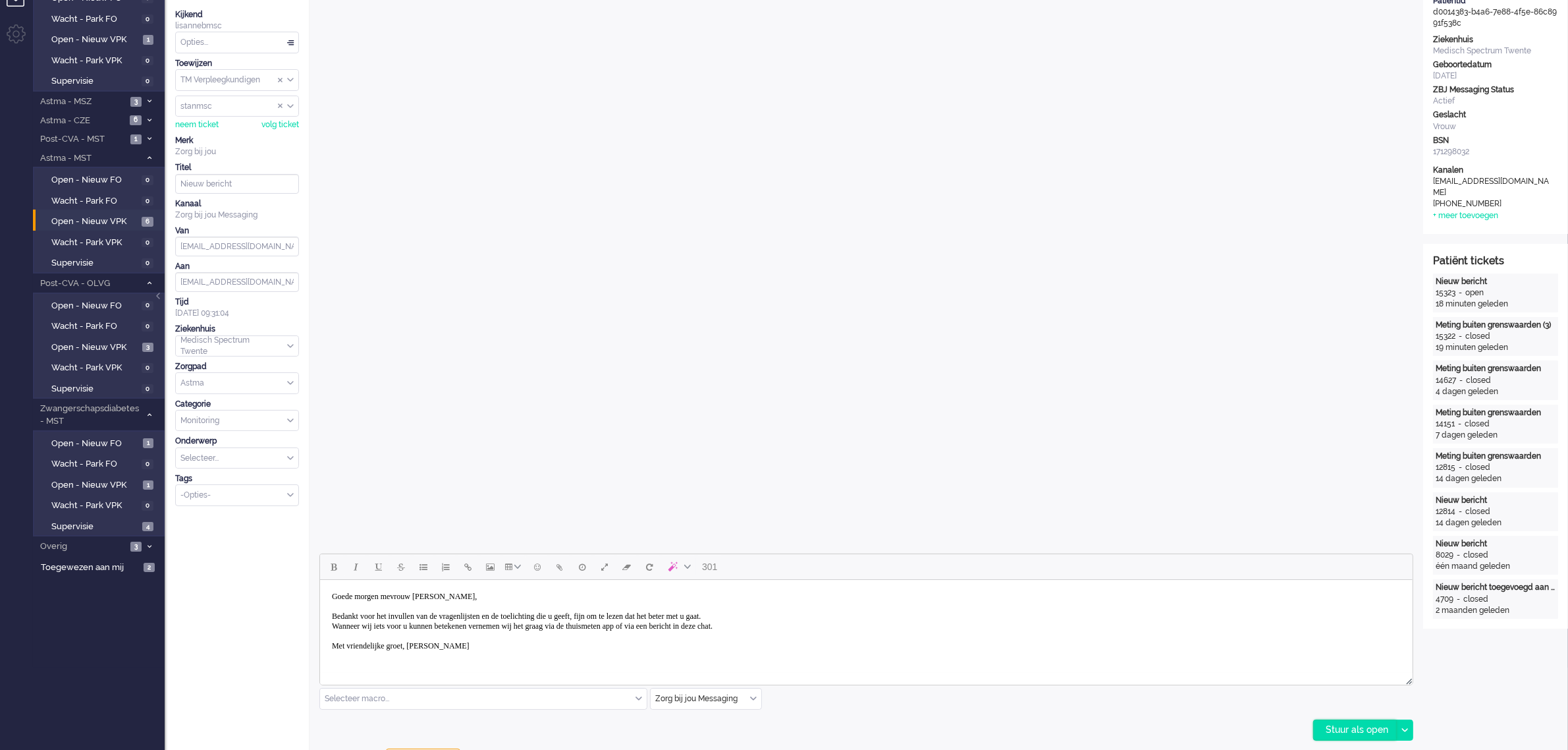
click at [1352, 729] on div "Stuur als open" at bounding box center [1355, 730] width 82 height 20
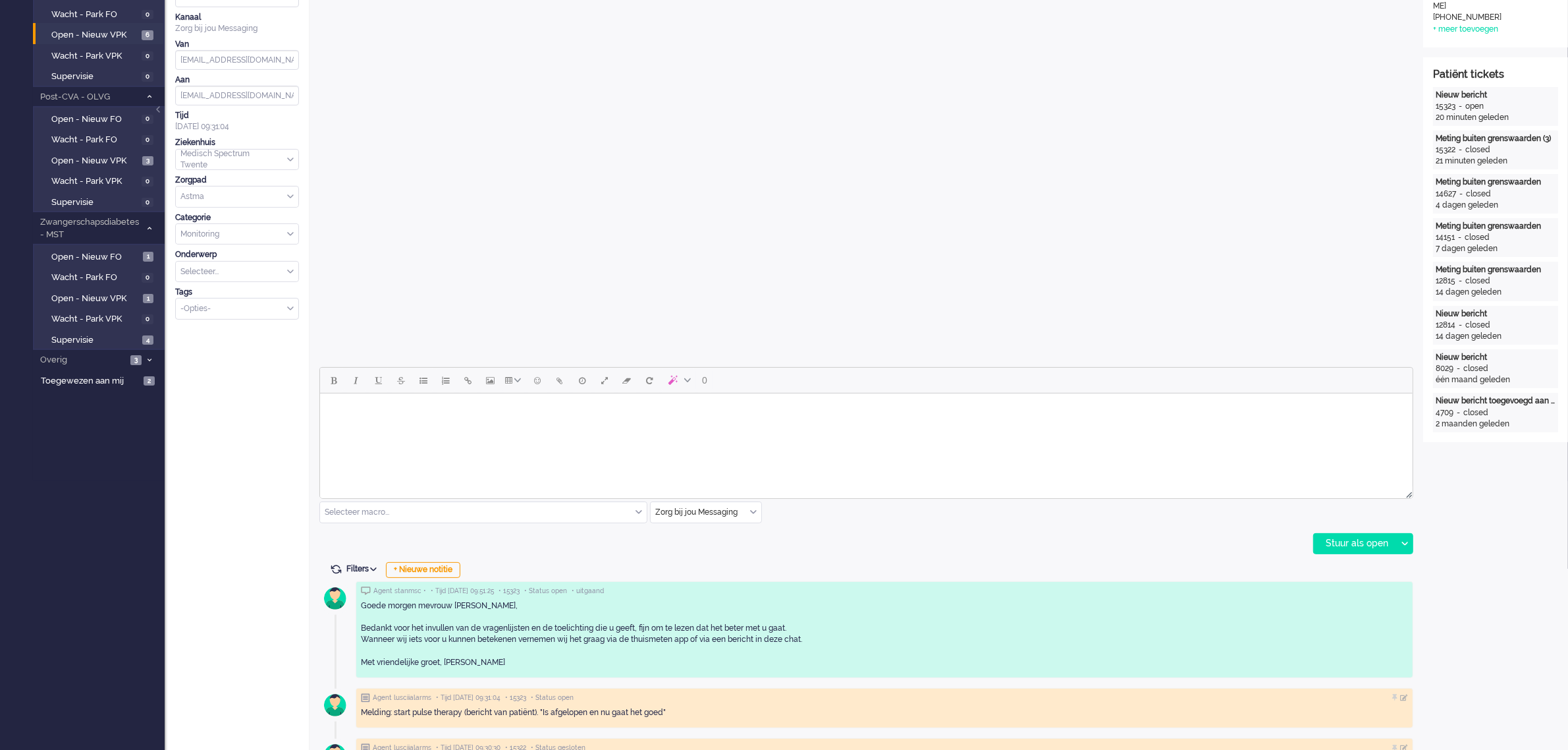
scroll to position [247, 0]
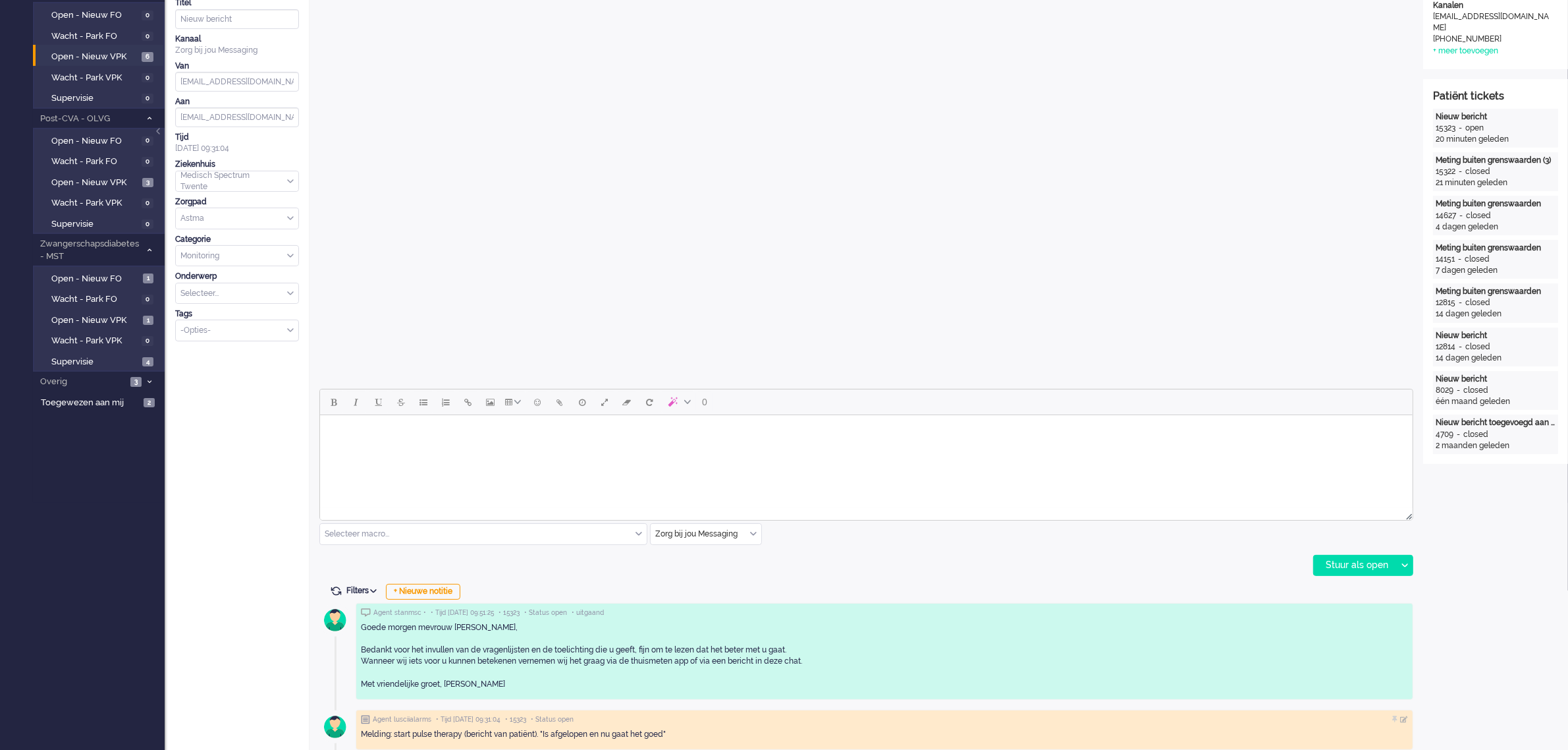
click at [639, 532] on div "Selecteer macro..." at bounding box center [483, 533] width 326 height 21
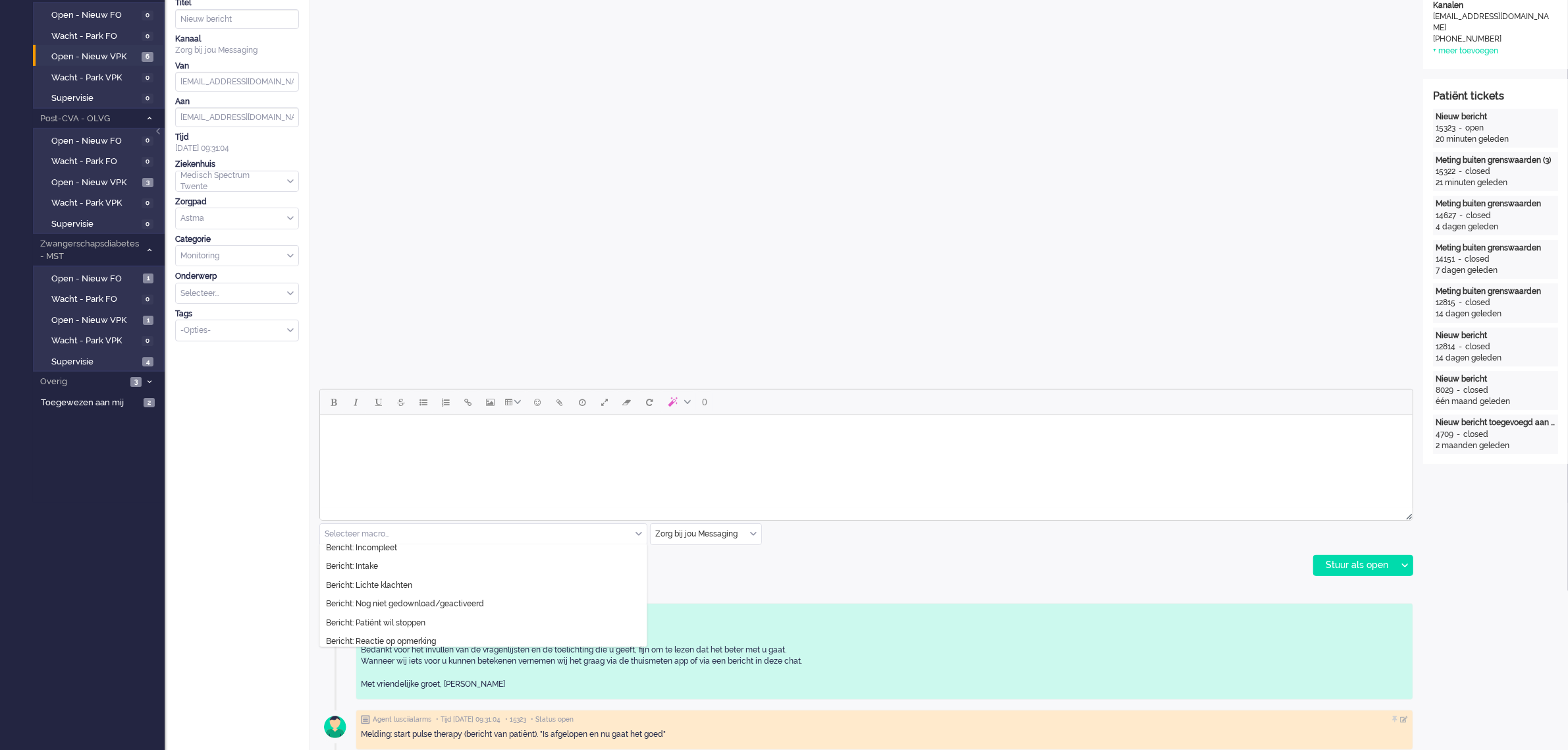
scroll to position [0, 0]
click at [246, 516] on div "Ticket 15323 open Kijkend lisannebmsc Opties... Zet Status Open In afwachting G…" at bounding box center [237, 579] width 145 height 1573
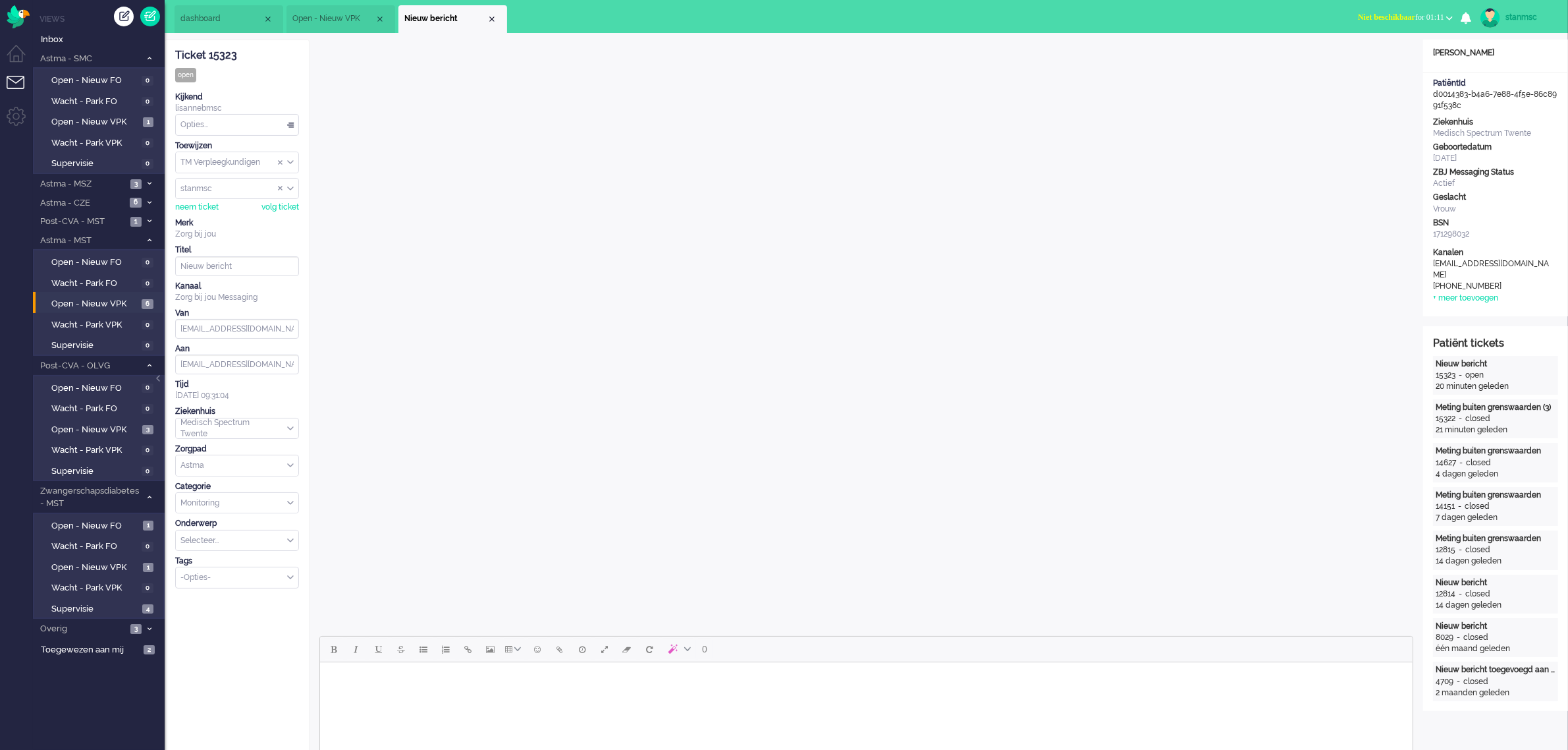
click at [221, 121] on div "Opties..." at bounding box center [237, 124] width 123 height 21
click at [208, 216] on span "Opgelost" at bounding box center [198, 218] width 33 height 12
click at [493, 15] on div "Close tab" at bounding box center [492, 19] width 11 height 11
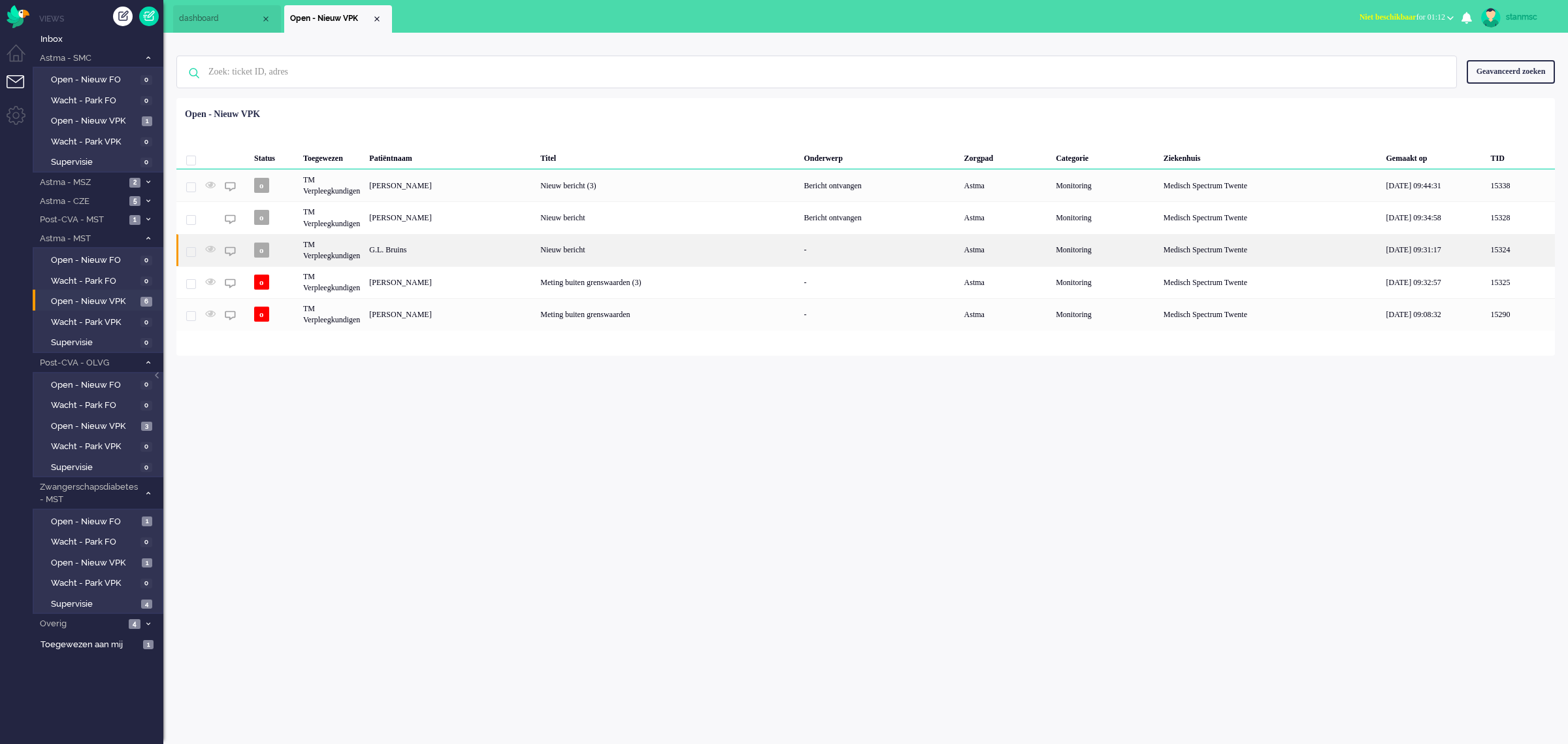
click at [469, 243] on div "G.L. Bruins" at bounding box center [450, 250] width 171 height 32
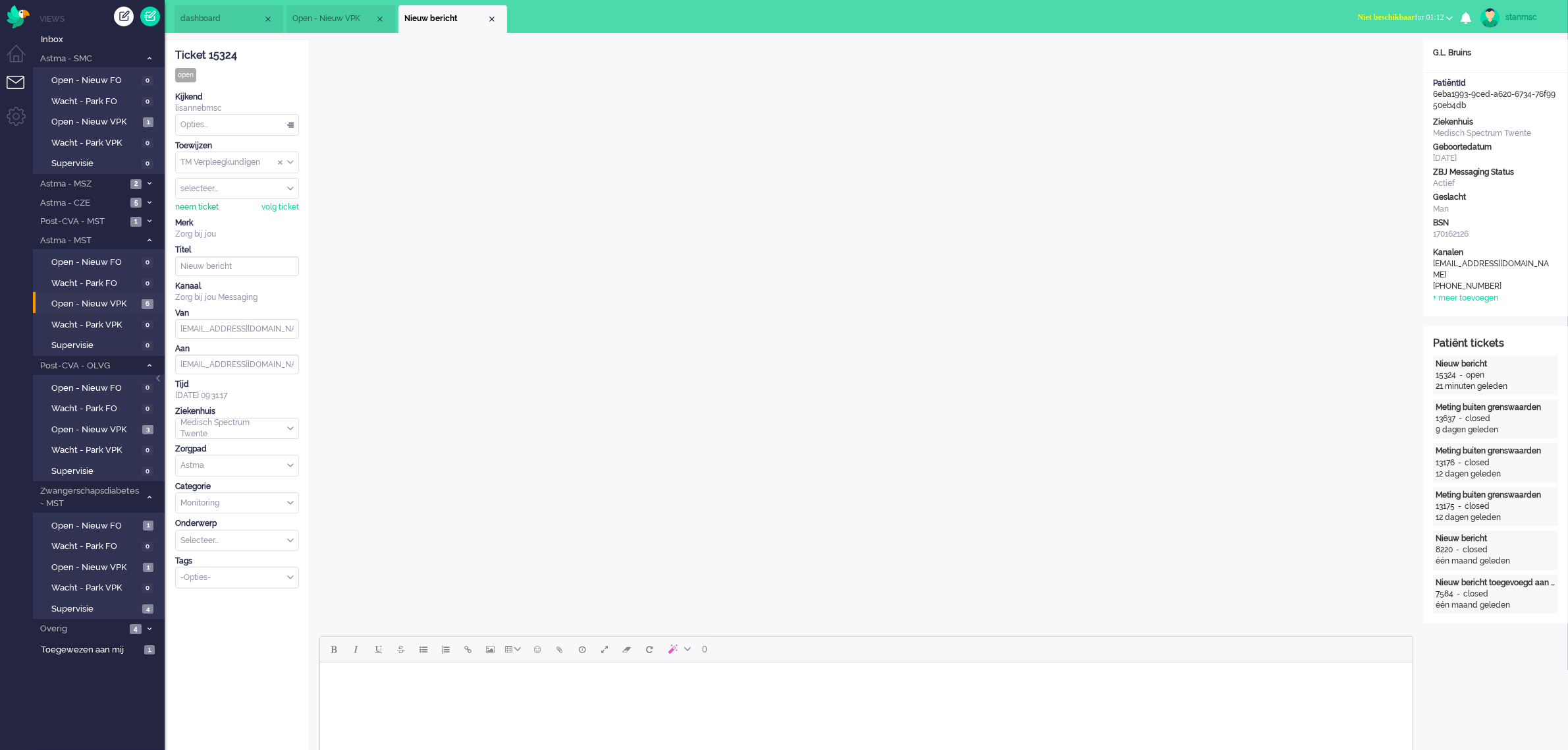
click at [201, 211] on div "neem ticket" at bounding box center [197, 207] width 44 height 12
click at [215, 124] on div "Opties..." at bounding box center [237, 124] width 123 height 21
click at [206, 213] on span "Opgelost" at bounding box center [198, 218] width 33 height 12
click at [489, 17] on div "Close tab" at bounding box center [492, 19] width 11 height 11
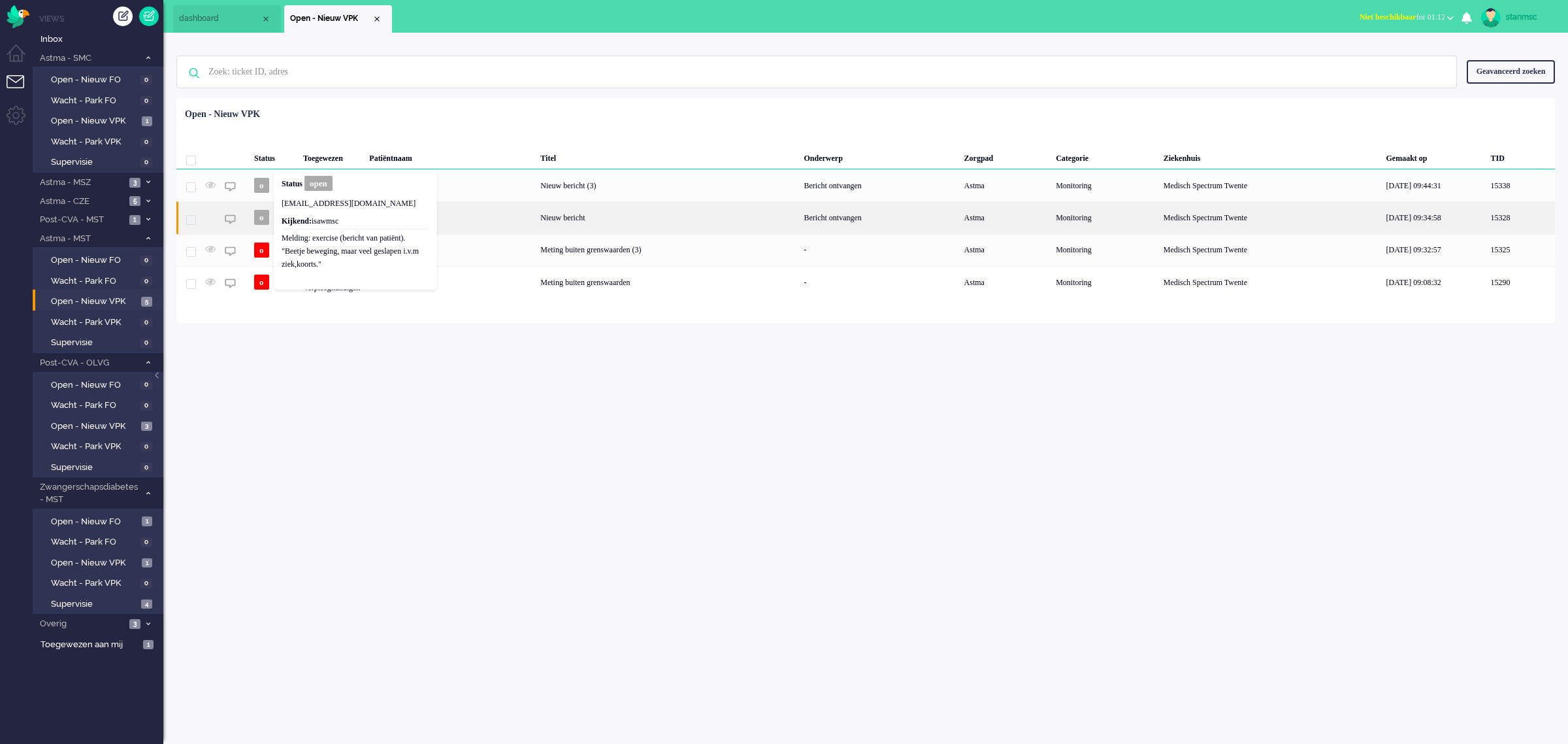
click at [472, 216] on div "[PERSON_NAME]" at bounding box center [450, 218] width 171 height 32
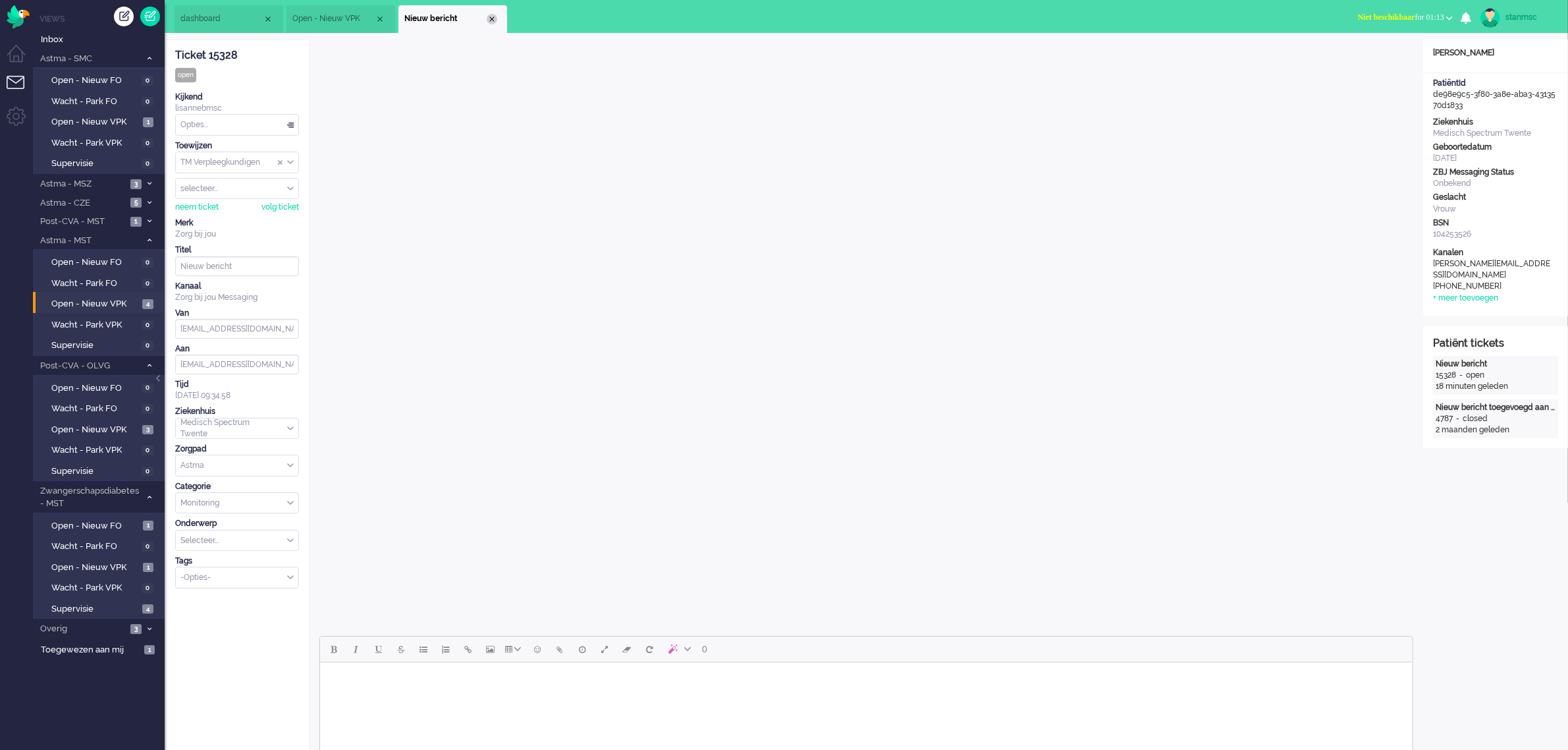
click at [491, 17] on div "Close tab" at bounding box center [492, 19] width 11 height 11
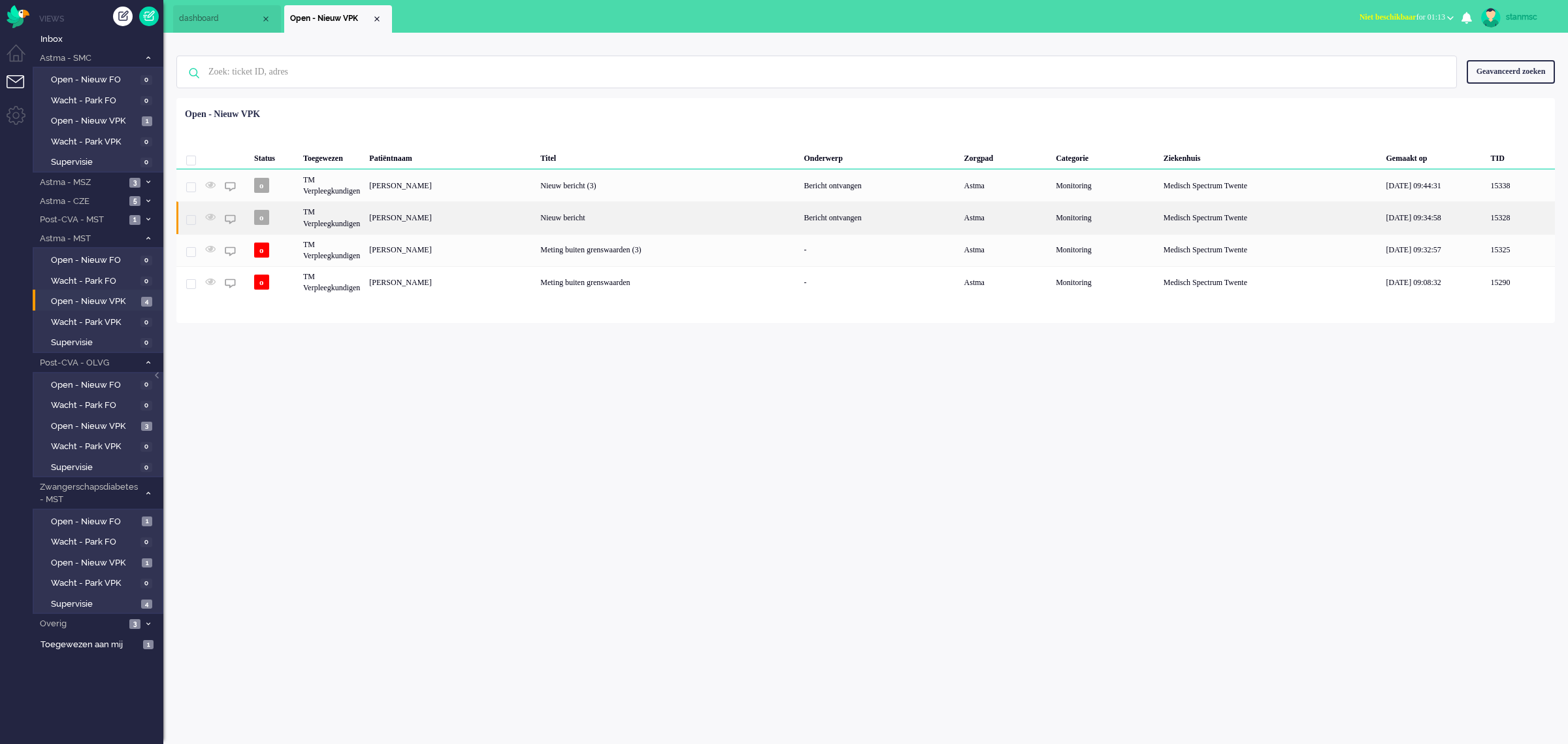
click at [335, 219] on div "TM Verpleegkundigen" at bounding box center [332, 218] width 66 height 32
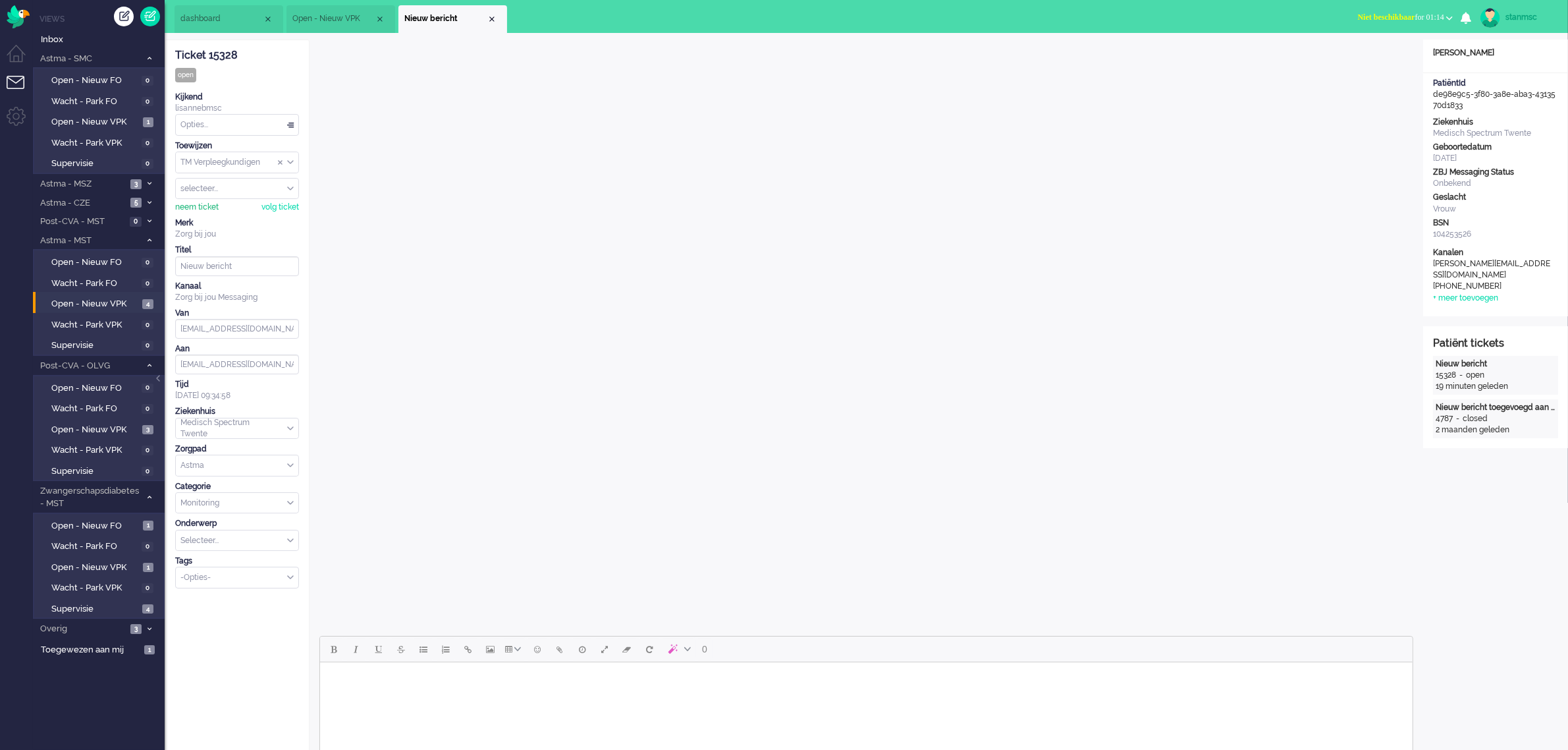
click at [191, 209] on div "neem ticket" at bounding box center [197, 207] width 44 height 12
click at [227, 126] on div "Opties..." at bounding box center [237, 124] width 123 height 21
click at [212, 215] on span "Opgelost" at bounding box center [198, 218] width 33 height 12
click at [491, 15] on div "Close tab" at bounding box center [492, 19] width 11 height 11
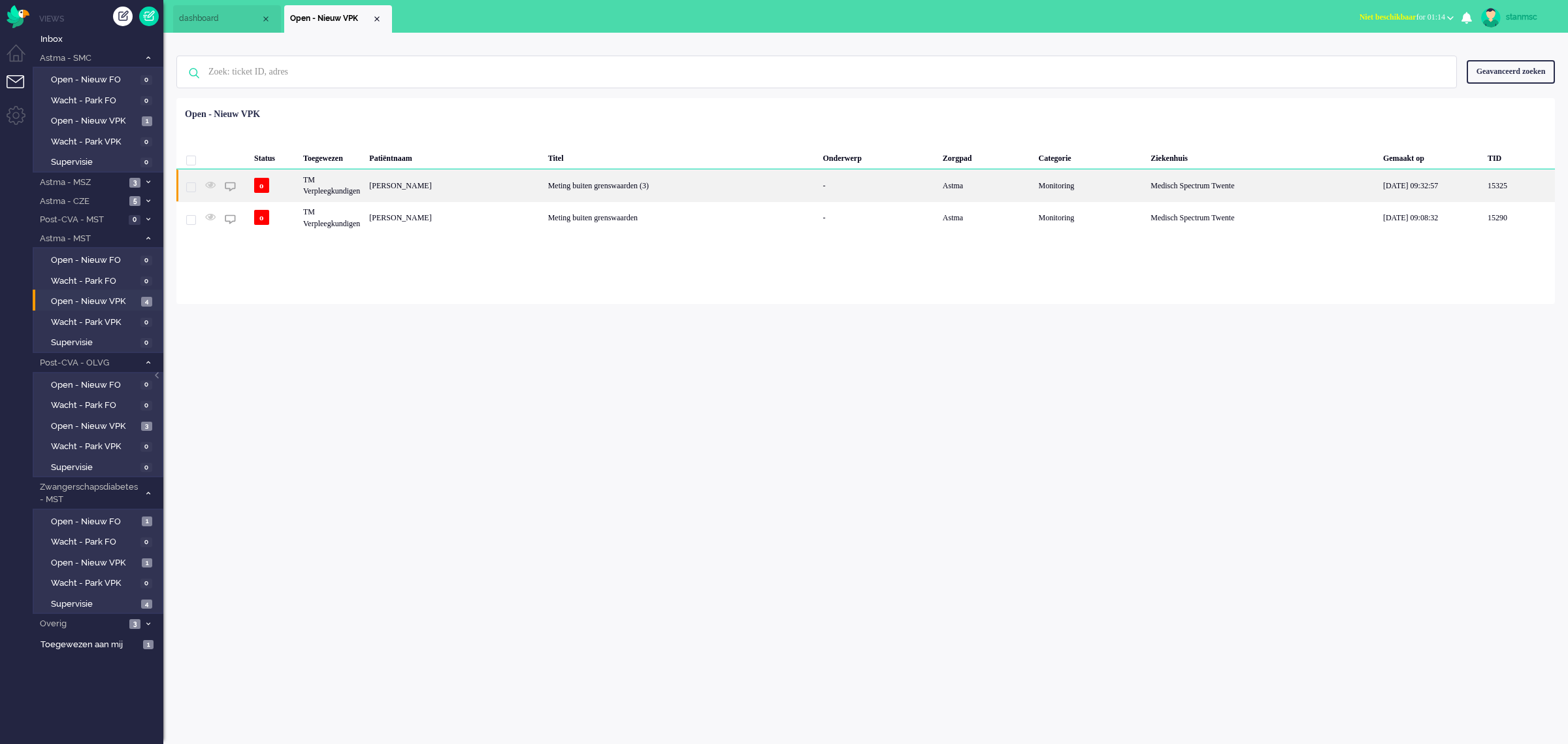
click at [340, 187] on div "TM Verpleegkundigen" at bounding box center [332, 186] width 66 height 32
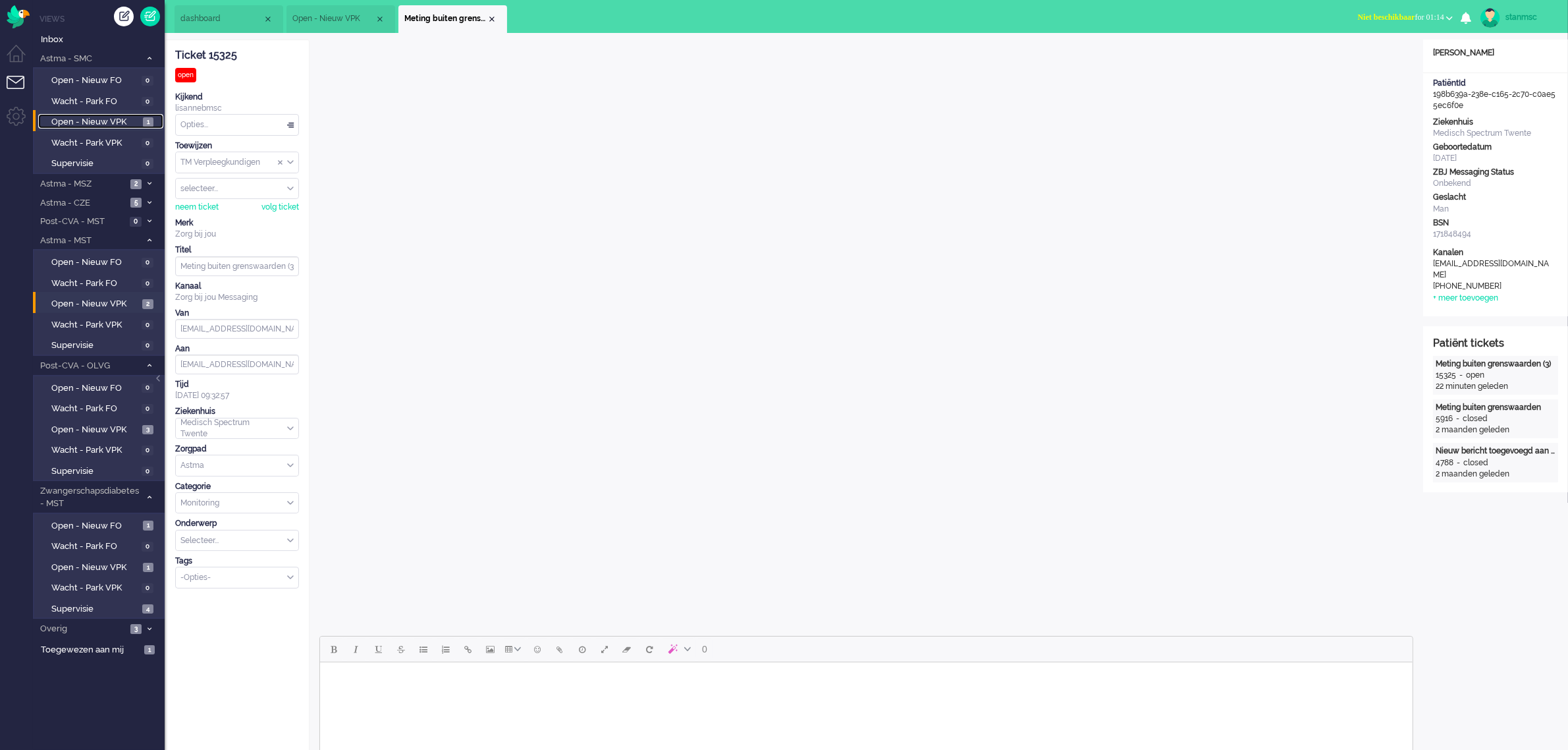
click at [116, 124] on span "Open - Nieuw VPK" at bounding box center [95, 123] width 89 height 13
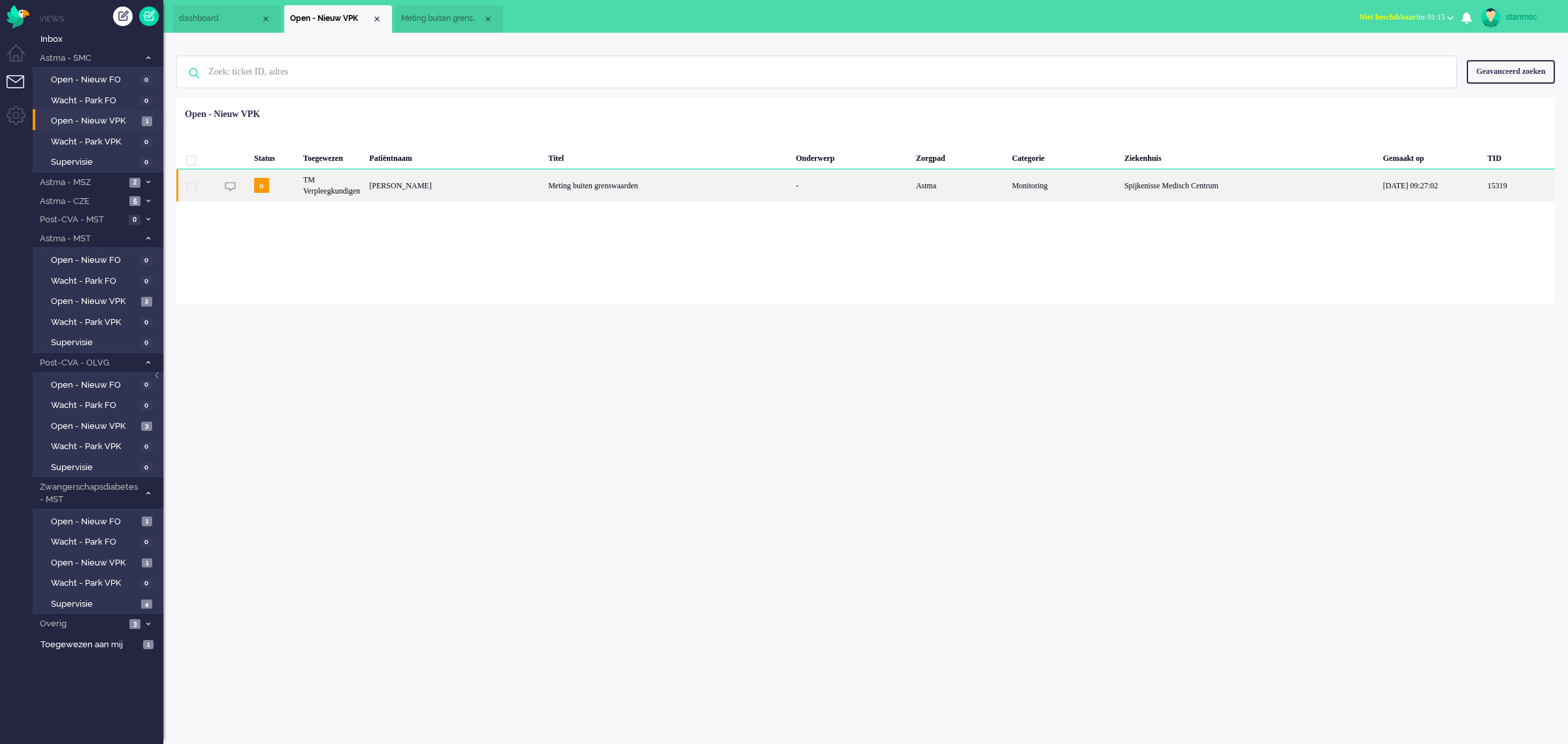
click at [287, 182] on div "o" at bounding box center [273, 186] width 49 height 32
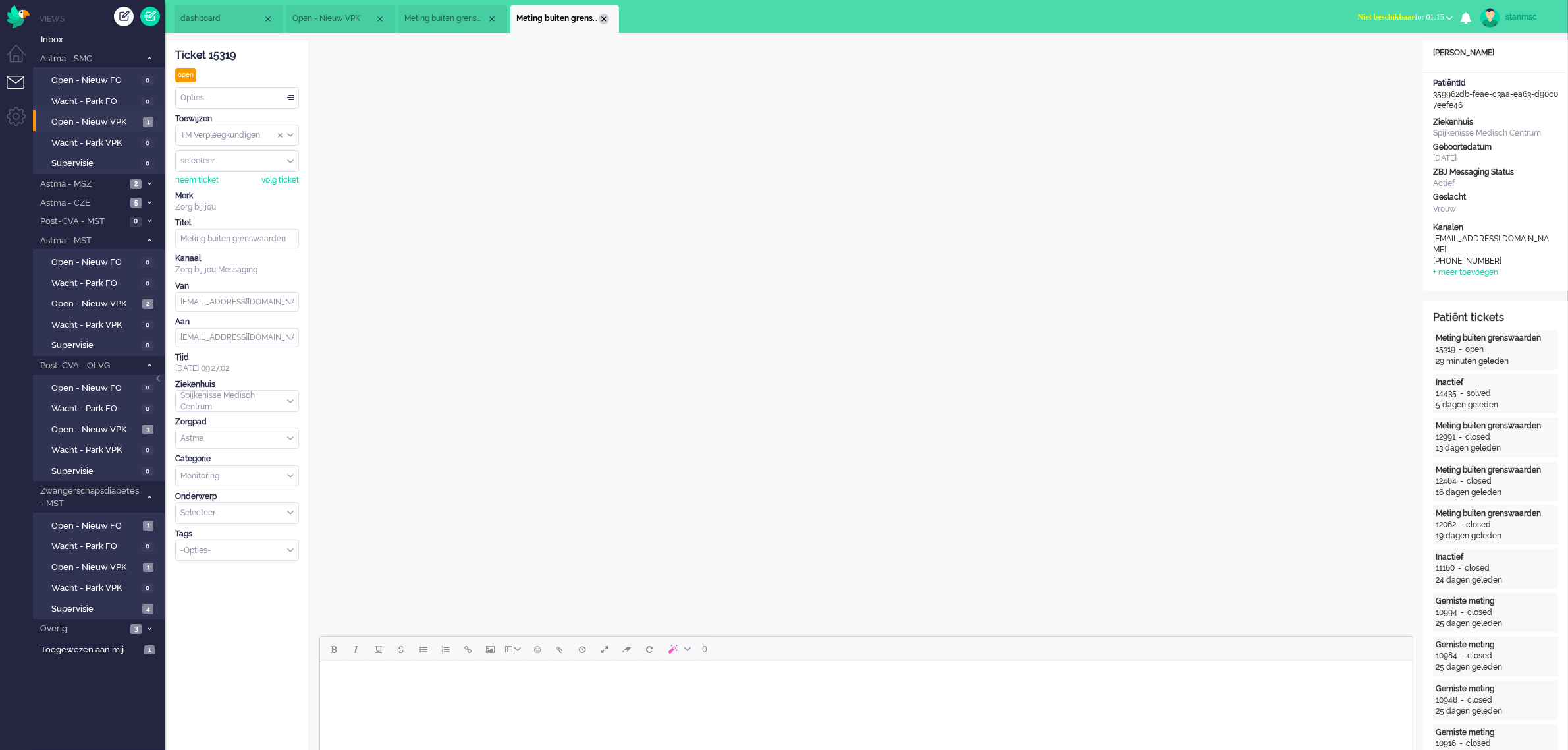
click at [604, 21] on div "Close tab" at bounding box center [604, 19] width 11 height 11
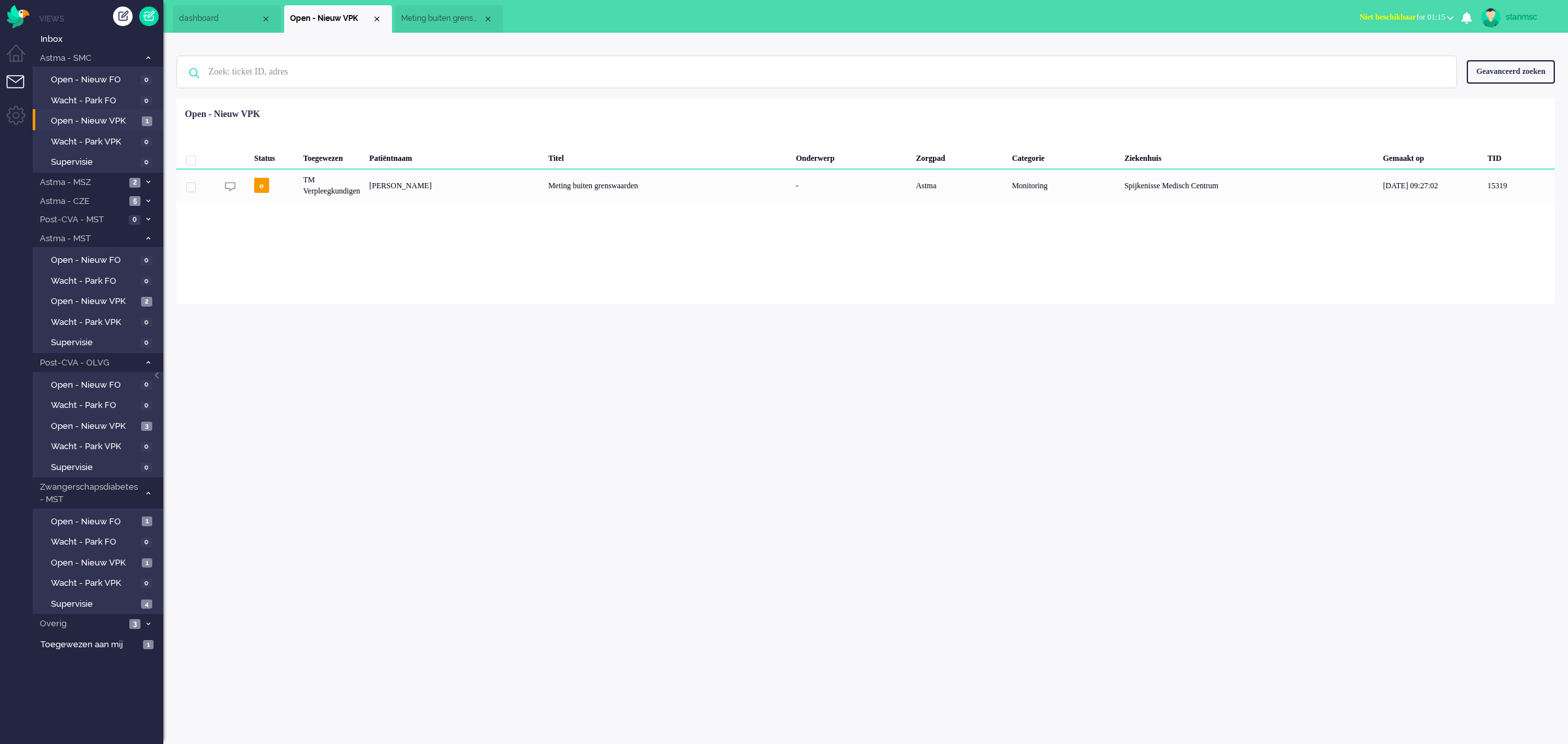
click at [457, 18] on span "Meting buiten grenswaarden (3)" at bounding box center [442, 19] width 82 height 12
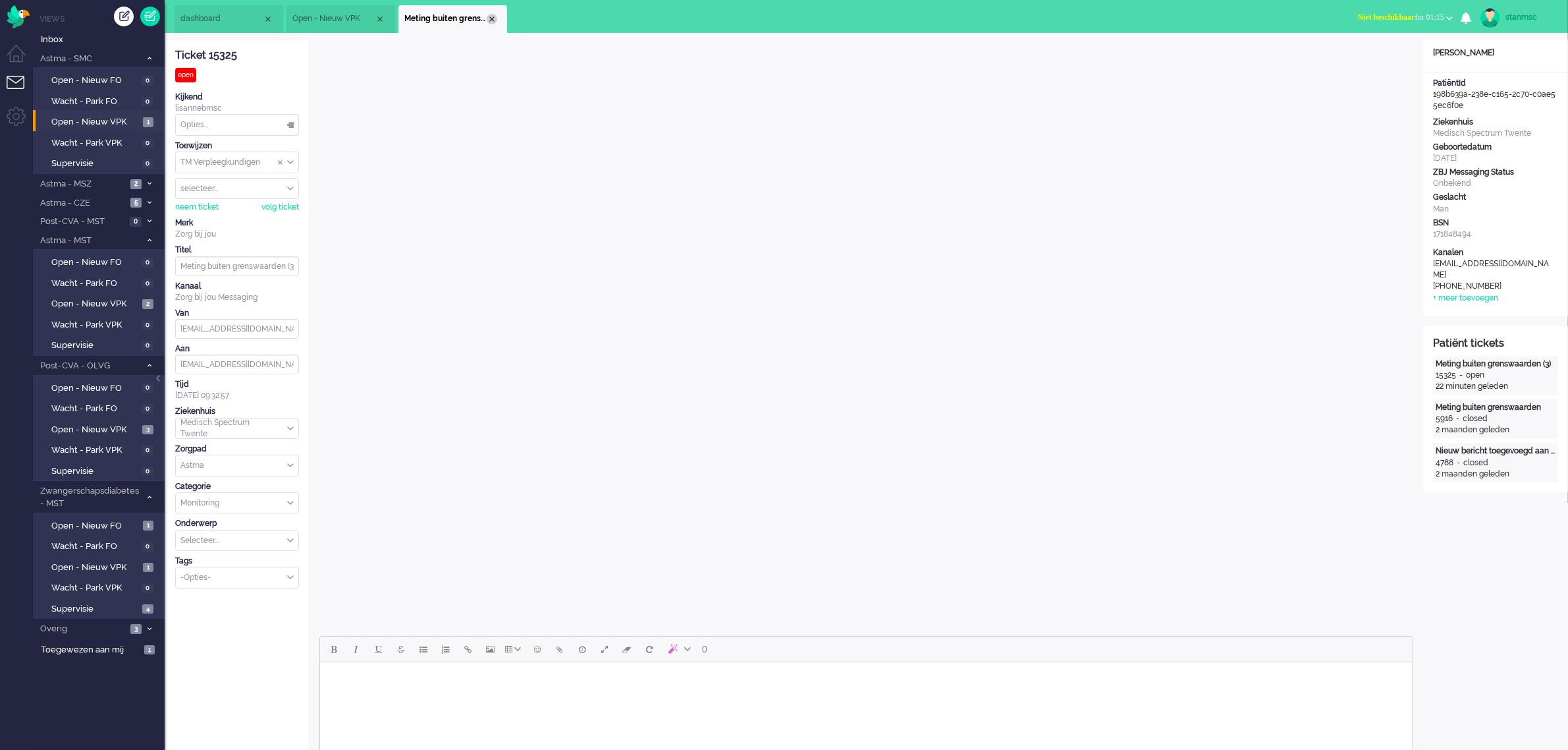
click at [494, 21] on div "Close tab" at bounding box center [492, 19] width 11 height 11
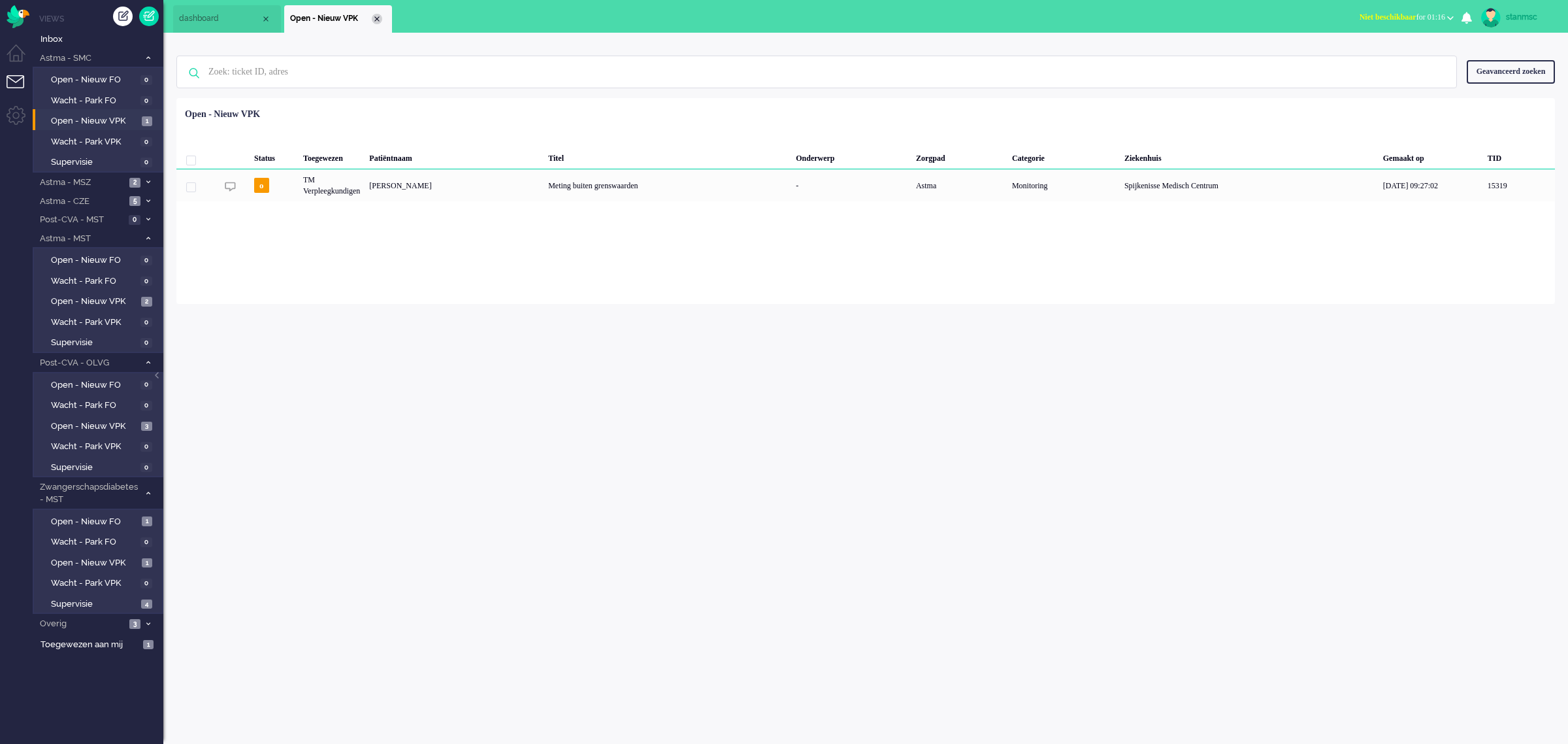
click at [376, 18] on div "Close tab" at bounding box center [377, 19] width 11 height 11
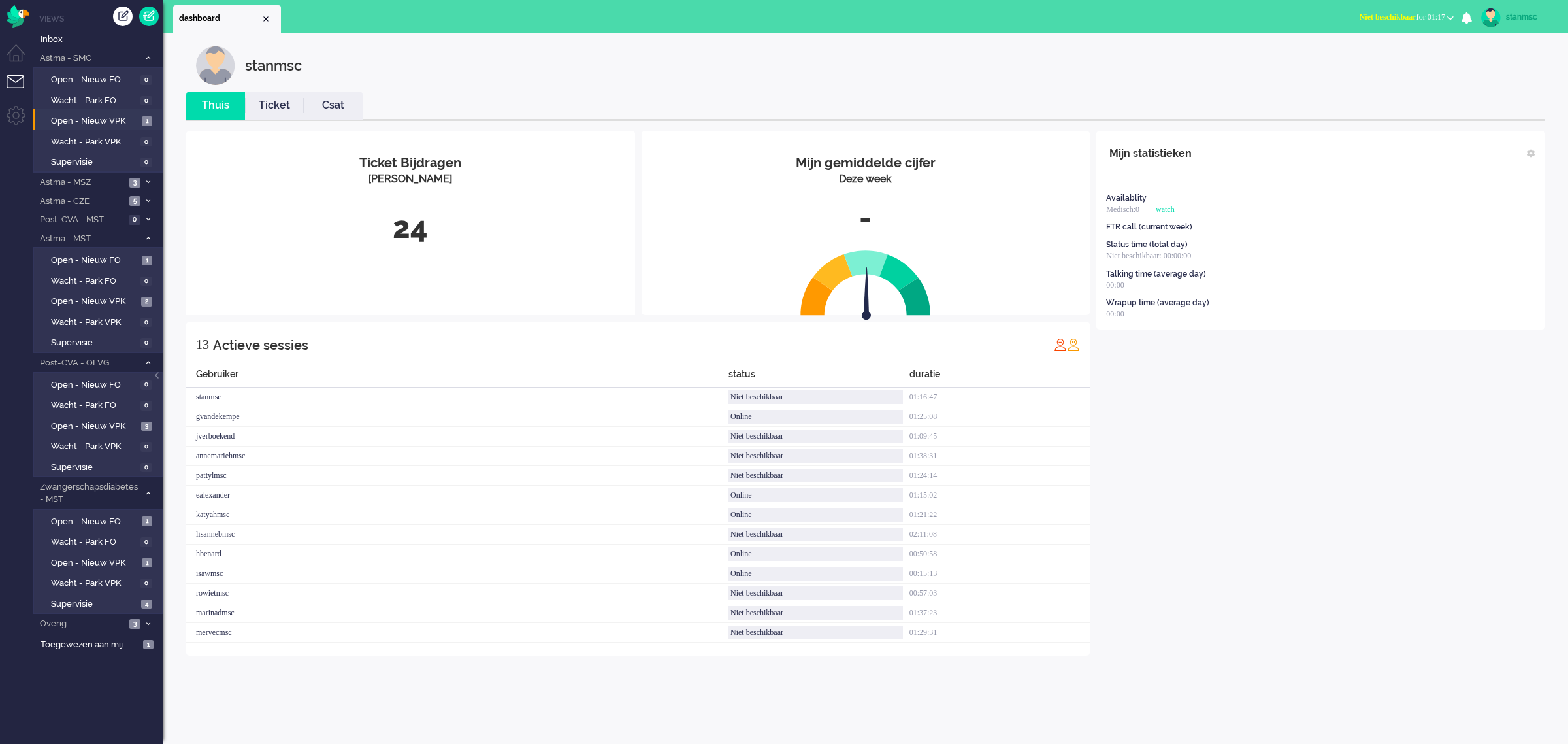
click at [262, 106] on link "Ticket" at bounding box center [274, 105] width 59 height 15
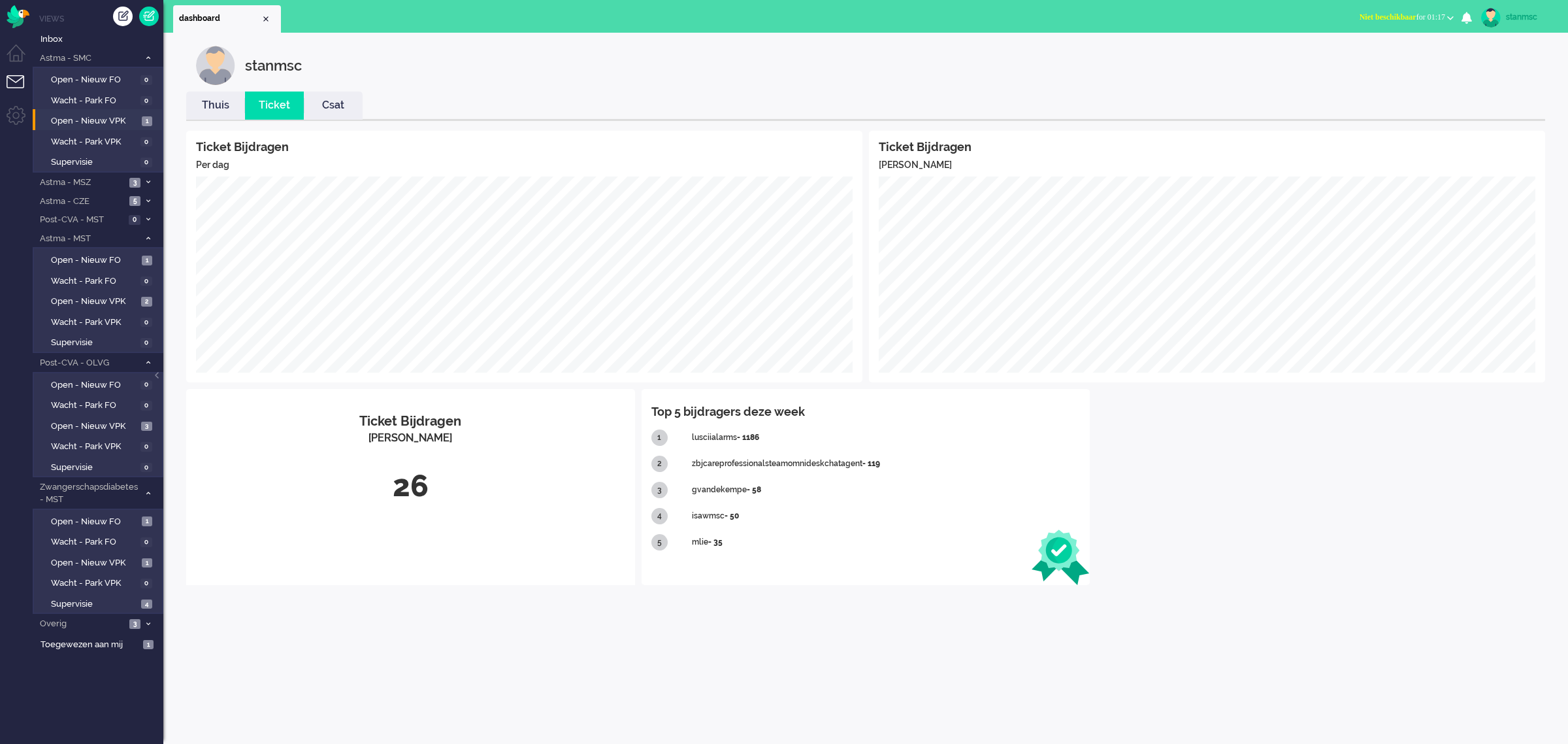
click at [212, 103] on link "Thuis" at bounding box center [216, 105] width 59 height 15
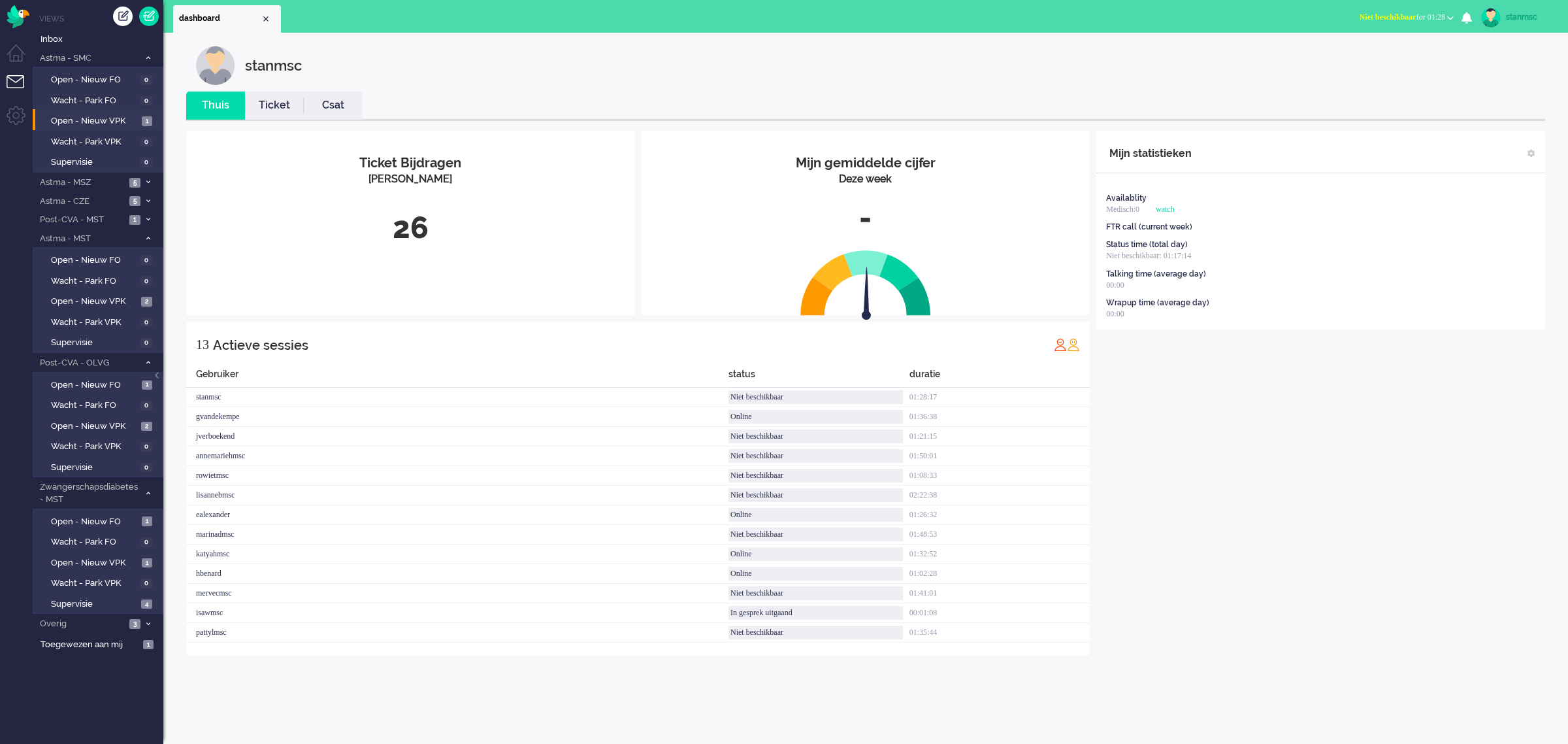
click at [1409, 14] on span "Niet beschikbaar for 01:28" at bounding box center [1402, 17] width 85 height 9
click at [1383, 59] on label "Online" at bounding box center [1399, 59] width 103 height 12
click at [98, 302] on span "Open - Nieuw VPK" at bounding box center [94, 302] width 87 height 12
